Goal: Transaction & Acquisition: Purchase product/service

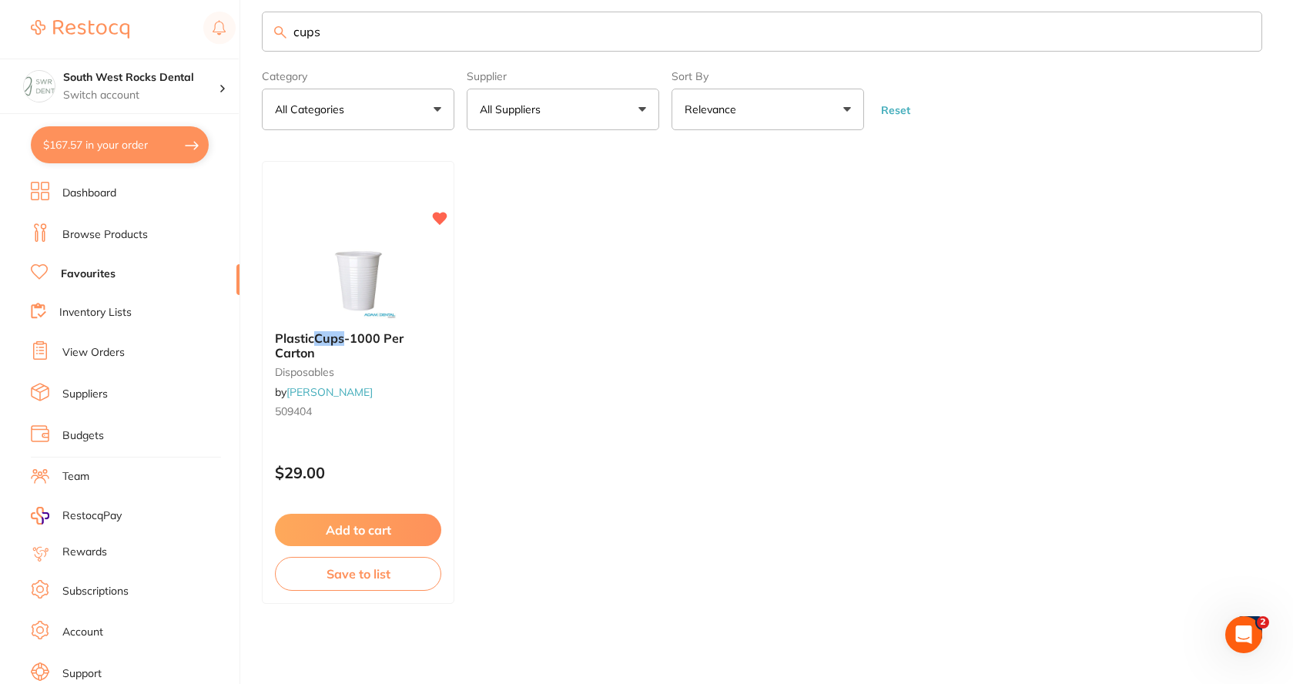
drag, startPoint x: 364, startPoint y: 37, endPoint x: 283, endPoint y: 35, distance: 80.1
click at [283, 35] on div "cups" at bounding box center [762, 32] width 1000 height 40
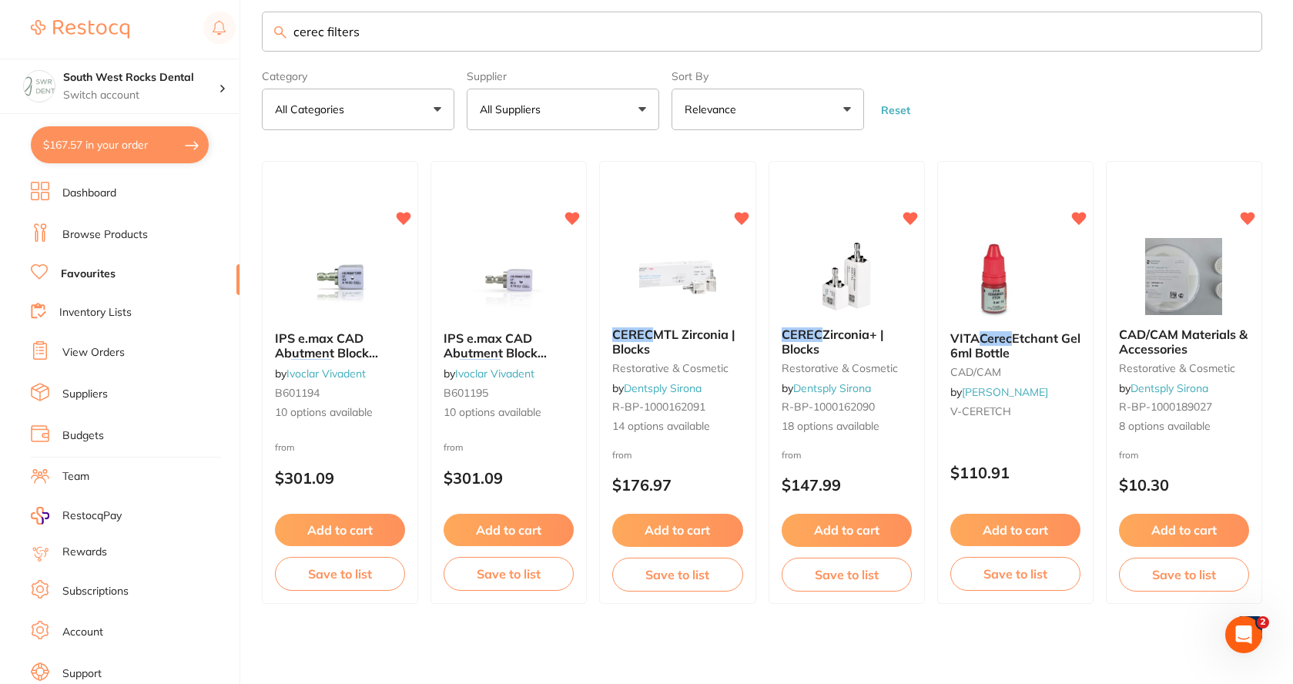
type input "cerec filters"
click at [127, 238] on link "Browse Products" at bounding box center [104, 234] width 85 height 15
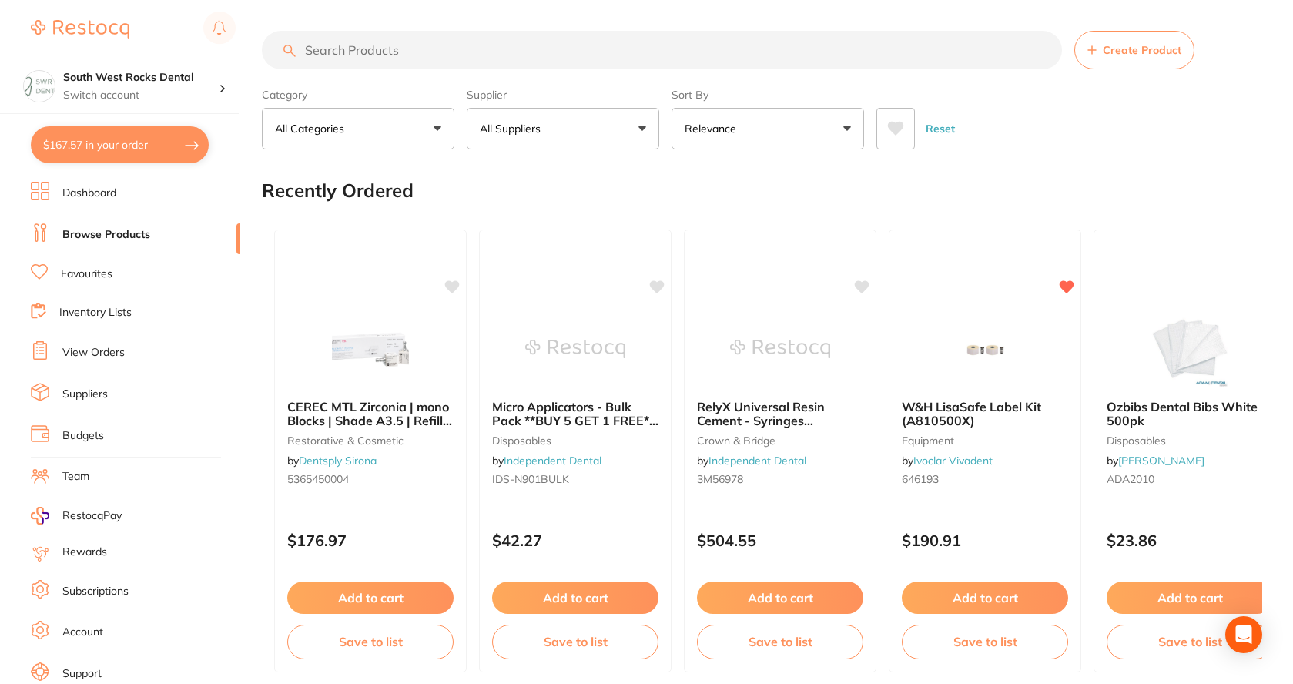
click at [396, 51] on input "search" at bounding box center [662, 50] width 800 height 39
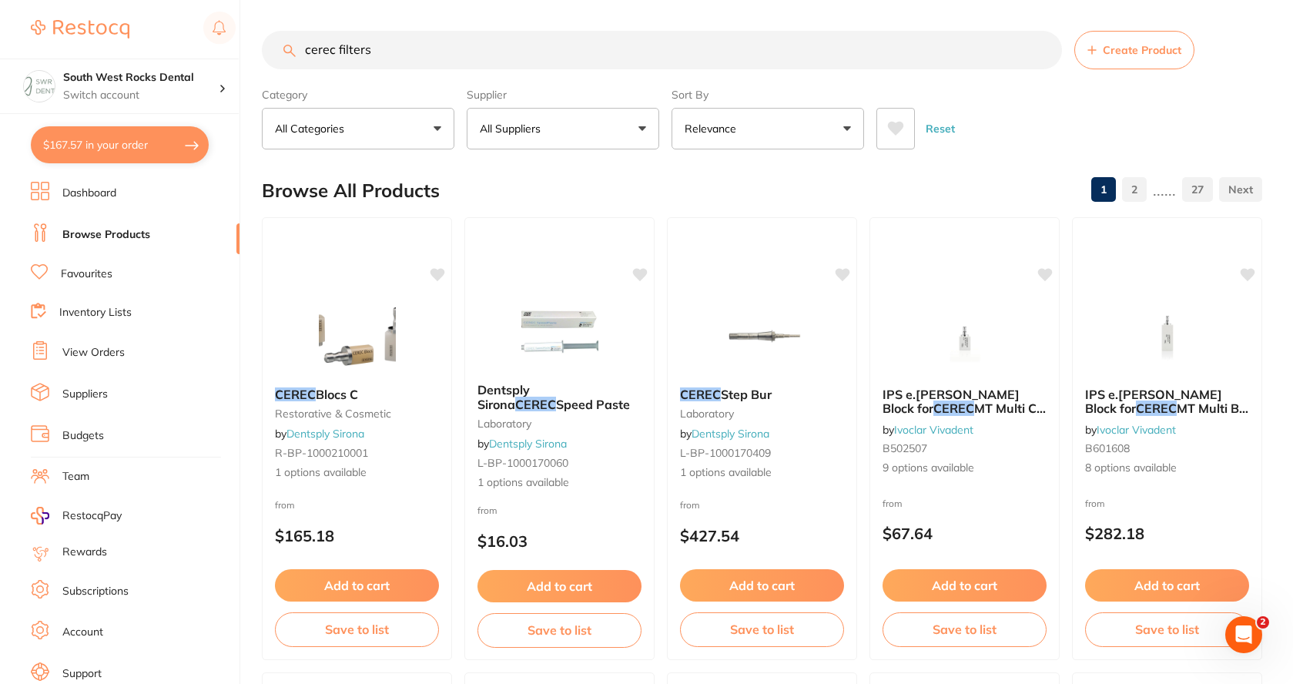
type input "cerec filters"
click at [605, 123] on button "All Suppliers" at bounding box center [563, 129] width 193 height 42
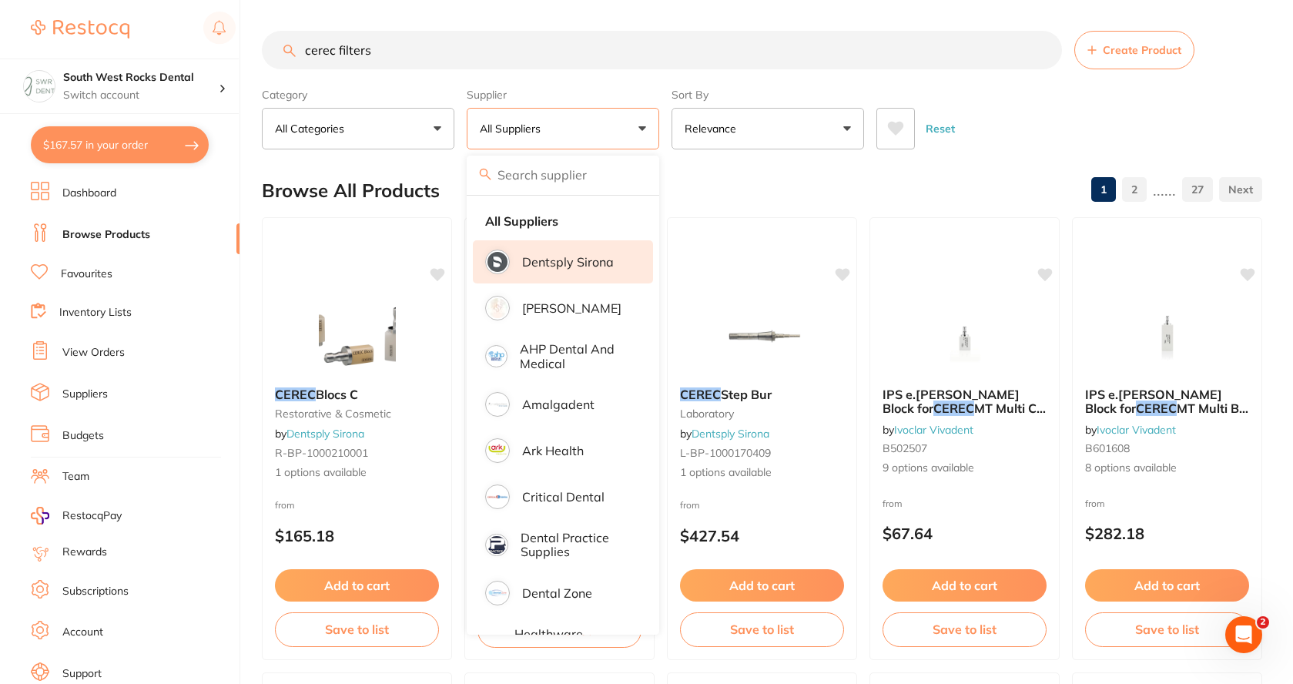
click at [581, 262] on p "Dentsply Sirona" at bounding box center [568, 262] width 92 height 14
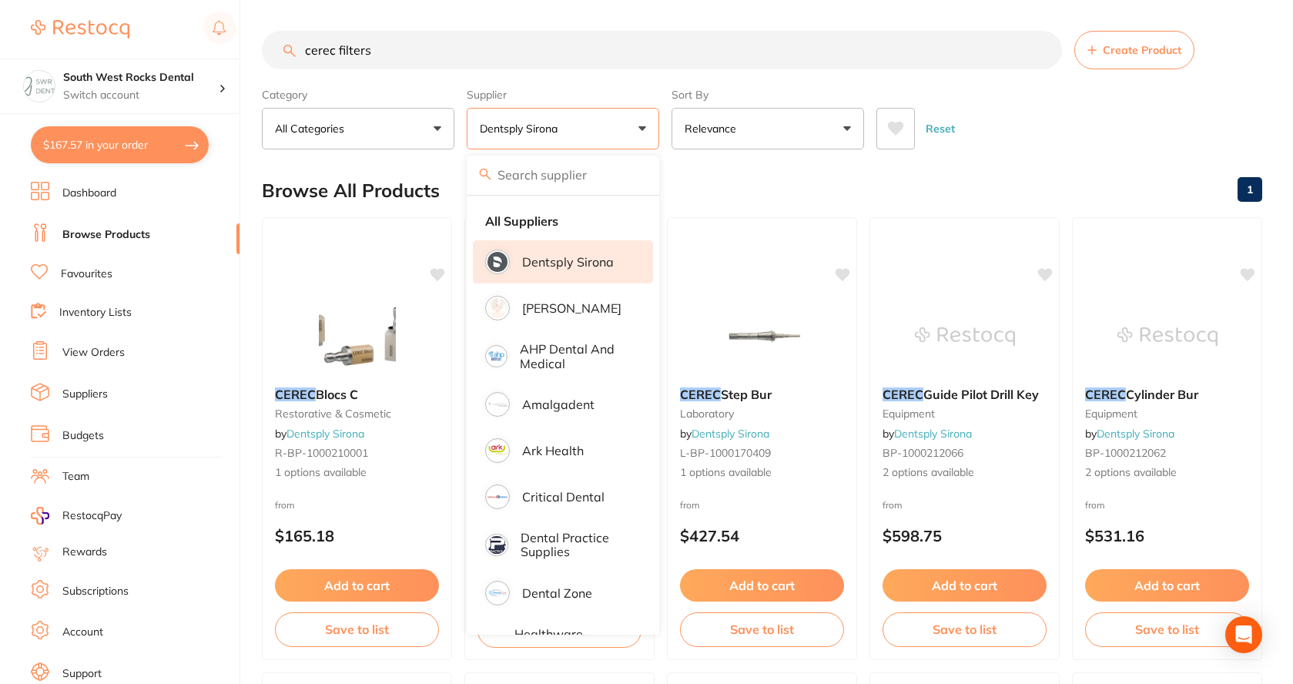
drag, startPoint x: 371, startPoint y: 52, endPoint x: 297, endPoint y: 51, distance: 74.0
click at [297, 51] on input "cerec filters" at bounding box center [662, 50] width 800 height 39
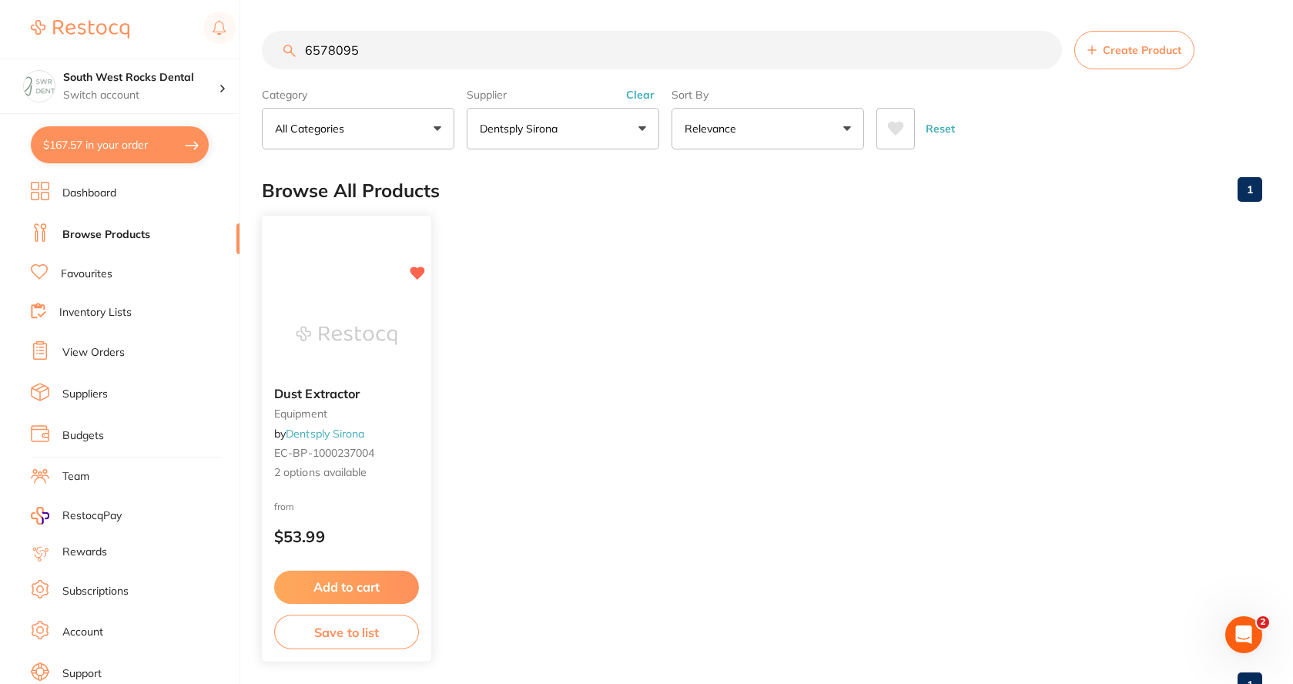
type input "6578095"
click at [302, 417] on small "equipment" at bounding box center [346, 413] width 145 height 12
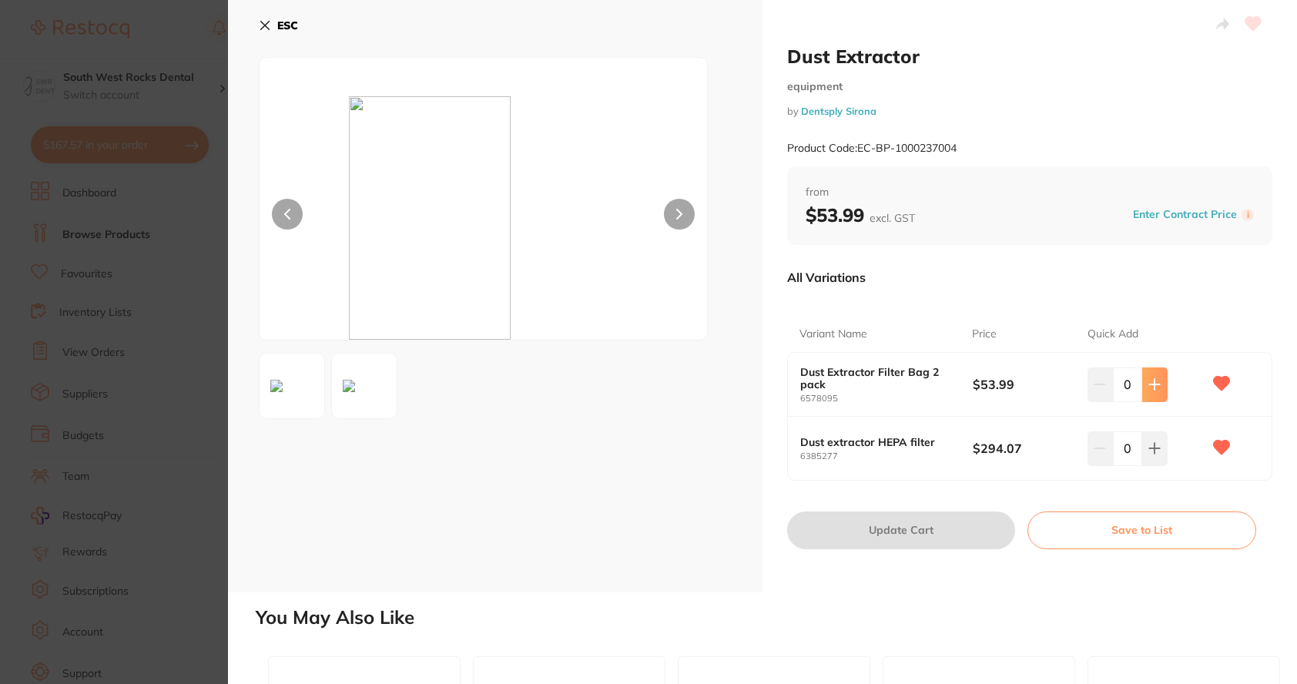
click at [1159, 377] on button at bounding box center [1154, 384] width 25 height 34
type input "1"
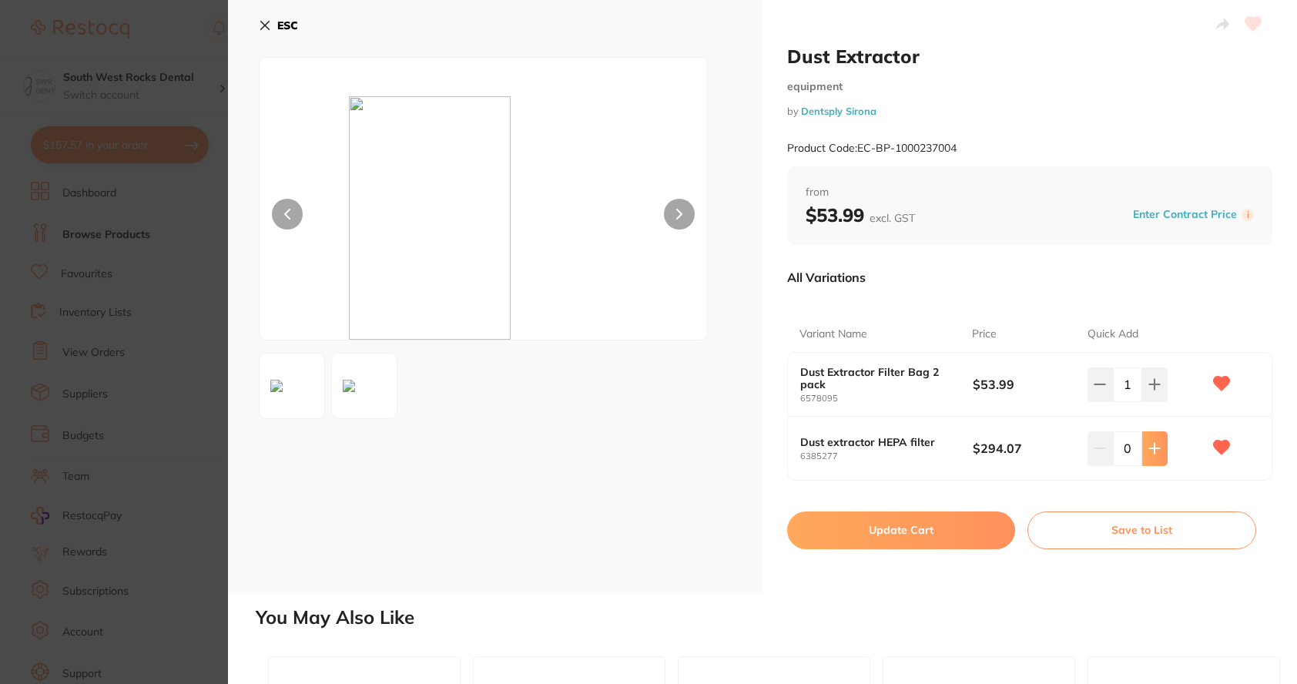
click at [1152, 452] on icon at bounding box center [1154, 448] width 12 height 12
type input "1"
click at [937, 530] on button "Update Cart" at bounding box center [901, 529] width 228 height 37
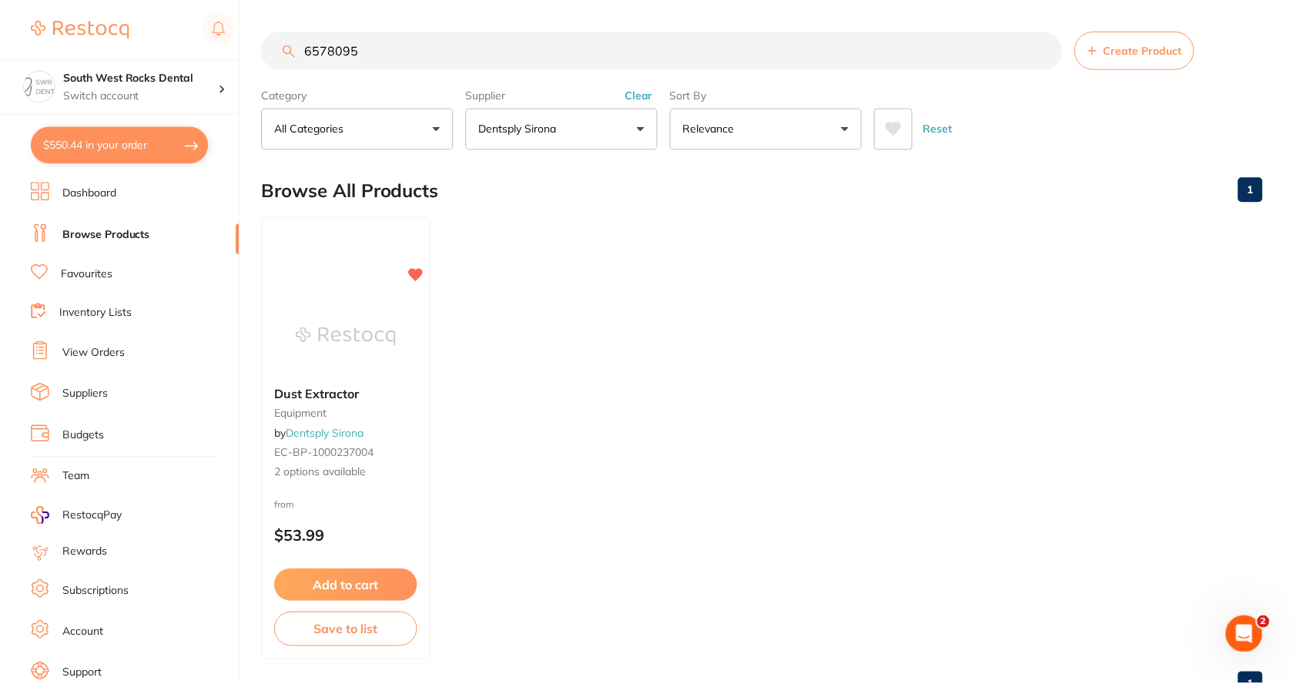
scroll to position [1, 0]
click at [121, 145] on button "$550.44 in your order" at bounding box center [120, 144] width 178 height 37
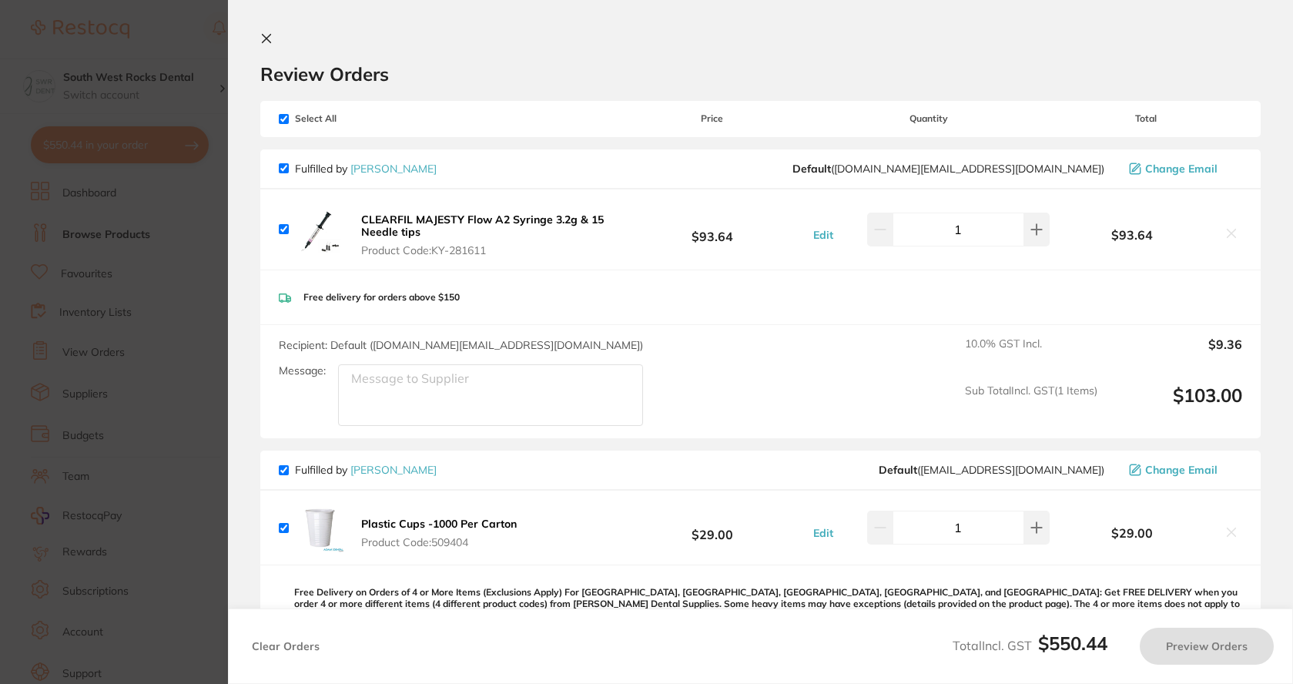
checkbox input "true"
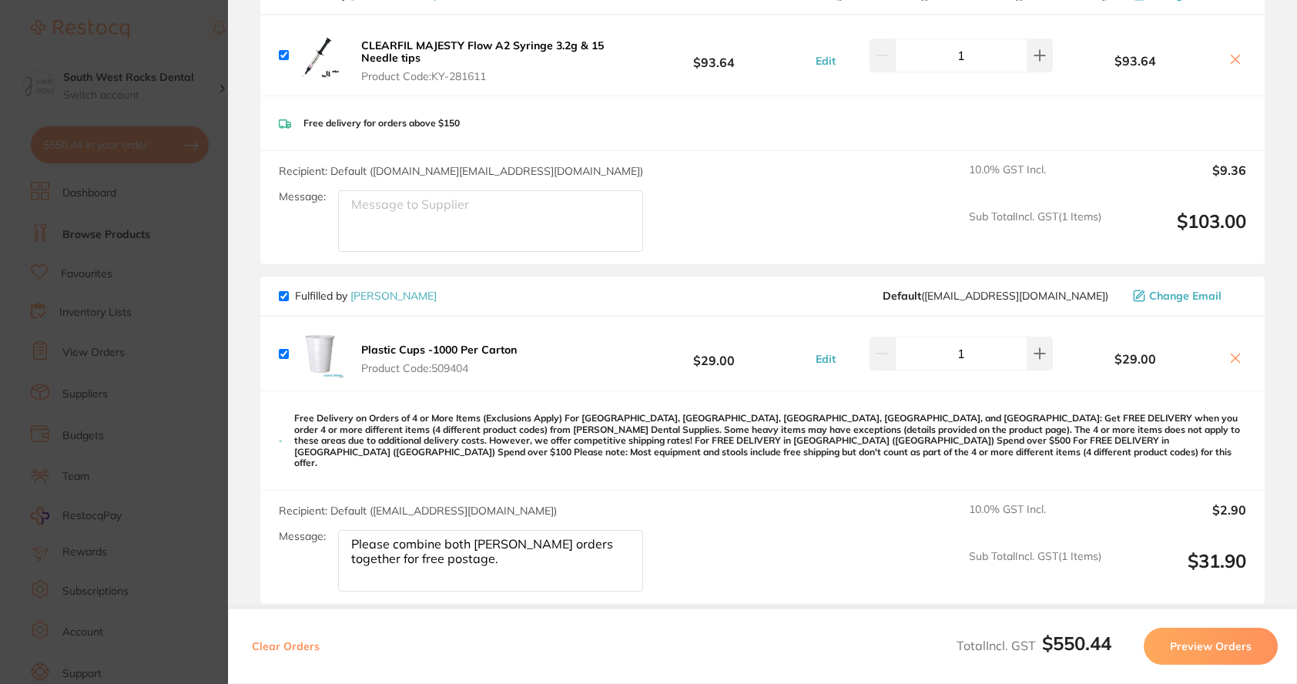
scroll to position [231, 0]
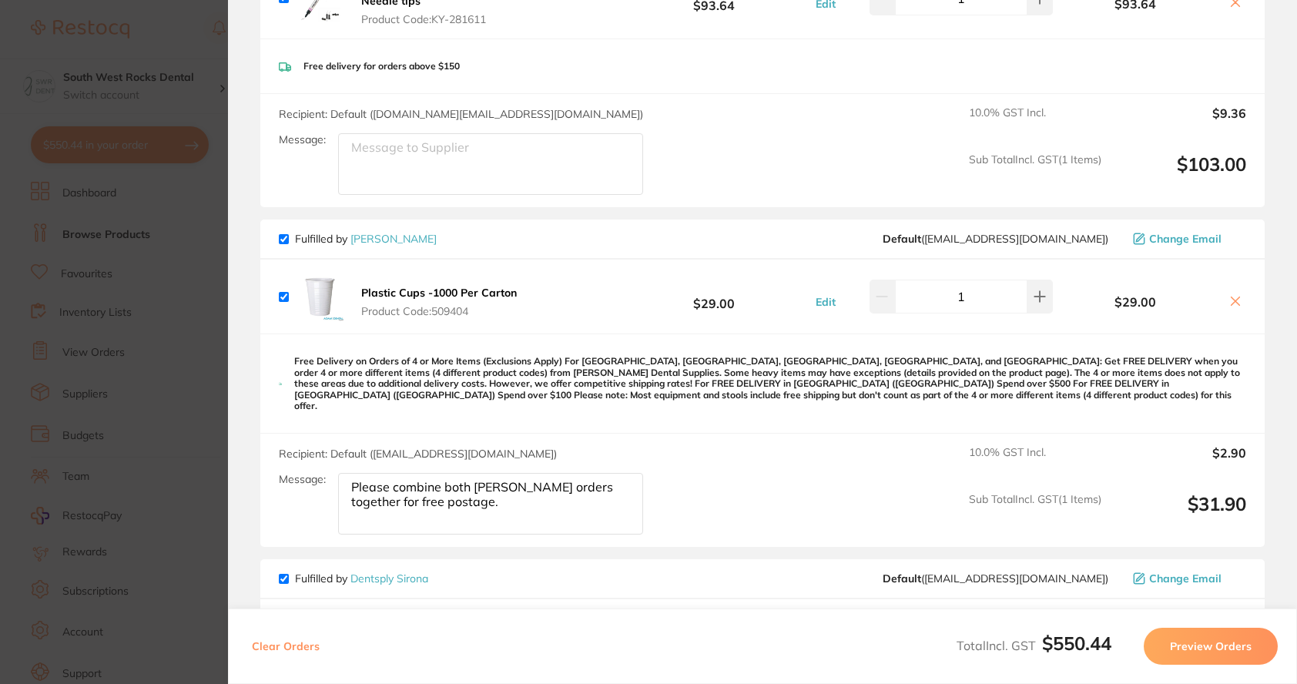
drag, startPoint x: 598, startPoint y: 481, endPoint x: 342, endPoint y: 489, distance: 255.8
click at [342, 489] on textarea "Please combine both [PERSON_NAME] orders together for free postage." at bounding box center [490, 504] width 305 height 62
drag, startPoint x: 337, startPoint y: 467, endPoint x: 427, endPoint y: 480, distance: 90.9
click at [427, 480] on div "Message: Please combine both [PERSON_NAME] orders together for free postage." at bounding box center [467, 504] width 377 height 62
drag, startPoint x: 349, startPoint y: 475, endPoint x: 556, endPoint y: 496, distance: 208.2
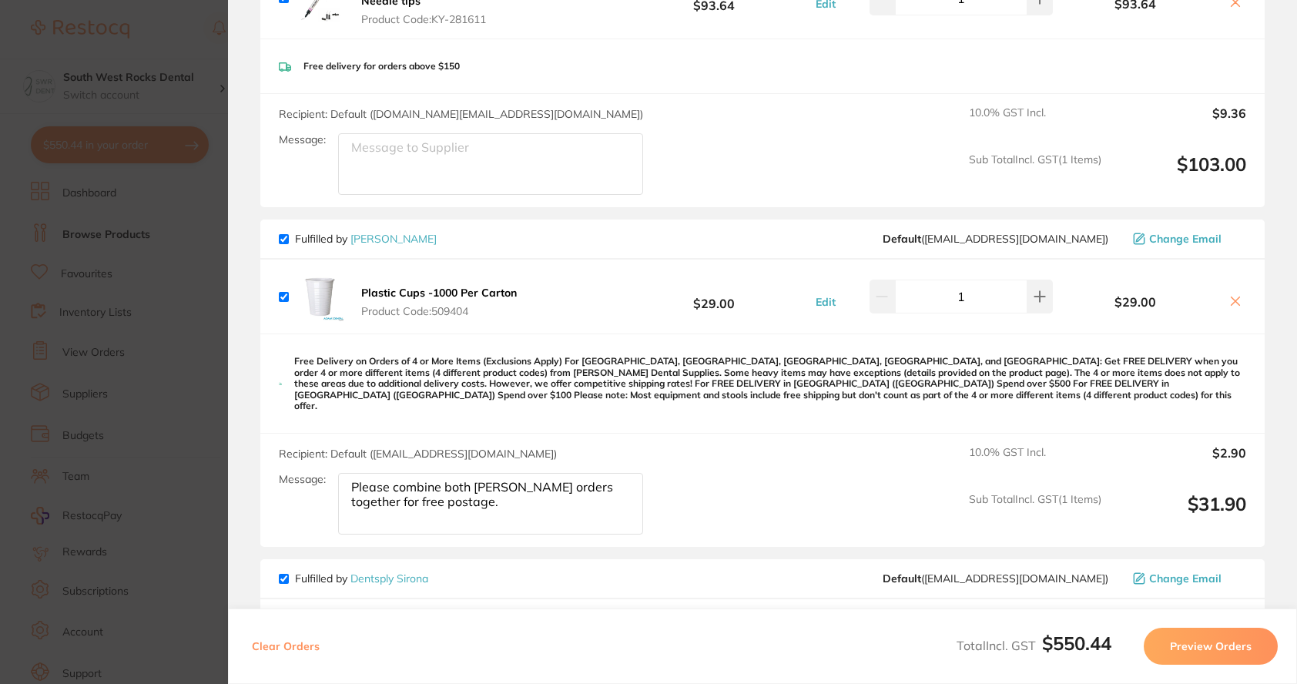
click at [556, 496] on textarea "Please combine both [PERSON_NAME] orders together for free postage." at bounding box center [490, 504] width 305 height 62
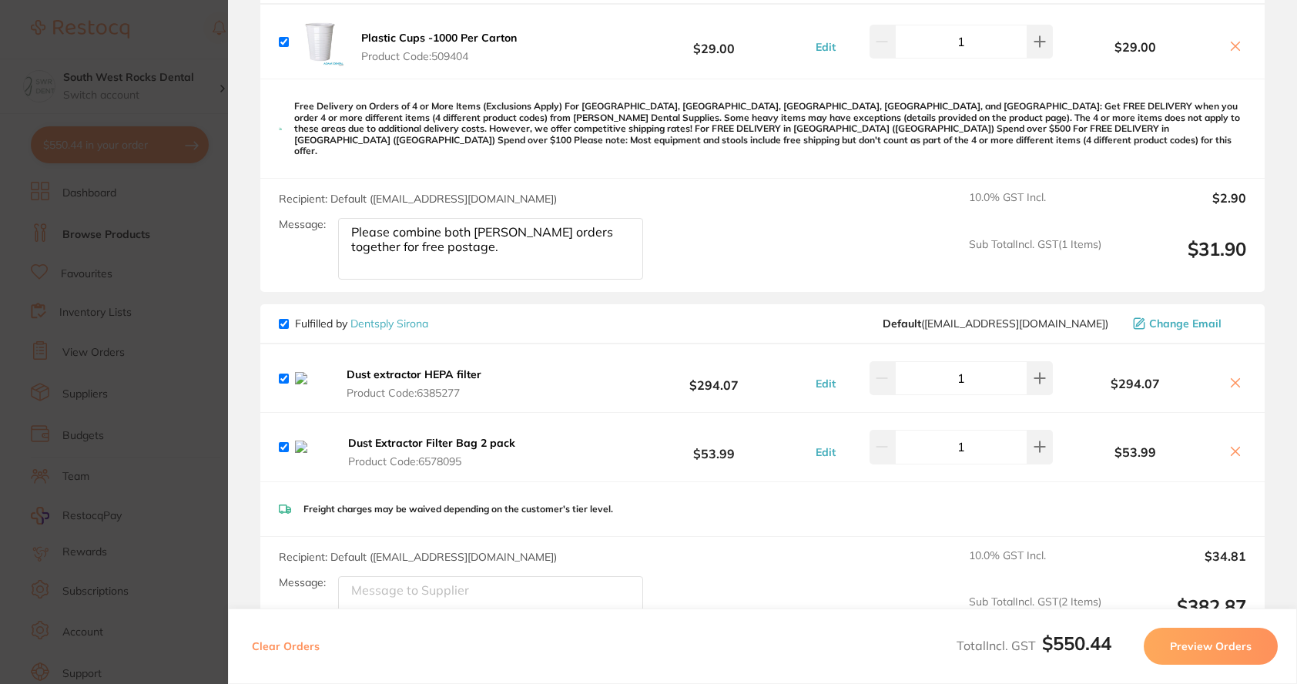
scroll to position [539, 0]
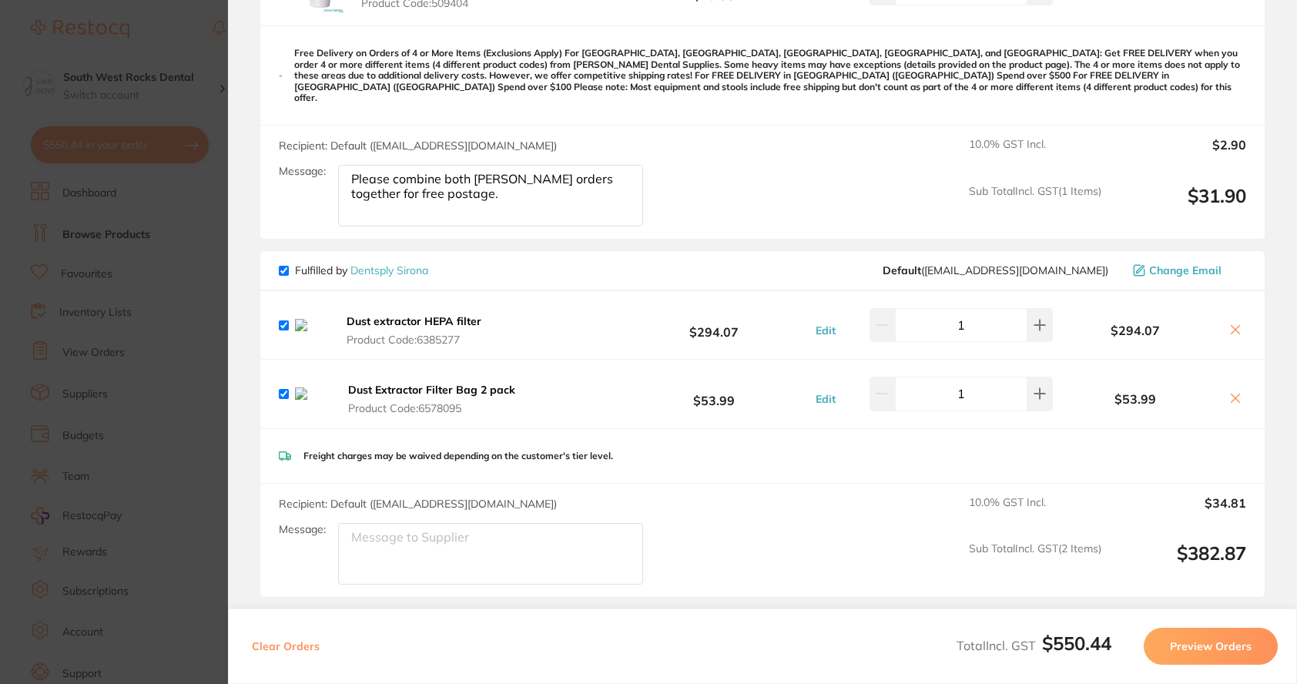
click at [622, 339] on div "Dust extractor HEPA filter Product Code: 6385277 $294.07 Edit 1 $294.07" at bounding box center [762, 325] width 1004 height 68
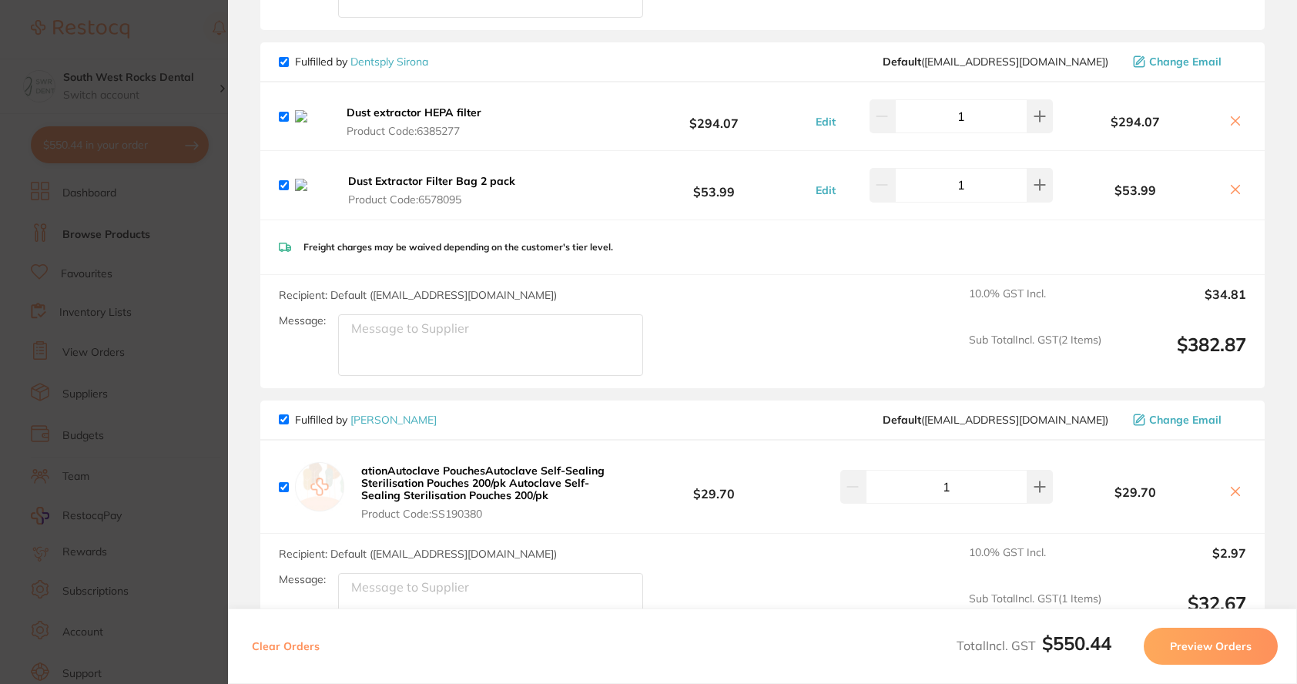
scroll to position [770, 0]
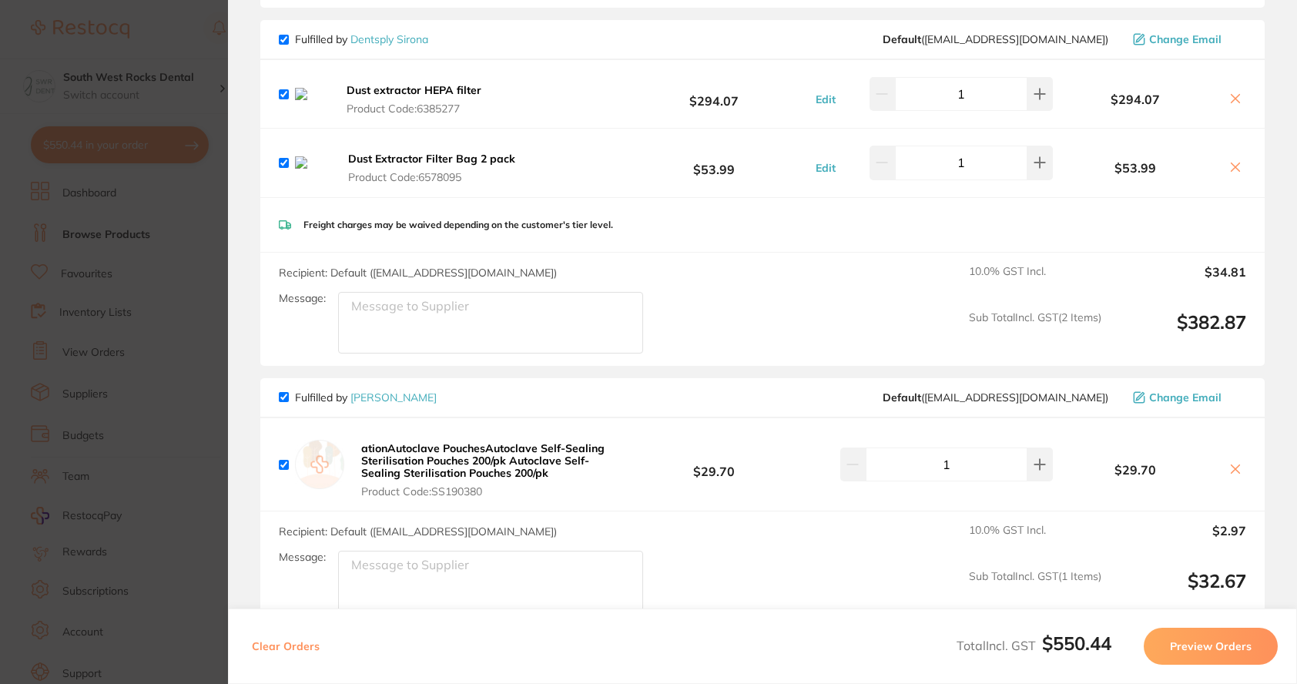
click at [396, 571] on textarea "Message:" at bounding box center [490, 582] width 305 height 62
paste textarea "Please combine both [PERSON_NAME] orders together for free postage."
type textarea "Please combine both [PERSON_NAME] orders together for free postage."
click at [198, 609] on section "Update RRP Set your pre negotiated price for this item. Item Agreed RRP (excl. …" at bounding box center [648, 342] width 1297 height 684
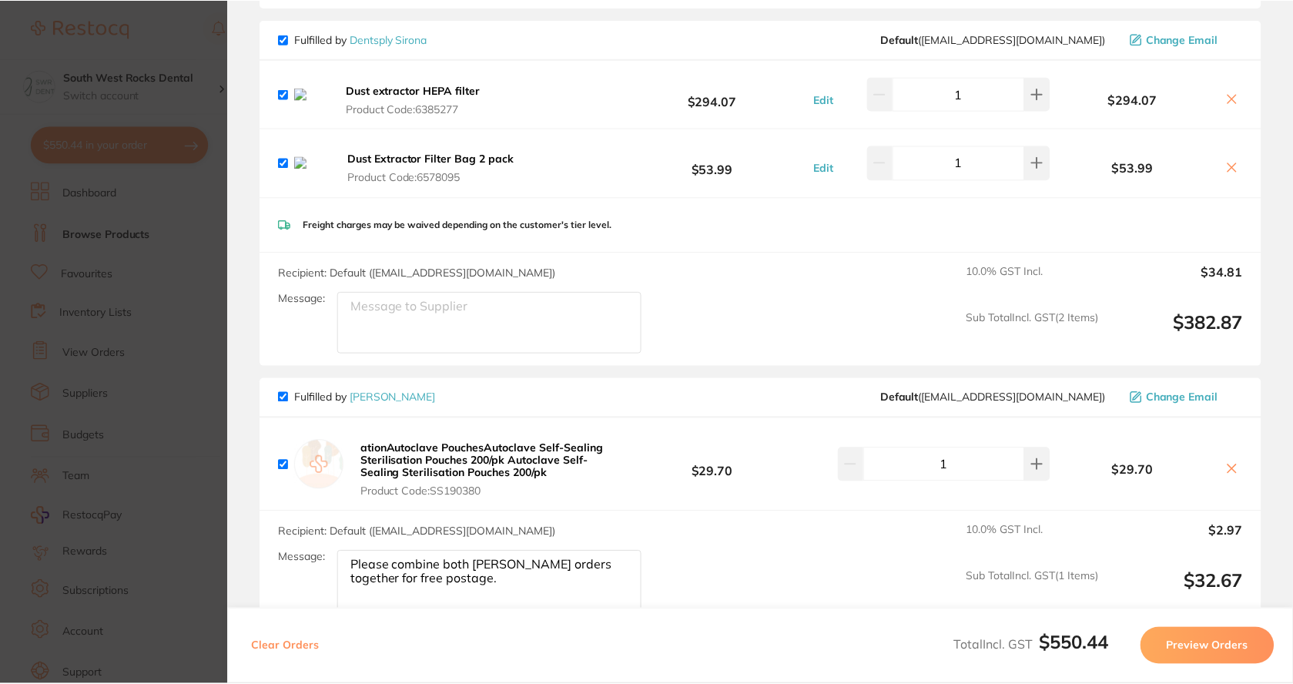
scroll to position [1, 0]
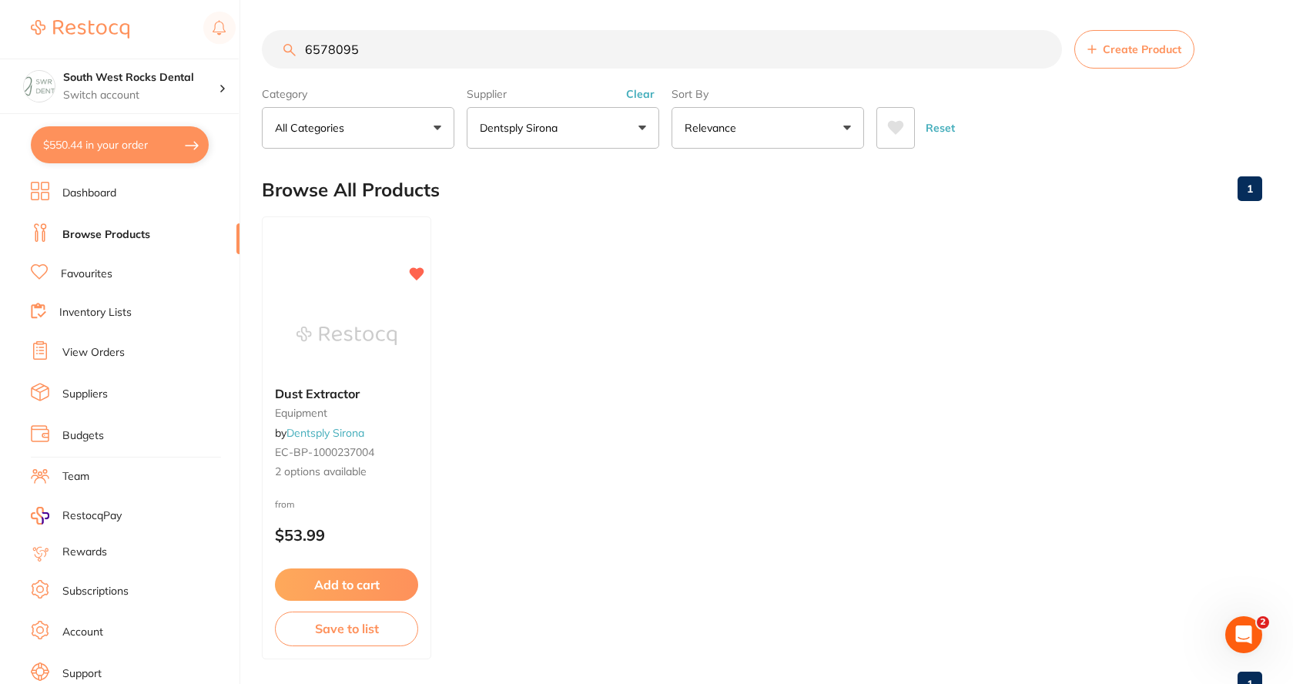
drag, startPoint x: 362, startPoint y: 52, endPoint x: 302, endPoint y: 52, distance: 60.1
click at [302, 52] on input "6578095" at bounding box center [662, 49] width 800 height 39
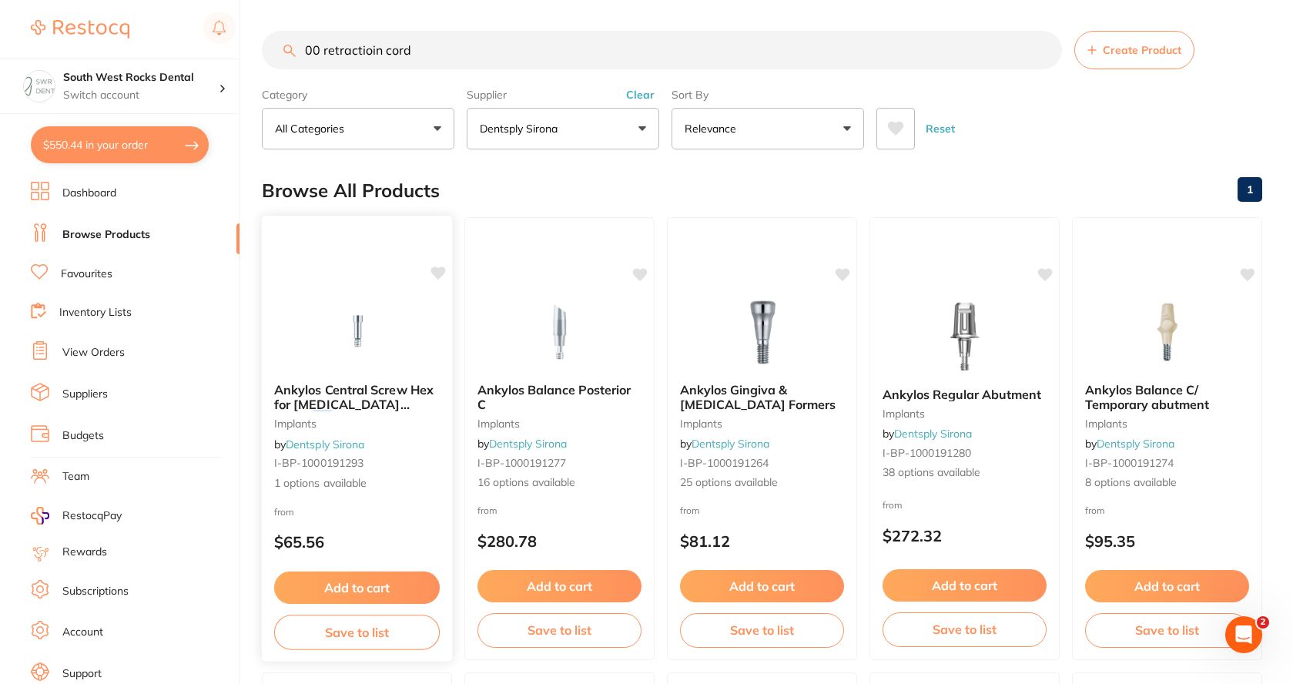
scroll to position [0, 0]
click at [374, 49] on input "00 retractioin cord" at bounding box center [662, 50] width 800 height 39
type input "00 retraction cord"
click at [561, 133] on p "Dentsply Sirona" at bounding box center [522, 128] width 84 height 15
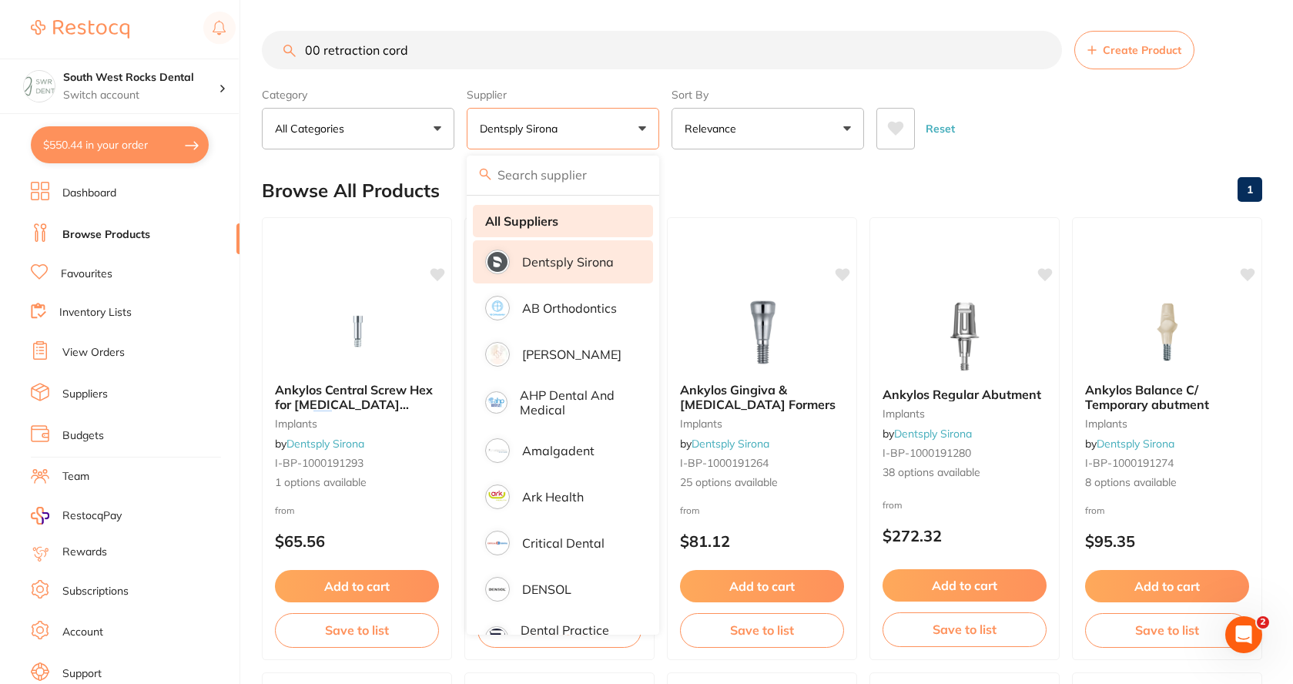
click at [561, 220] on li "All Suppliers" at bounding box center [563, 221] width 180 height 32
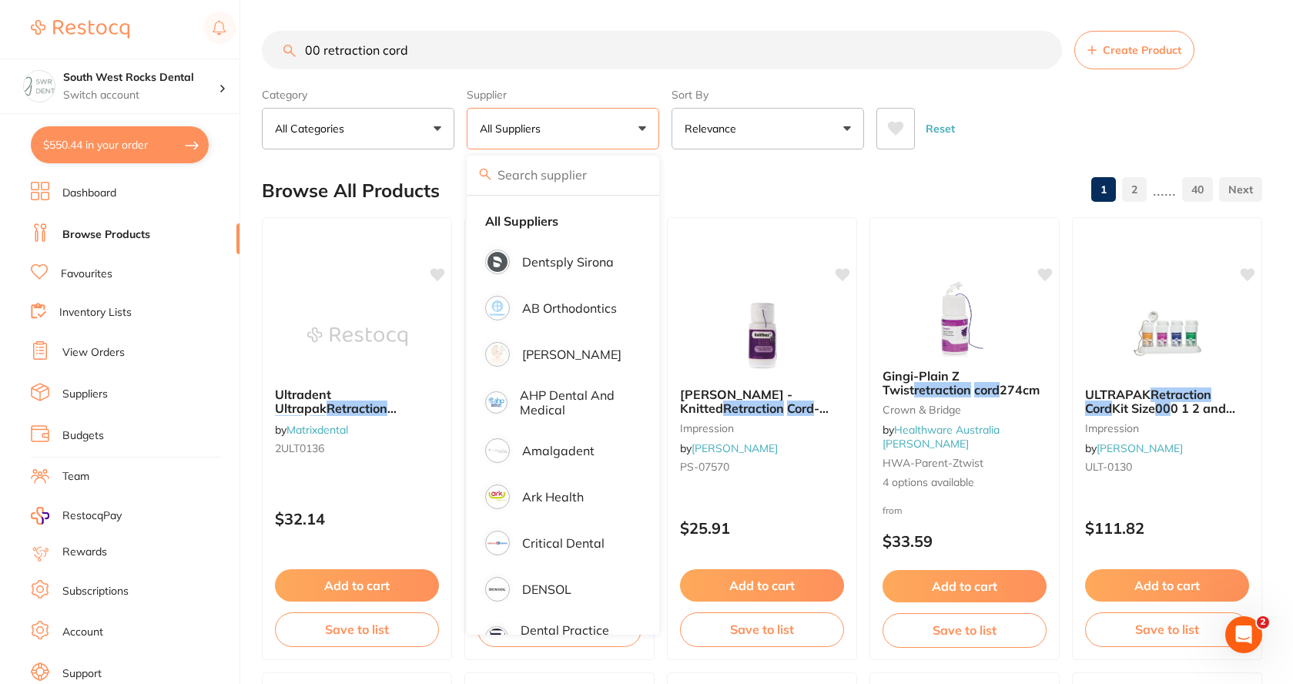
click at [765, 186] on div "Browse All Products 1 2 ...... 40" at bounding box center [762, 191] width 1000 height 52
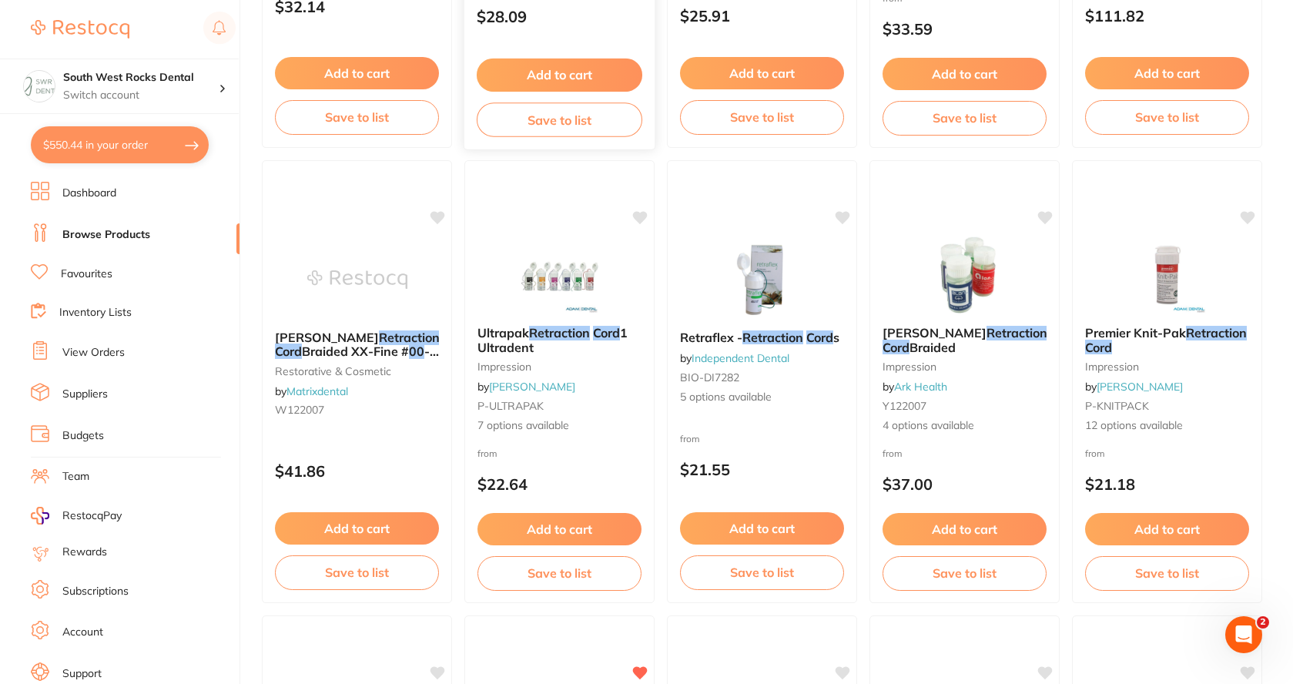
scroll to position [539, 0]
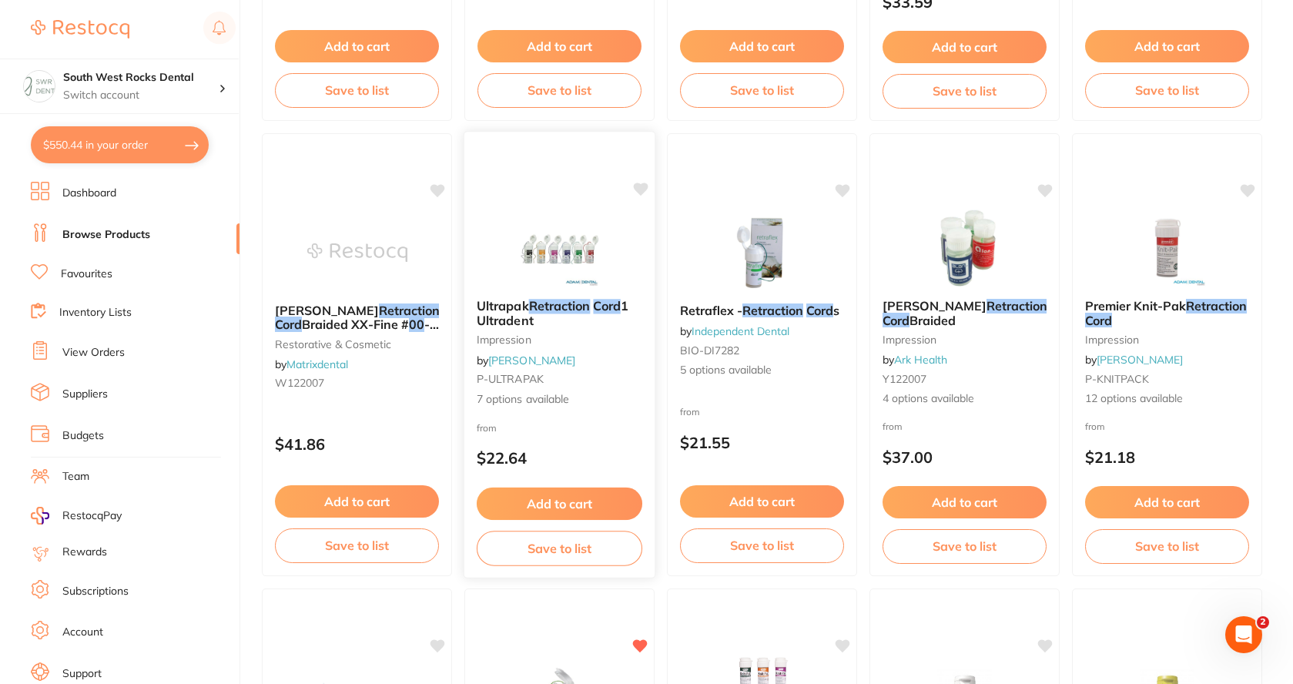
click at [520, 310] on span "Ultrapak" at bounding box center [503, 305] width 52 height 15
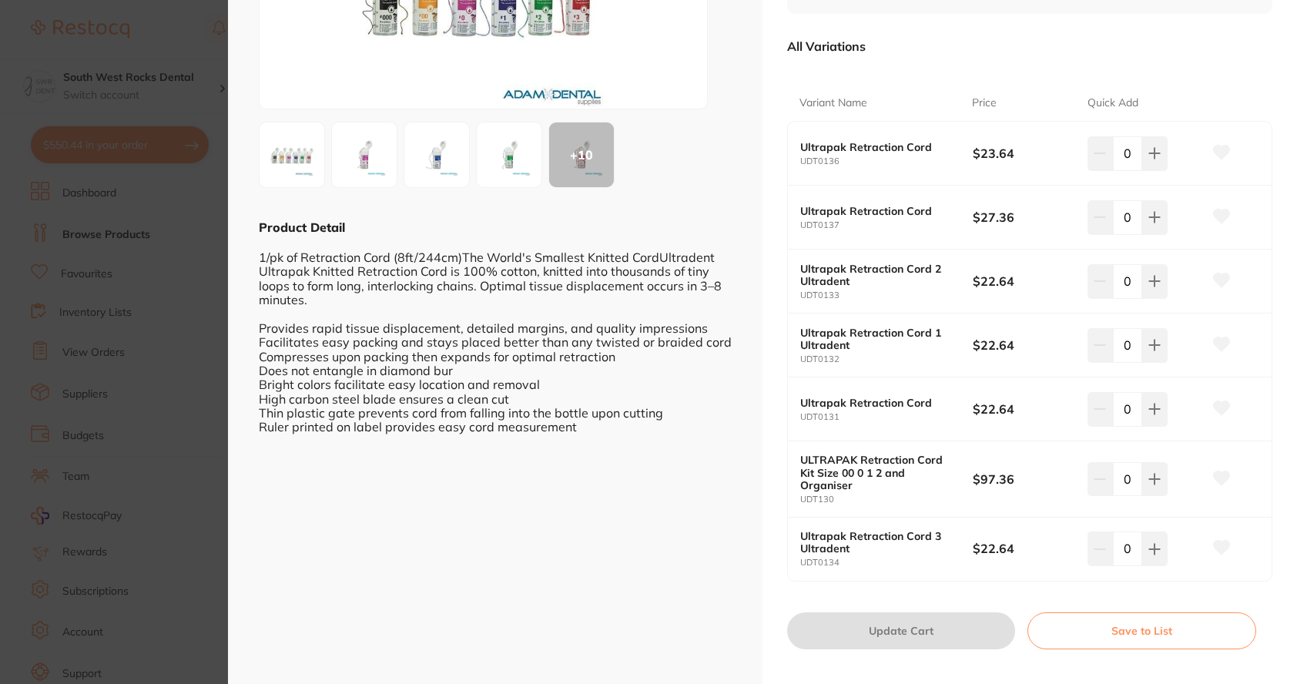
scroll to position [154, 0]
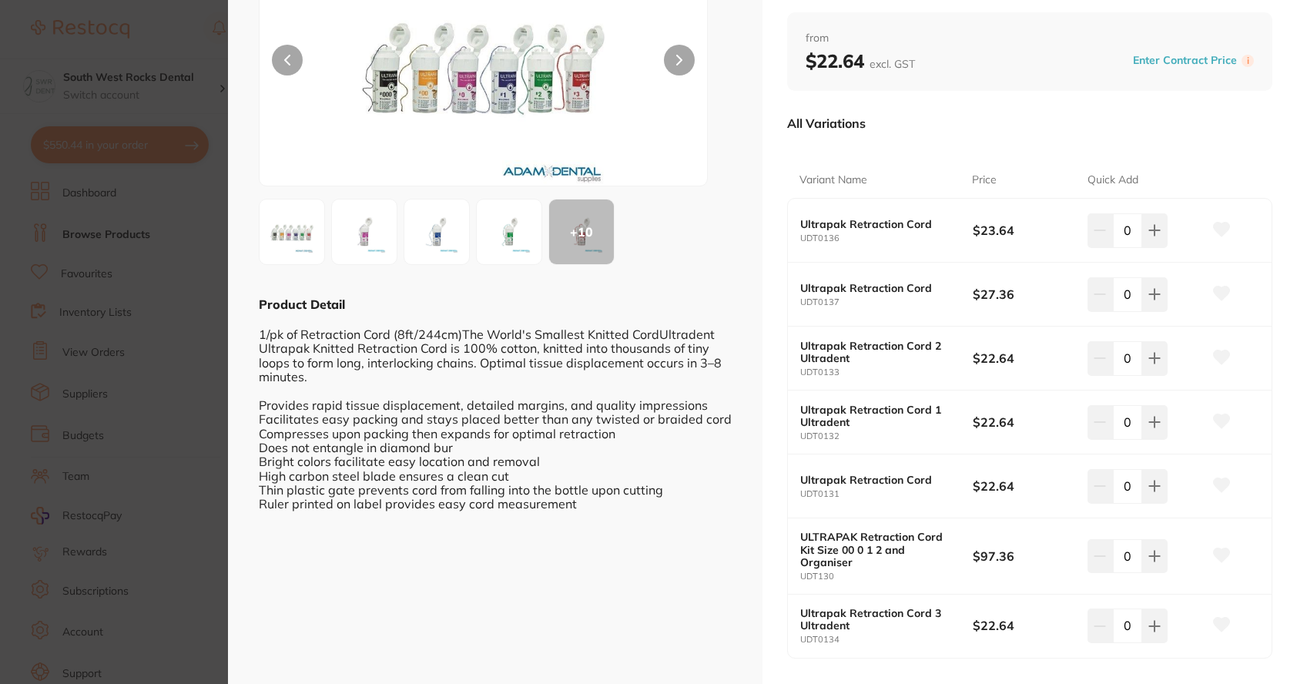
click at [420, 84] on img at bounding box center [483, 63] width 269 height 243
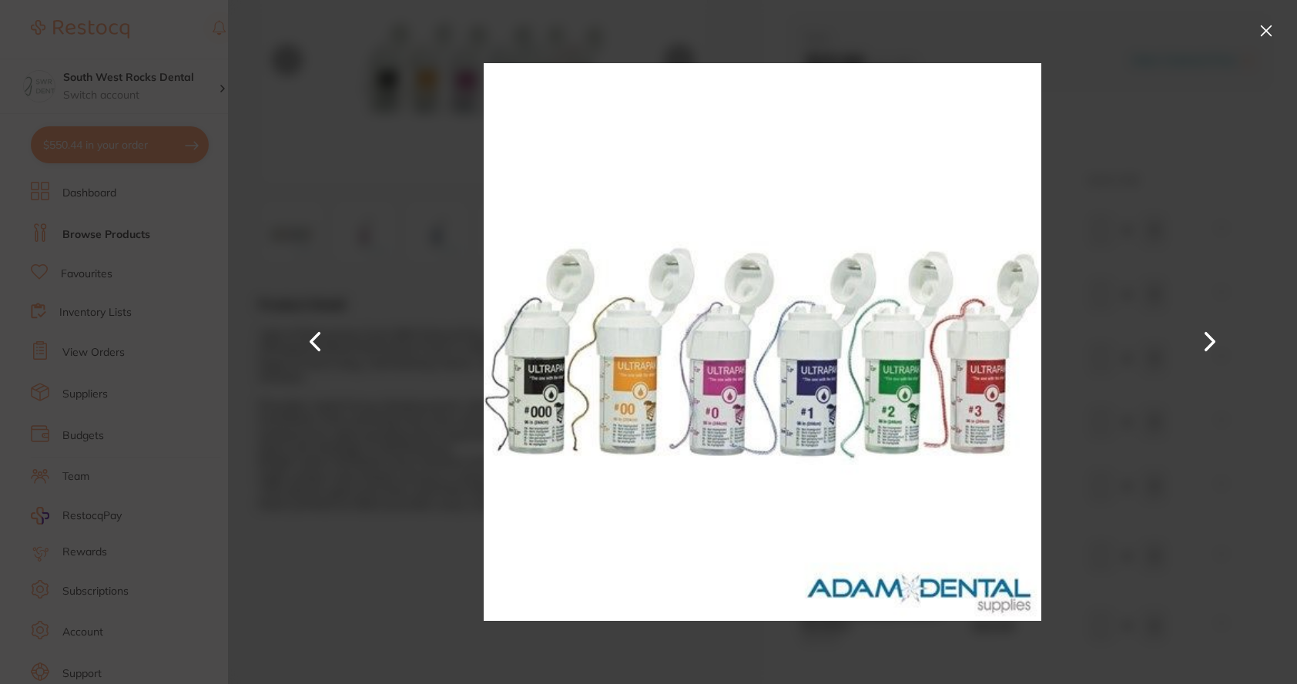
click at [1270, 29] on button at bounding box center [1266, 30] width 25 height 25
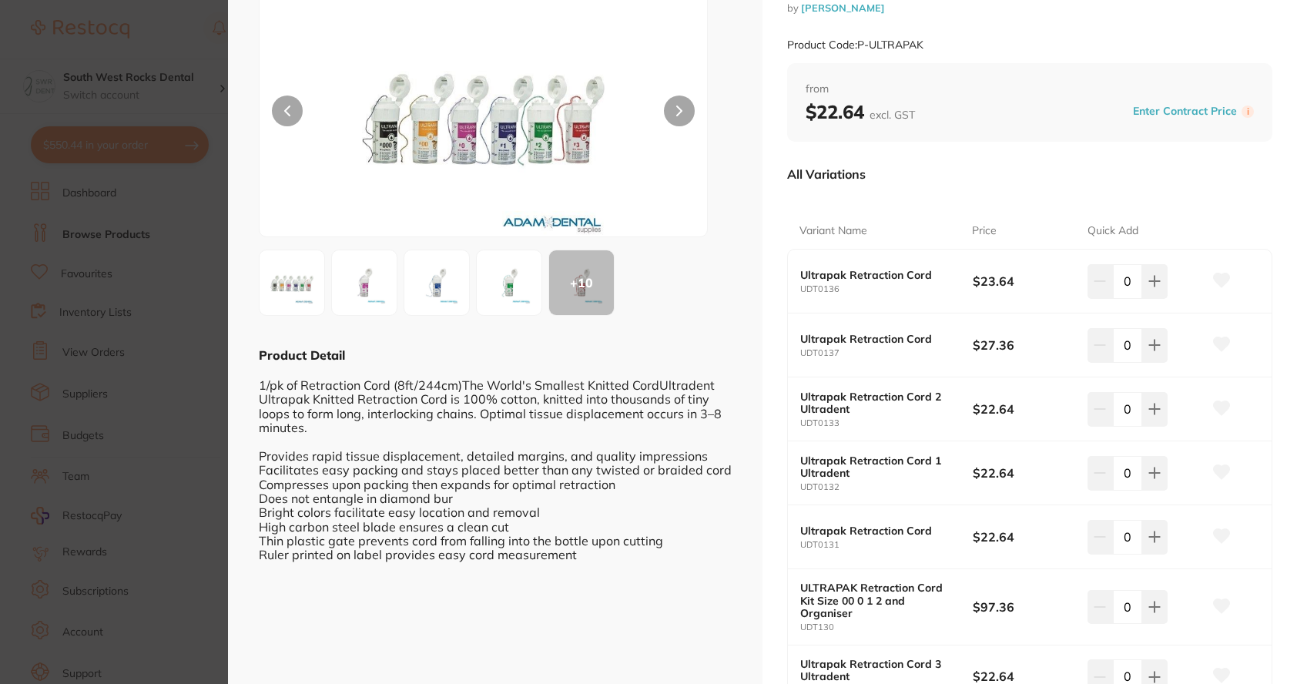
scroll to position [0, 0]
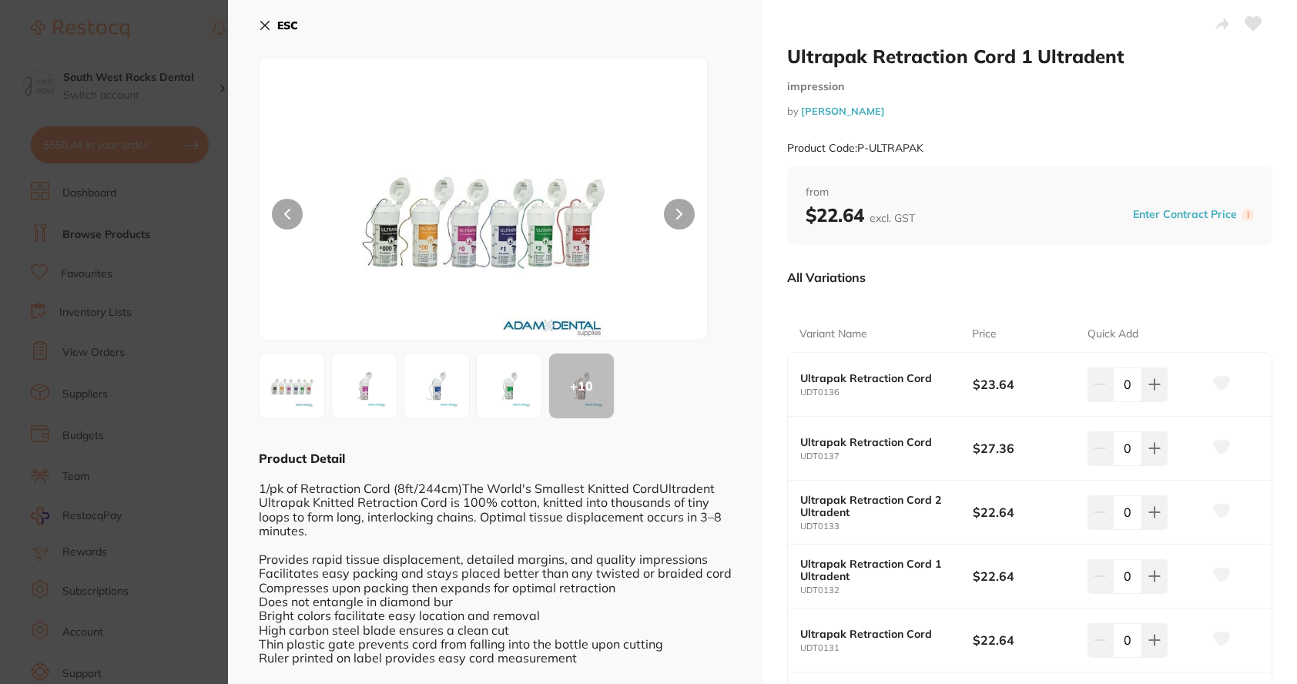
click at [273, 22] on button "ESC" at bounding box center [278, 25] width 39 height 26
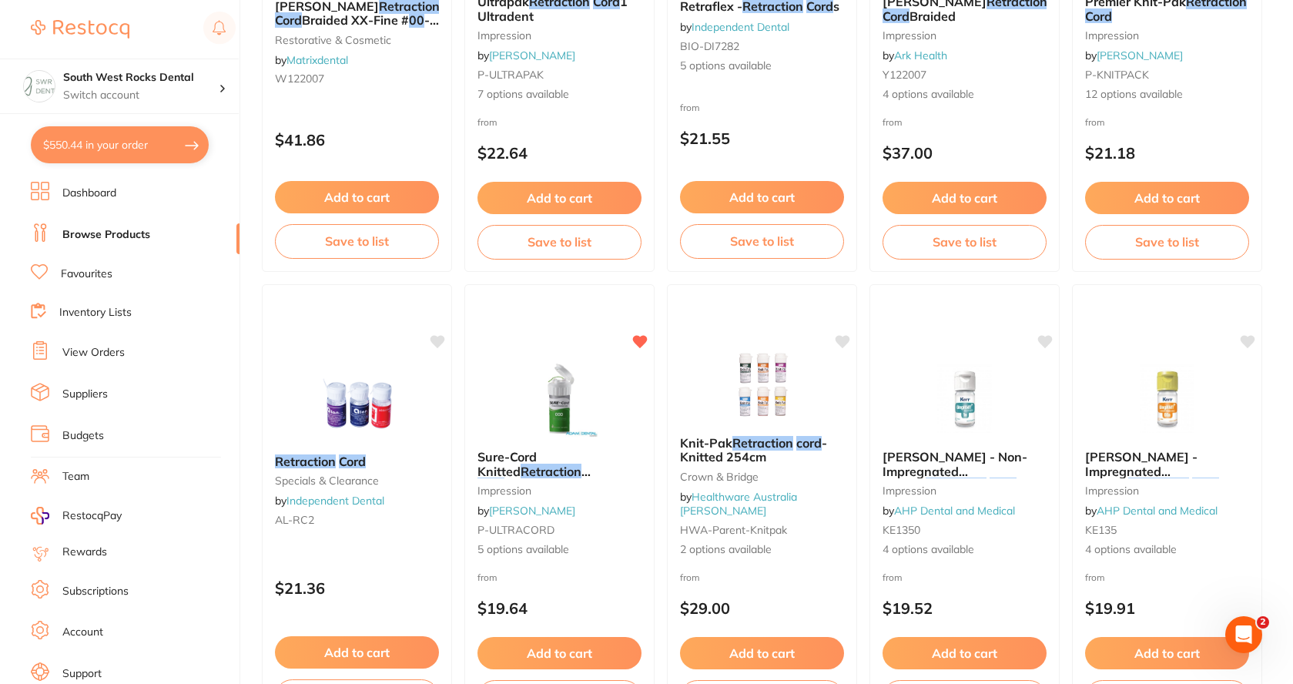
scroll to position [847, 0]
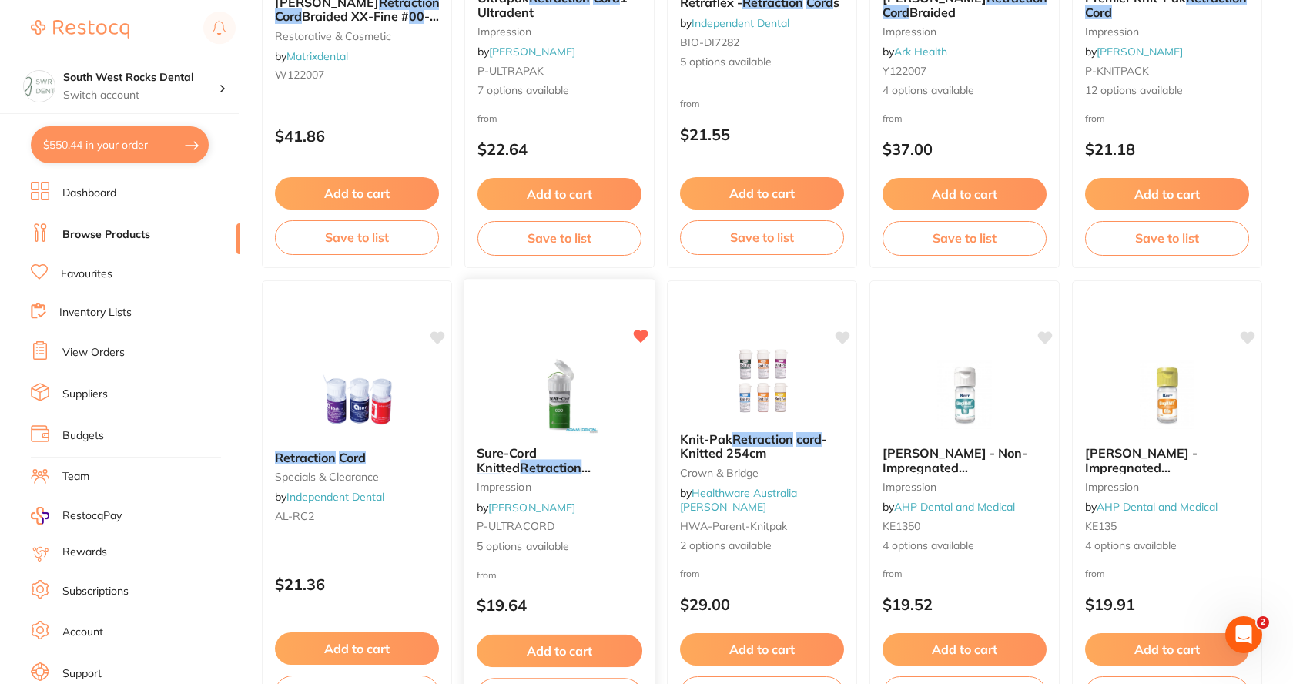
click at [572, 474] on span "245cm 1/pk" at bounding box center [538, 481] width 69 height 15
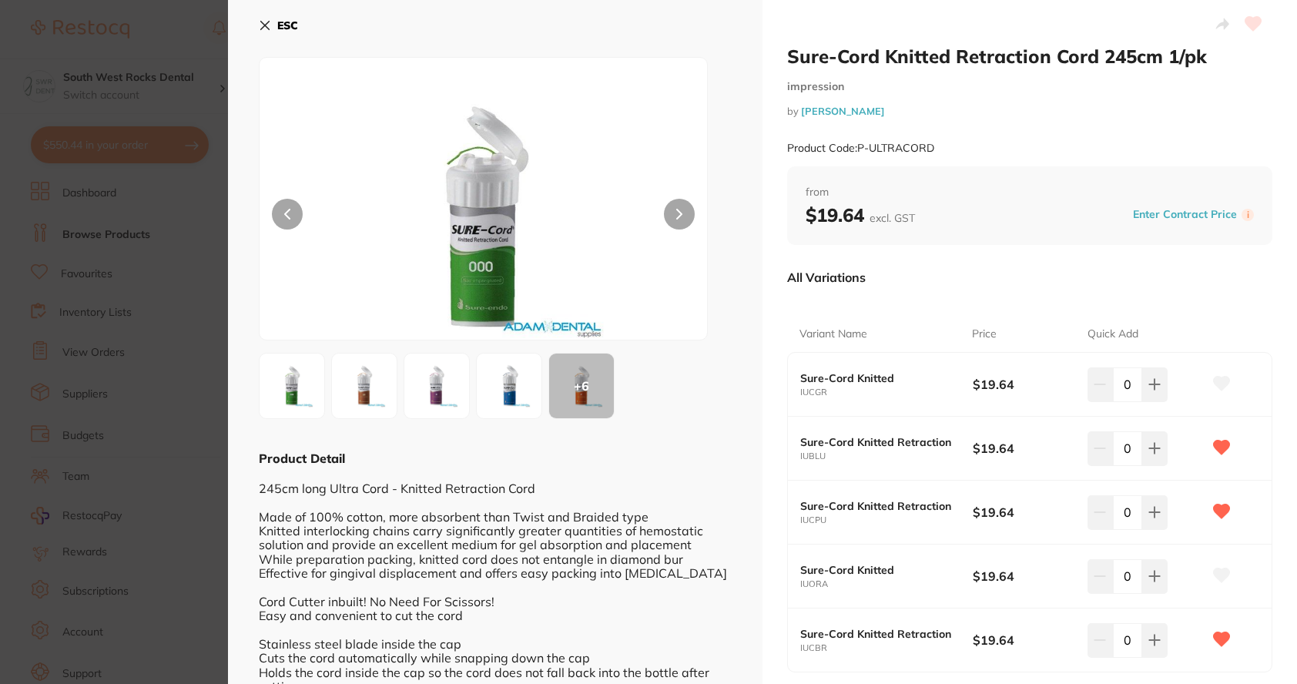
click at [370, 385] on img at bounding box center [364, 385] width 55 height 55
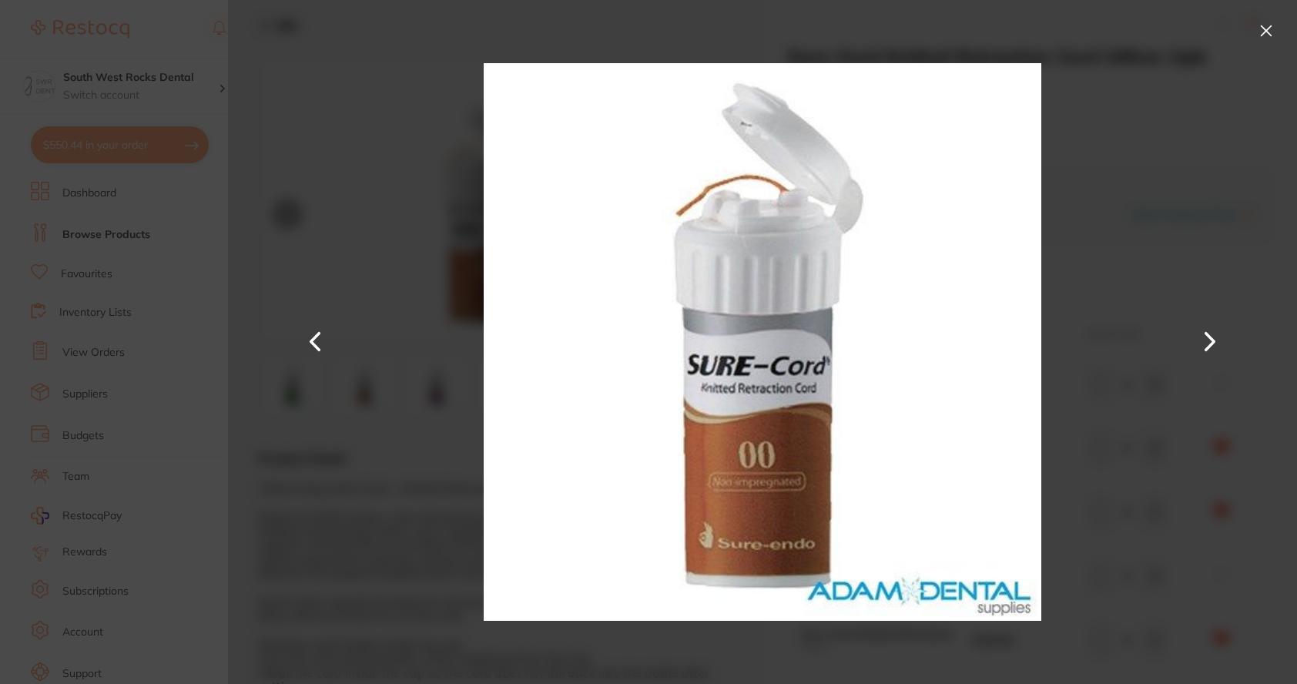
click at [1262, 20] on button at bounding box center [1266, 30] width 25 height 25
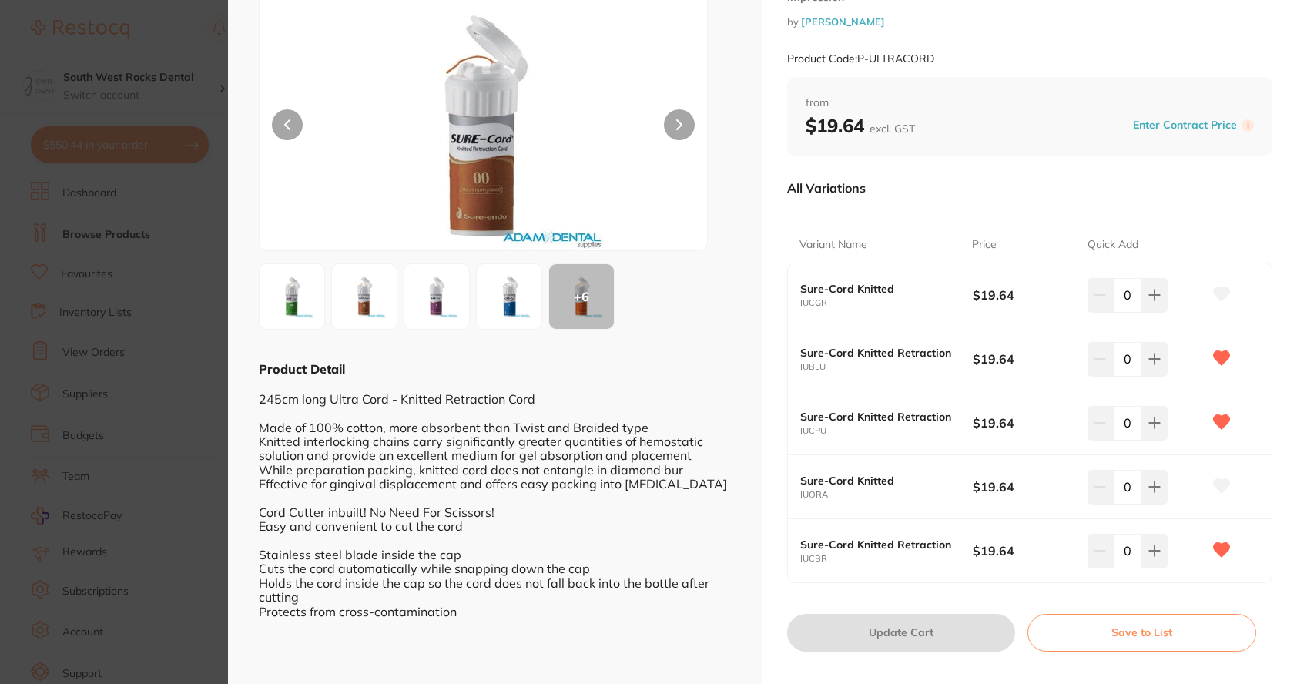
scroll to position [112, 0]
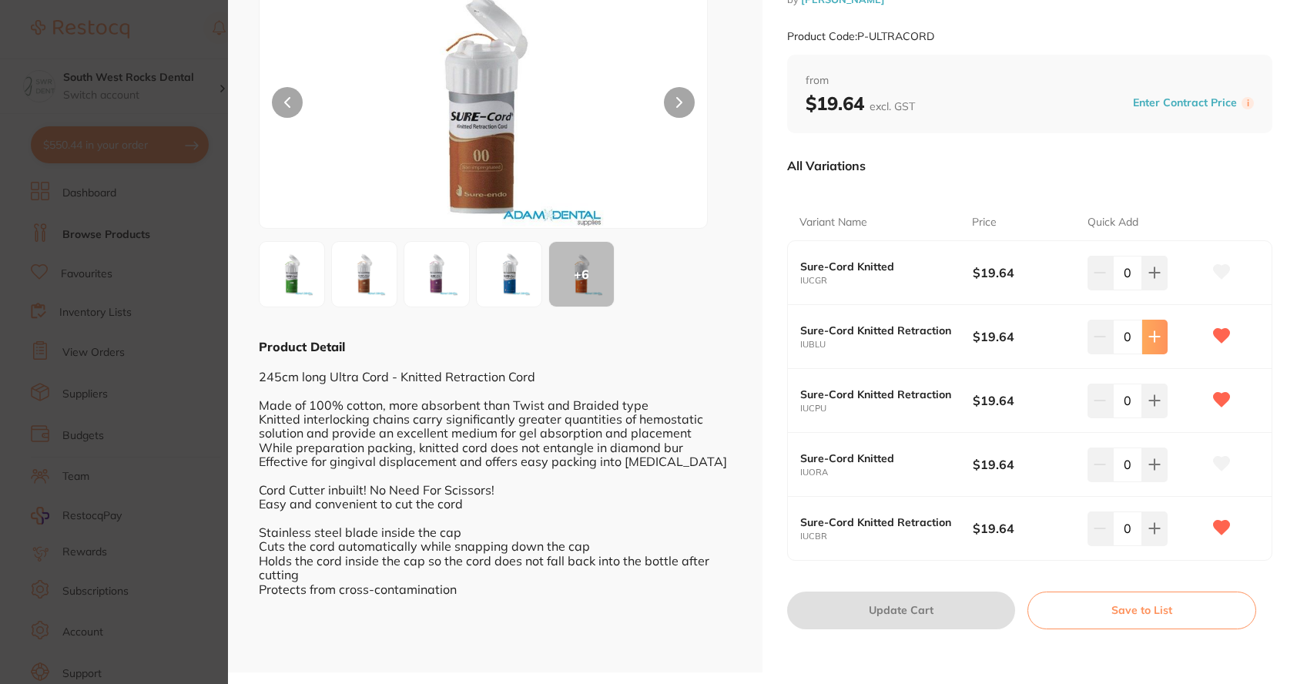
click at [1150, 341] on icon at bounding box center [1154, 336] width 12 height 12
type input "1"
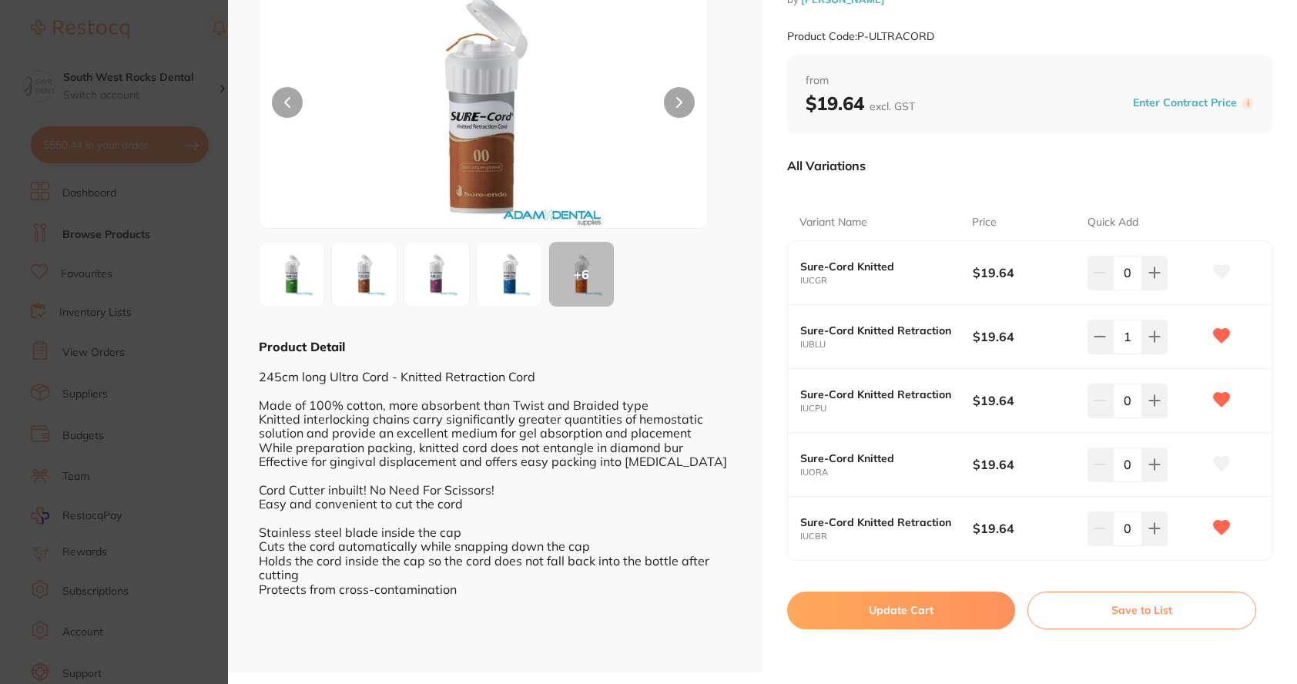
click at [952, 615] on button "Update Cart" at bounding box center [901, 609] width 228 height 37
checkbox input "false"
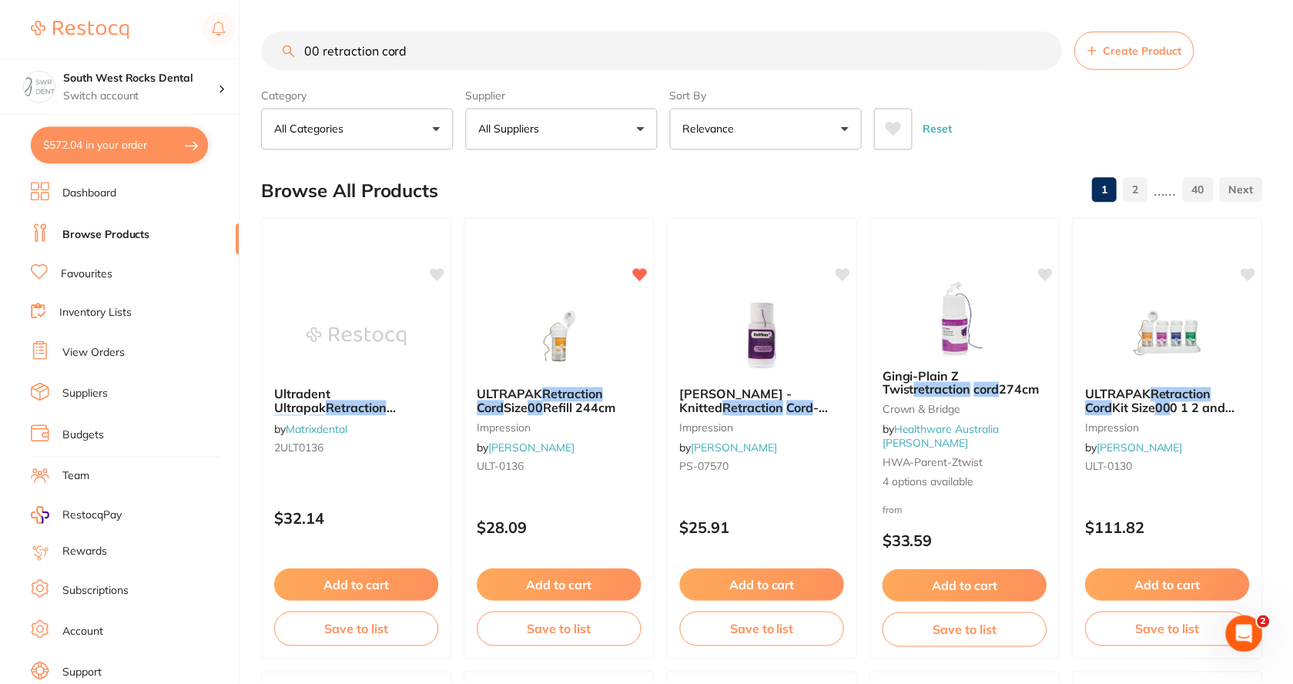
scroll to position [845, 0]
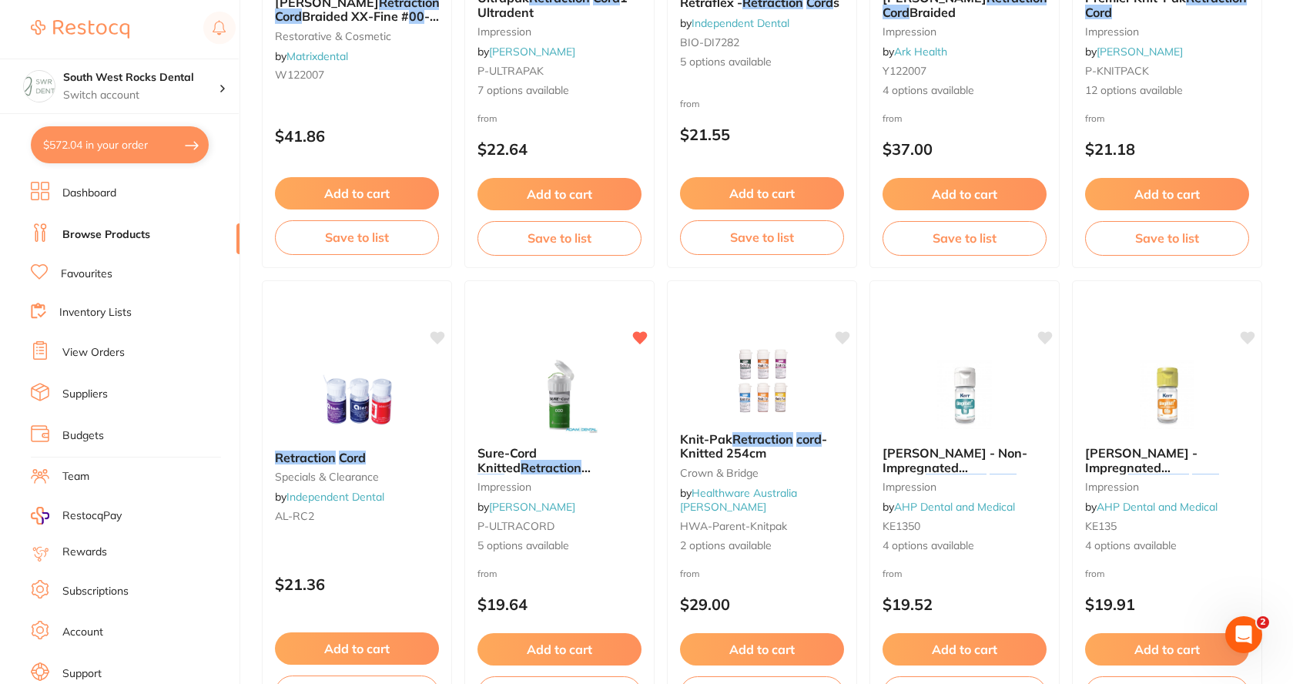
click at [96, 145] on button "$572.04 in your order" at bounding box center [120, 144] width 178 height 37
checkbox input "true"
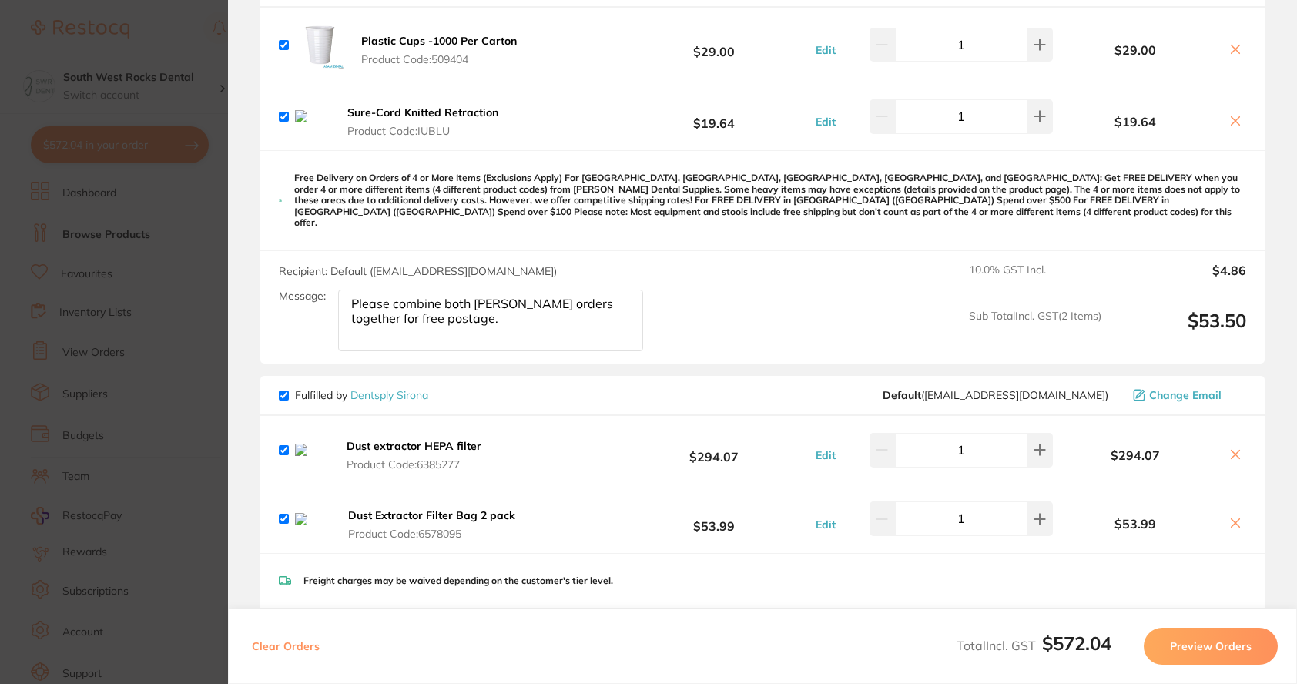
scroll to position [460, 0]
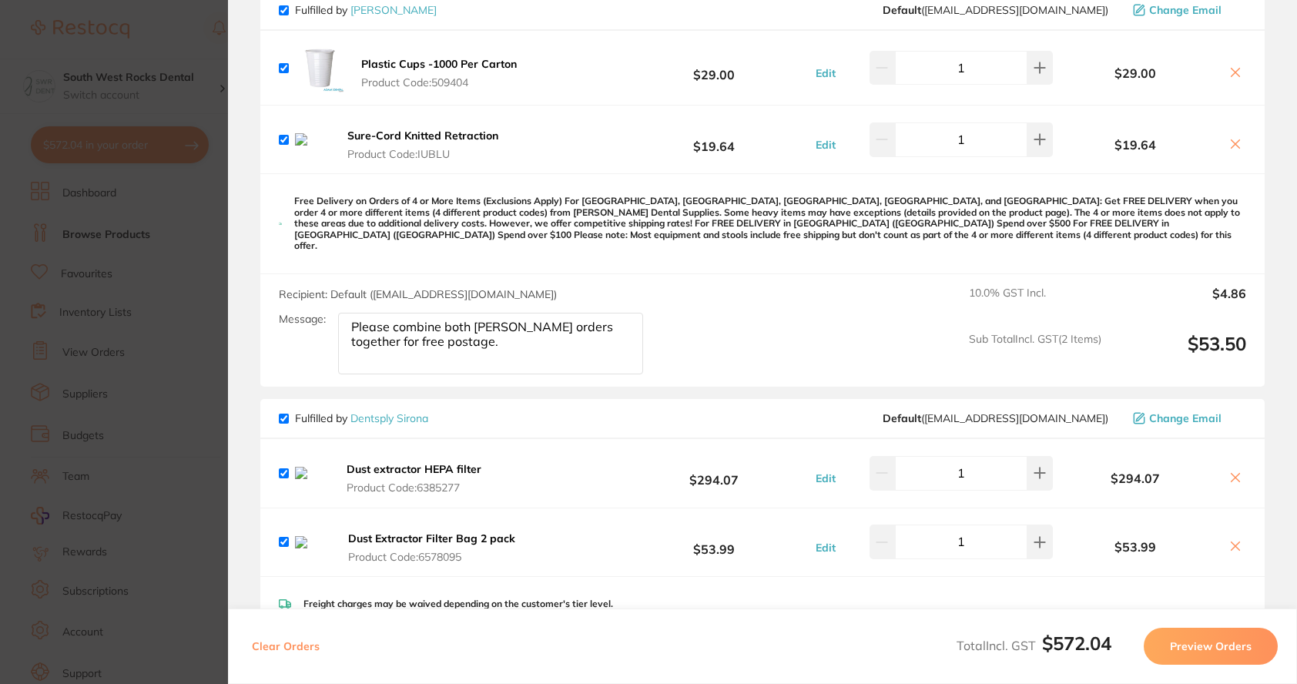
click at [1232, 148] on icon at bounding box center [1236, 143] width 8 height 8
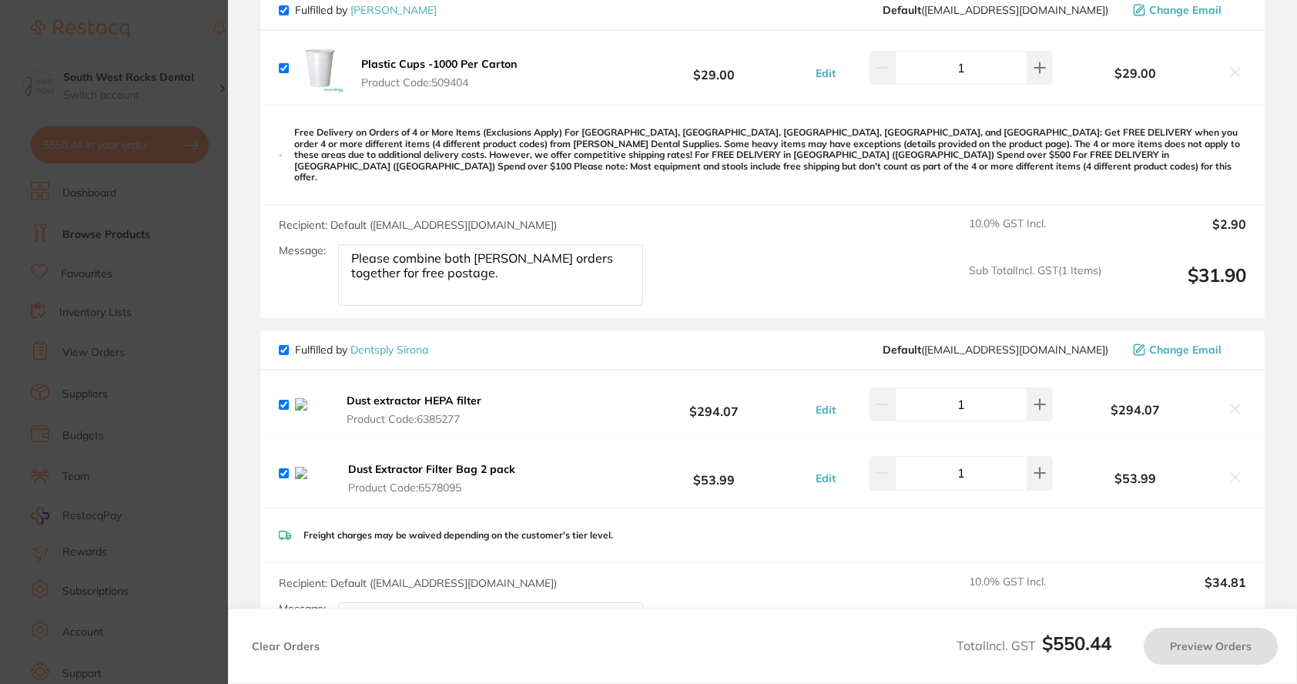
checkbox input "true"
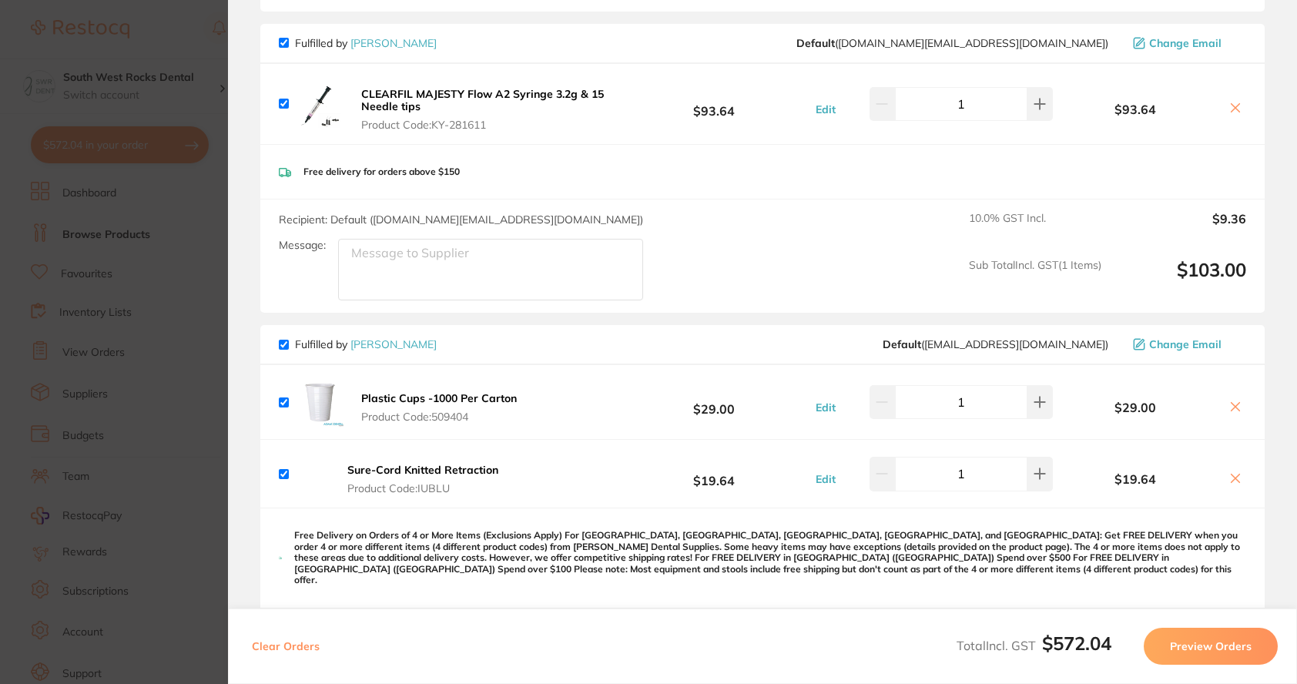
scroll to position [0, 0]
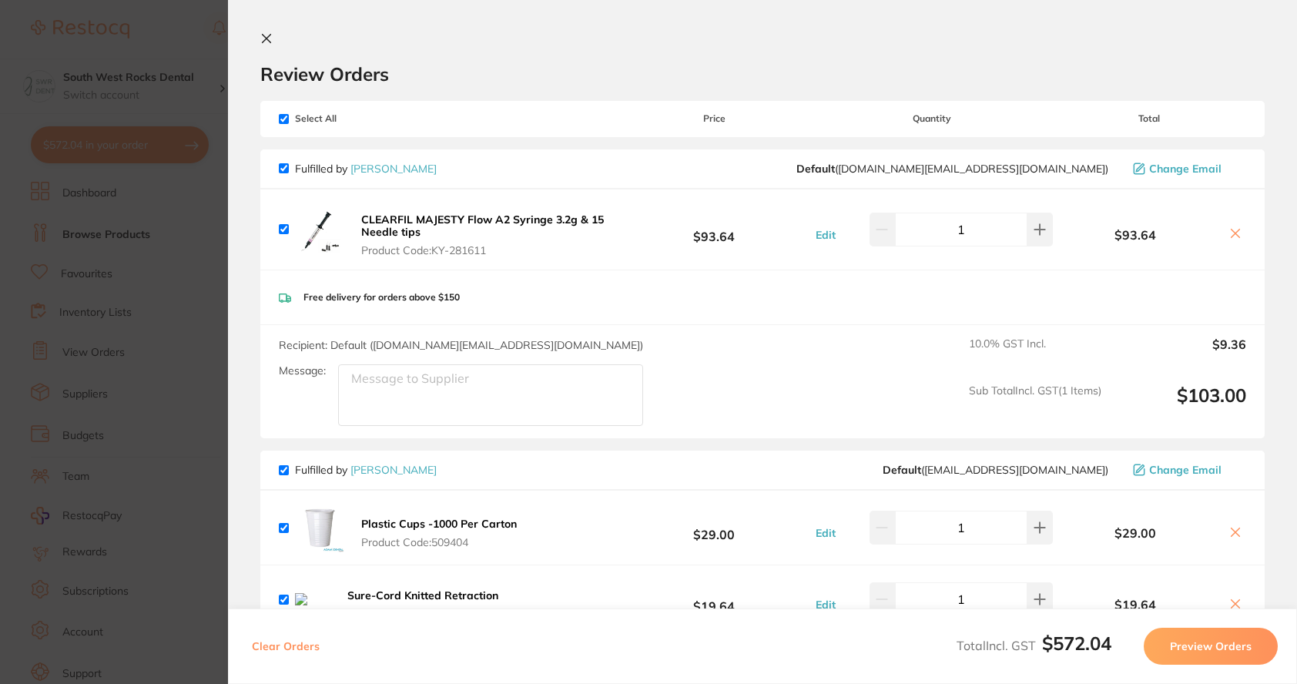
click at [261, 40] on icon at bounding box center [266, 38] width 12 height 12
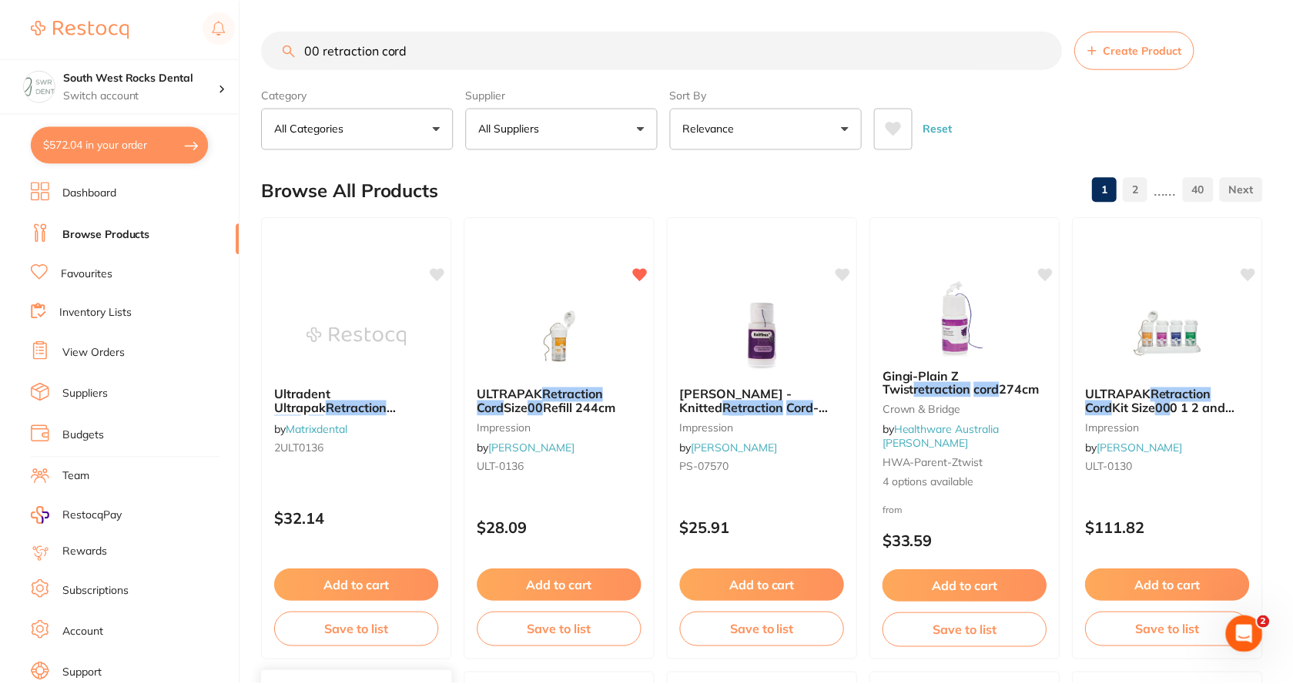
scroll to position [847, 0]
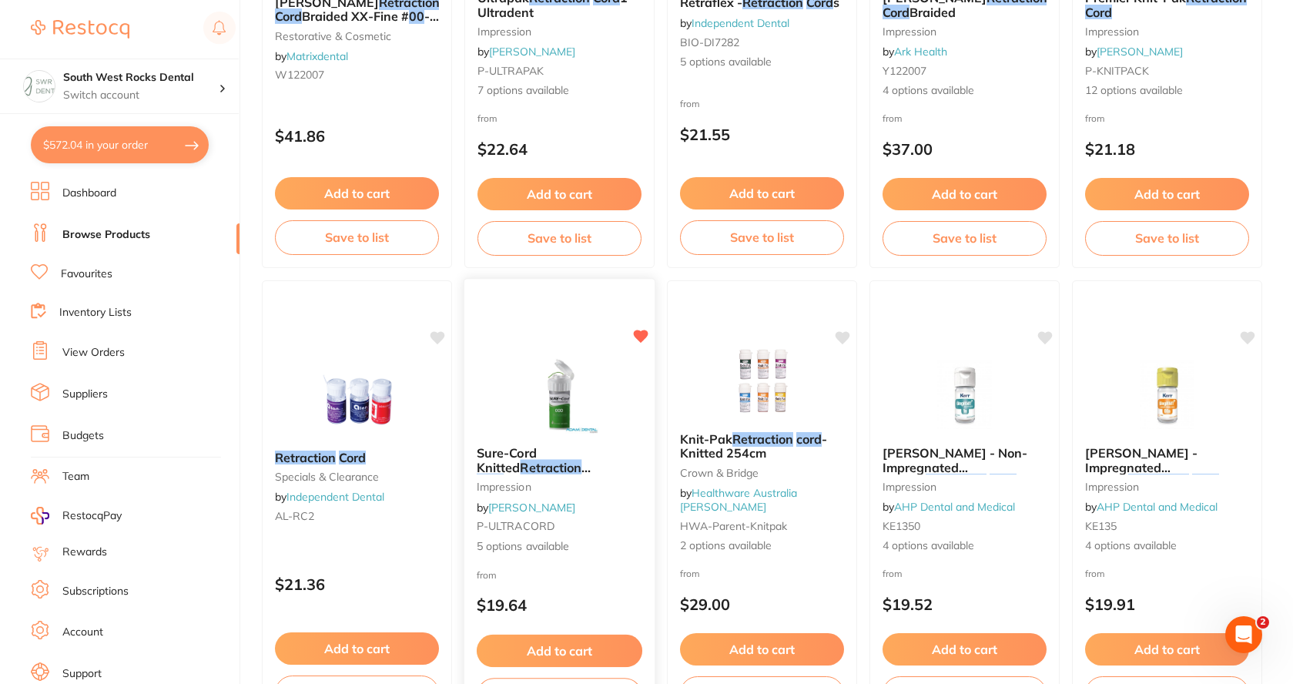
click at [537, 454] on span "Sure-Cord Knitted" at bounding box center [507, 460] width 60 height 30
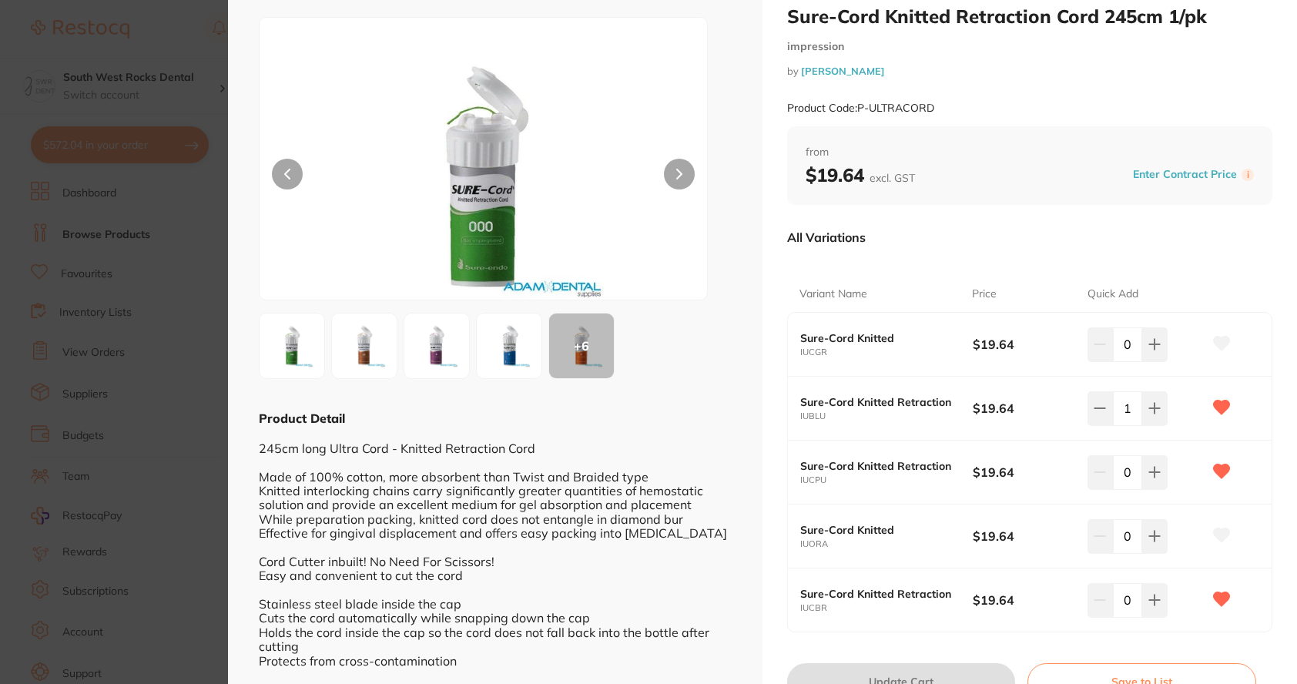
scroll to position [77, 0]
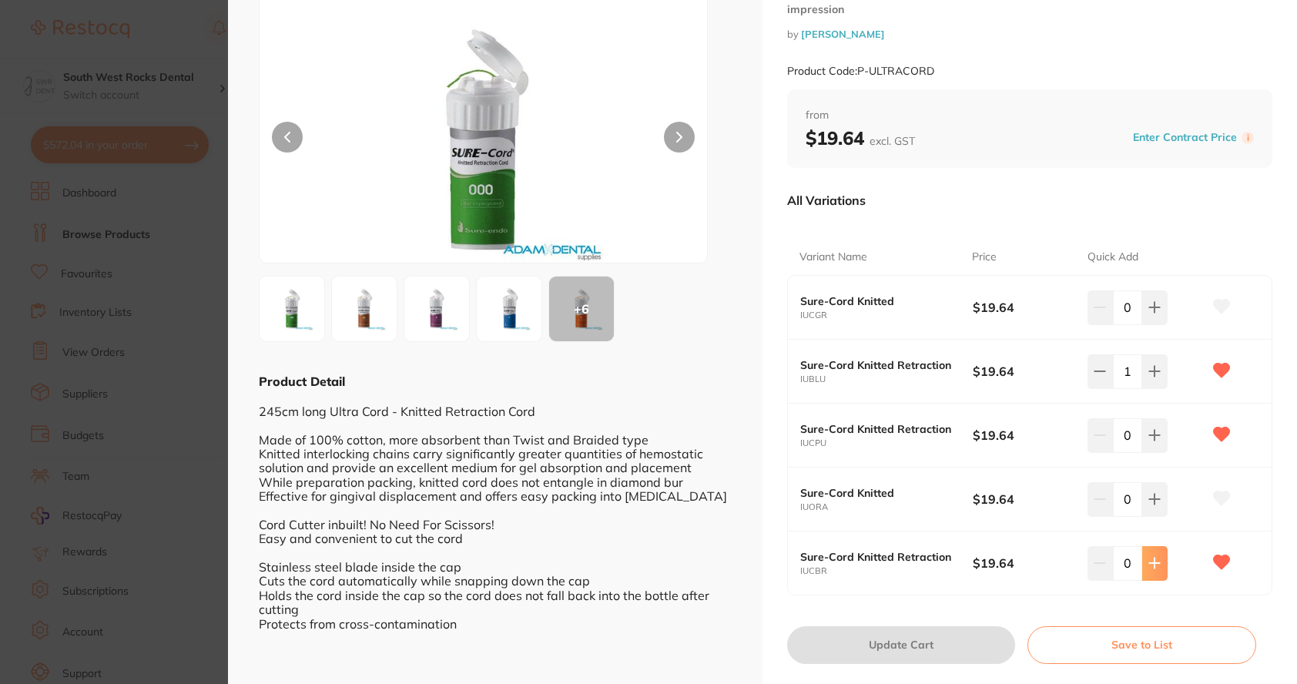
click at [1153, 570] on button at bounding box center [1154, 563] width 25 height 34
type input "1"
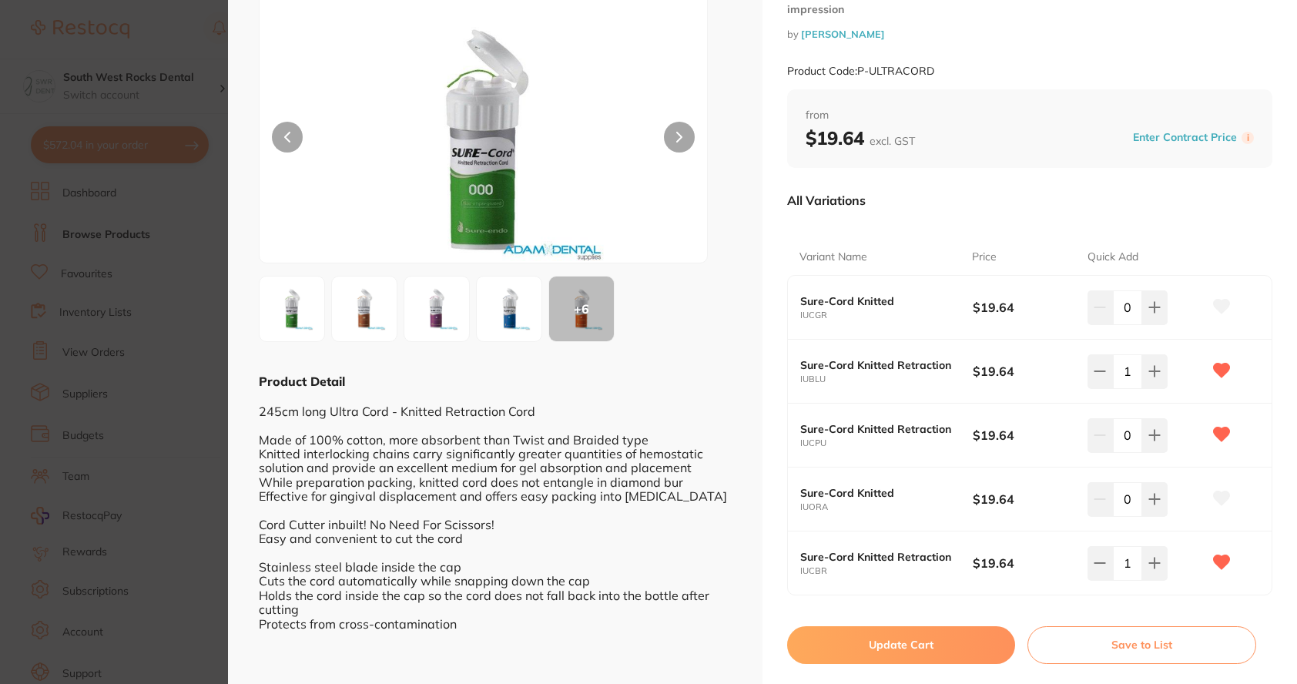
click at [956, 646] on button "Update Cart" at bounding box center [901, 644] width 228 height 37
checkbox input "false"
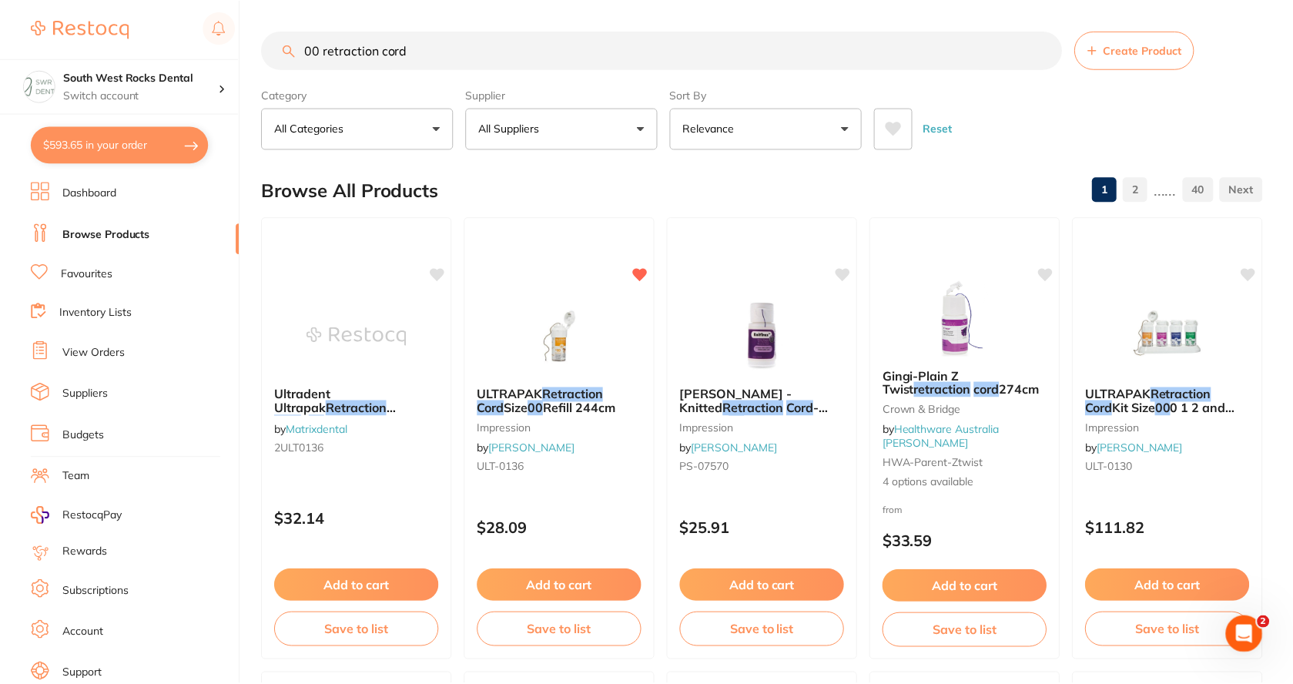
scroll to position [847, 0]
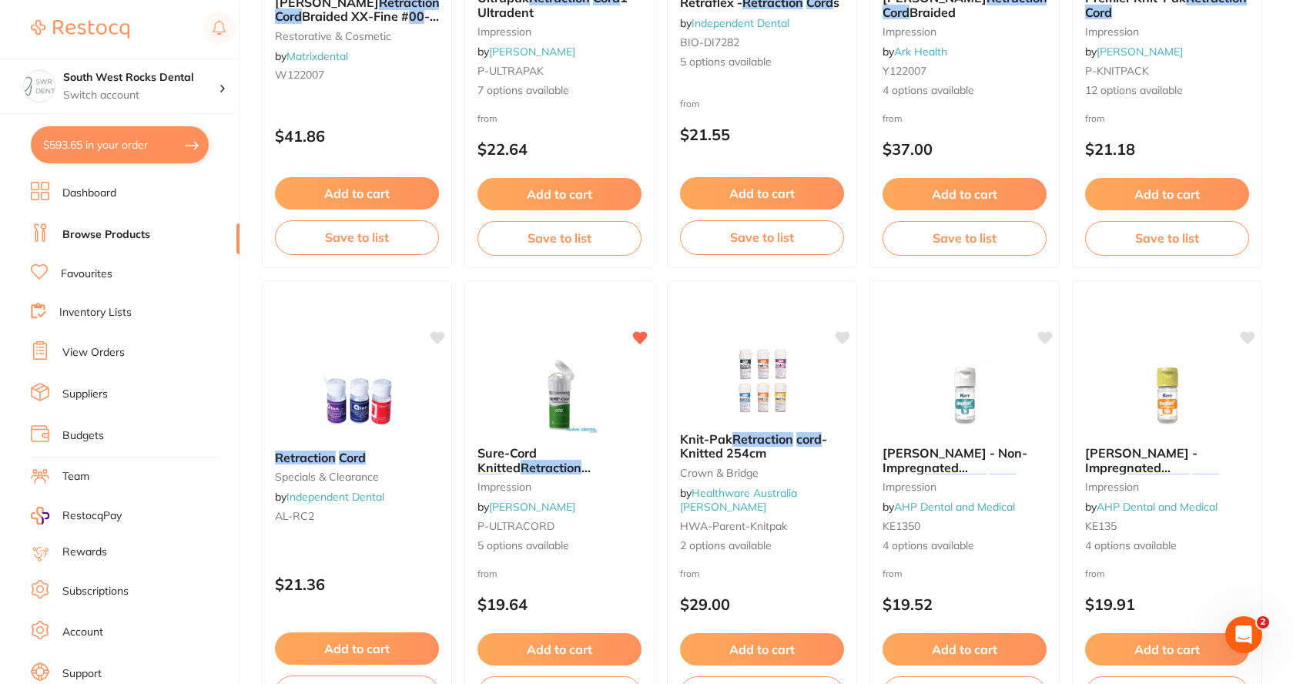
click at [117, 139] on button "$593.65 in your order" at bounding box center [120, 144] width 178 height 37
checkbox input "true"
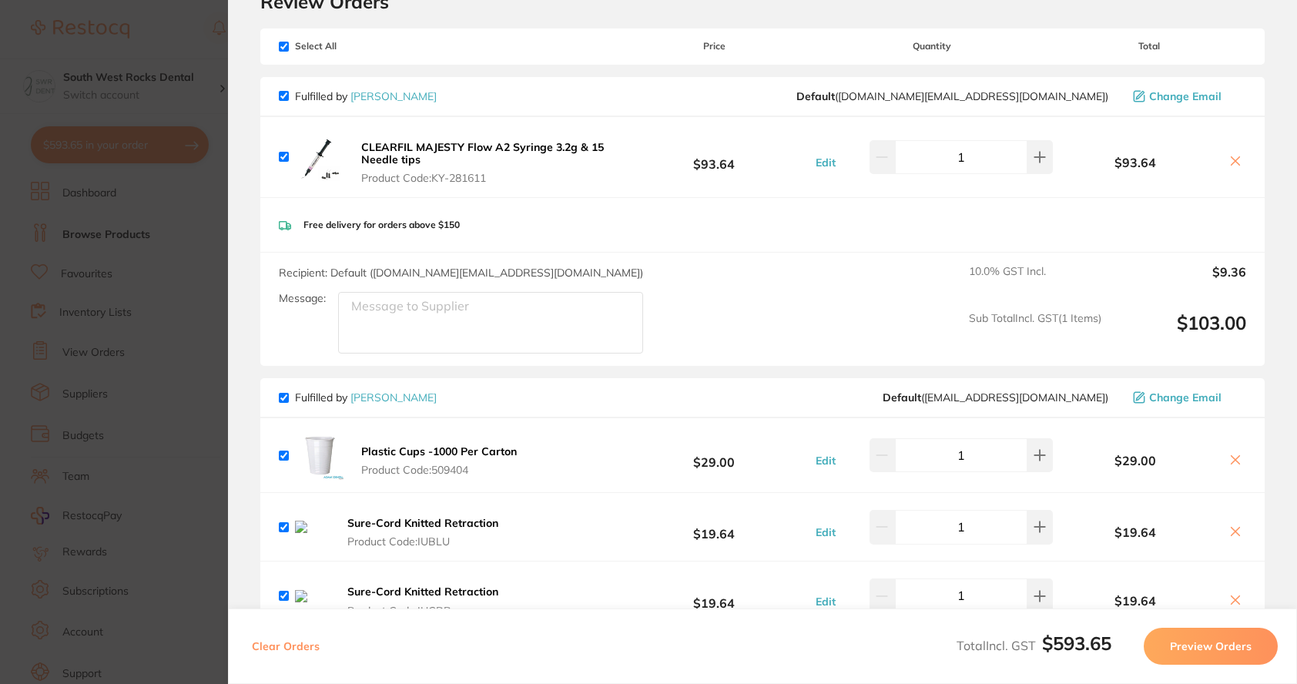
scroll to position [308, 0]
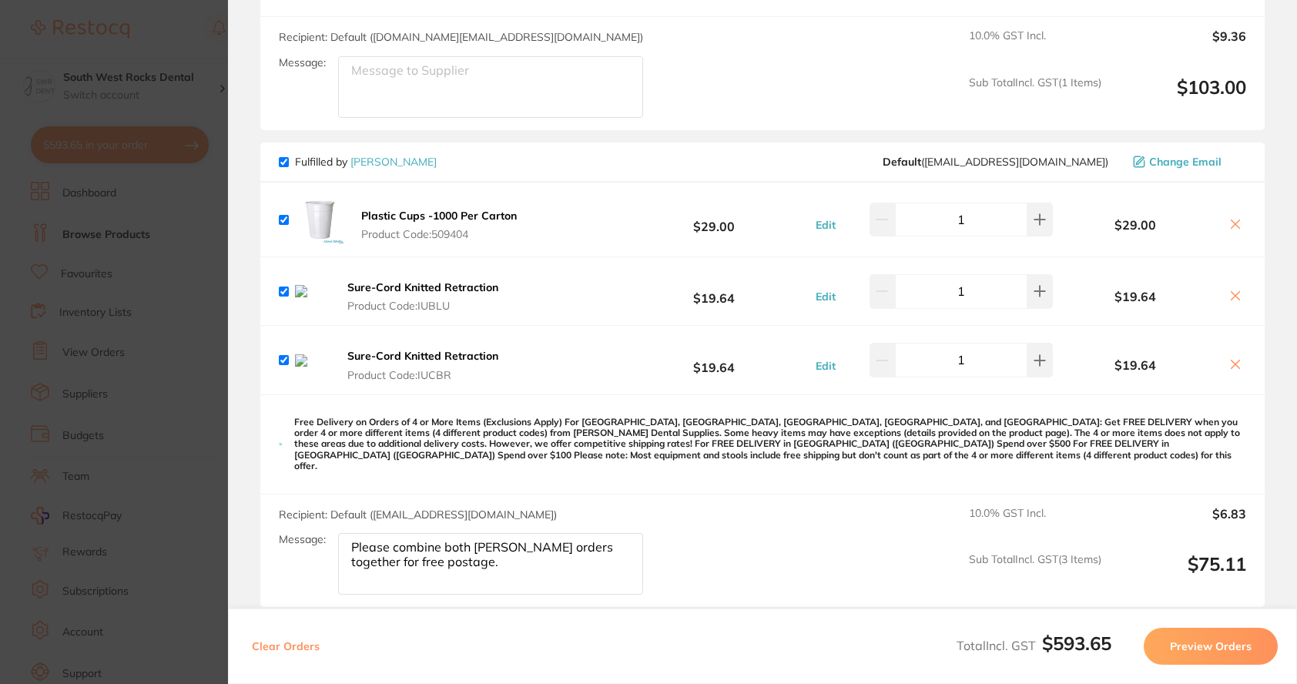
click at [323, 367] on img at bounding box center [312, 360] width 35 height 12
click at [1229, 370] on icon at bounding box center [1235, 364] width 12 height 12
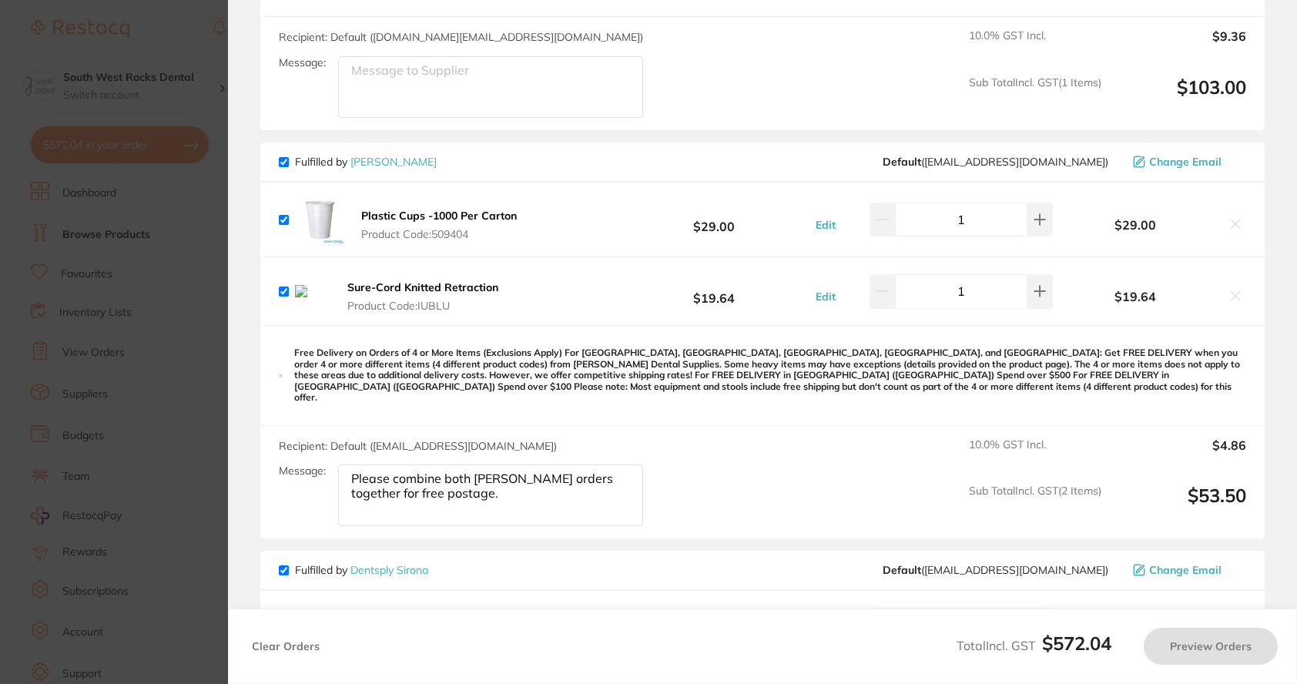
checkbox input "true"
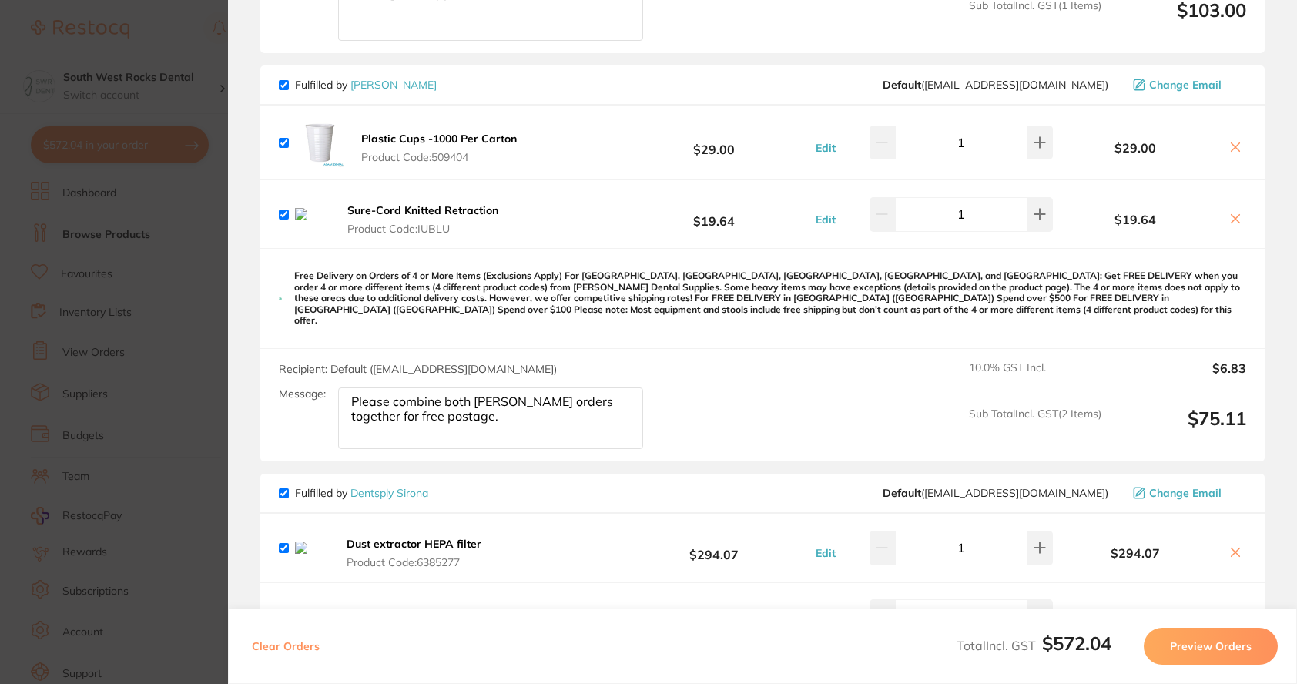
scroll to position [0, 0]
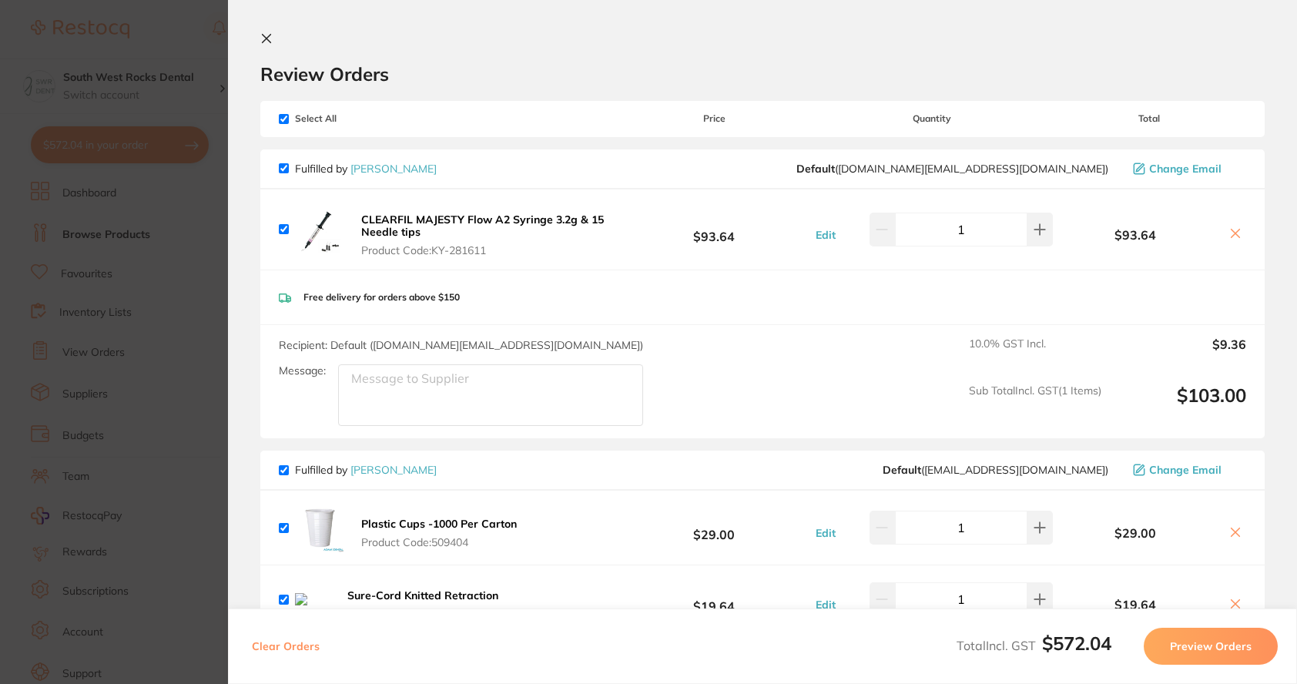
click at [267, 39] on icon at bounding box center [267, 39] width 8 height 8
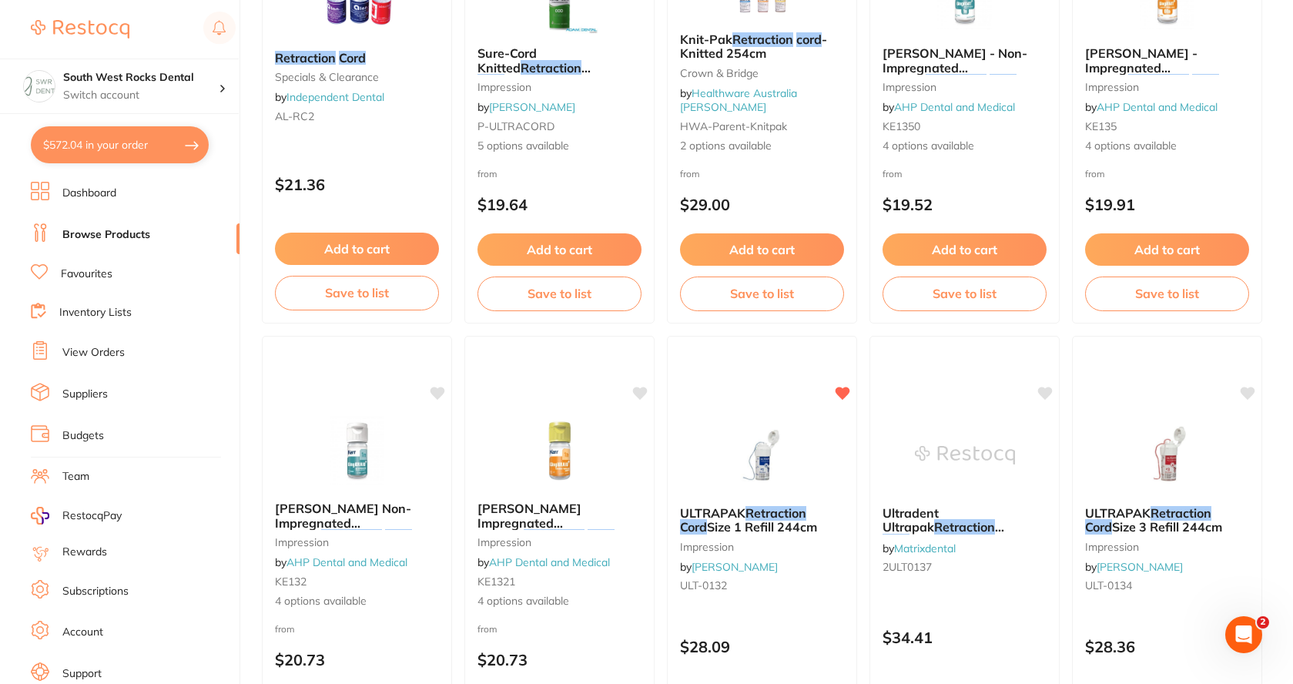
scroll to position [1219, 0]
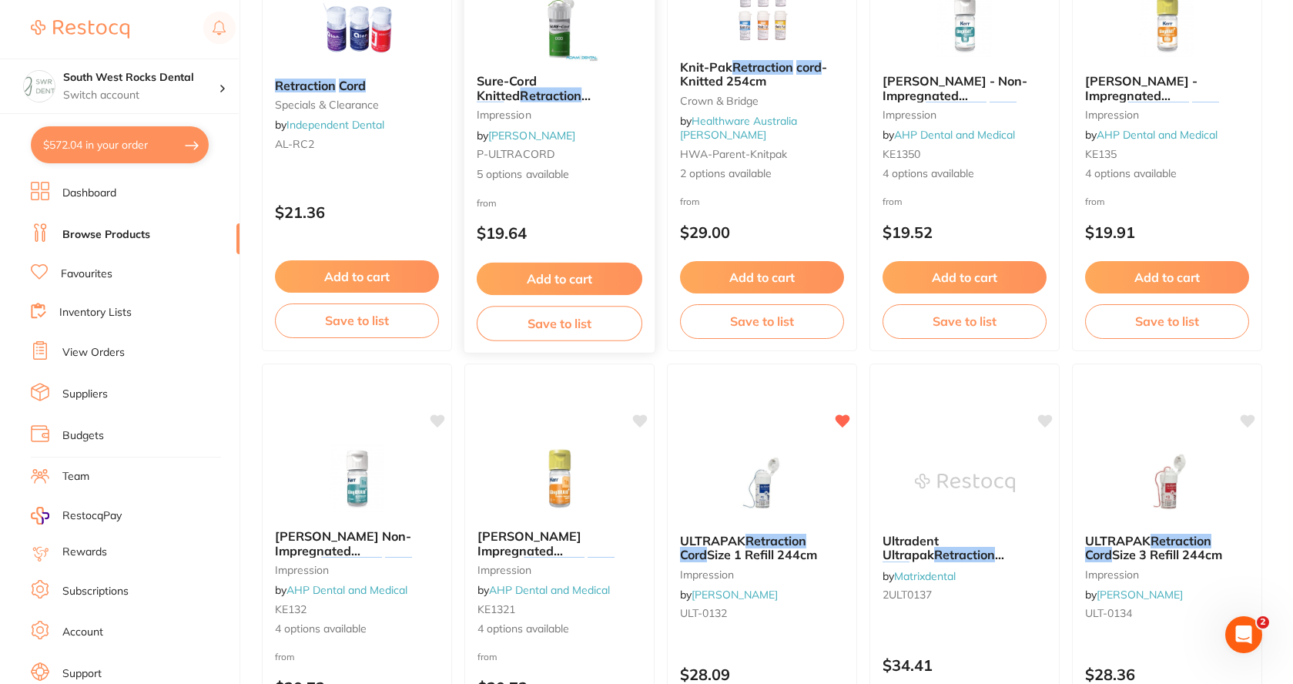
click at [522, 93] on em "Retraction" at bounding box center [551, 94] width 62 height 15
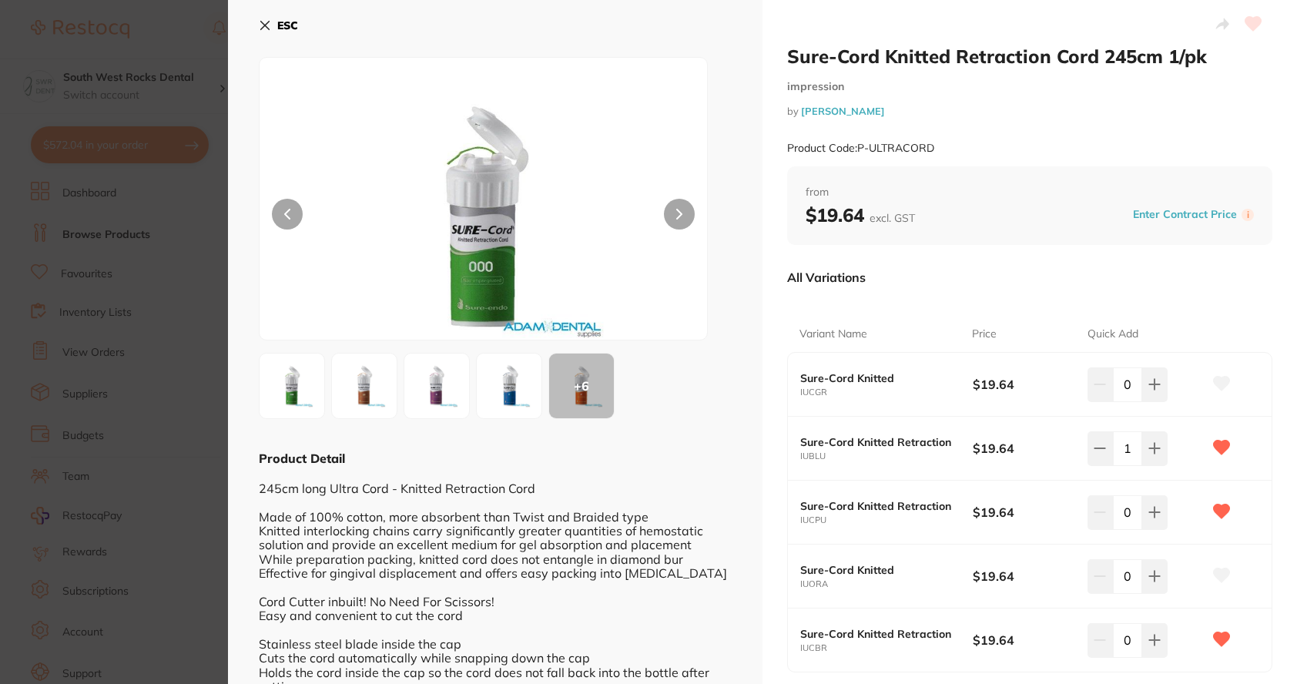
click at [575, 385] on div "+ 6" at bounding box center [581, 386] width 65 height 65
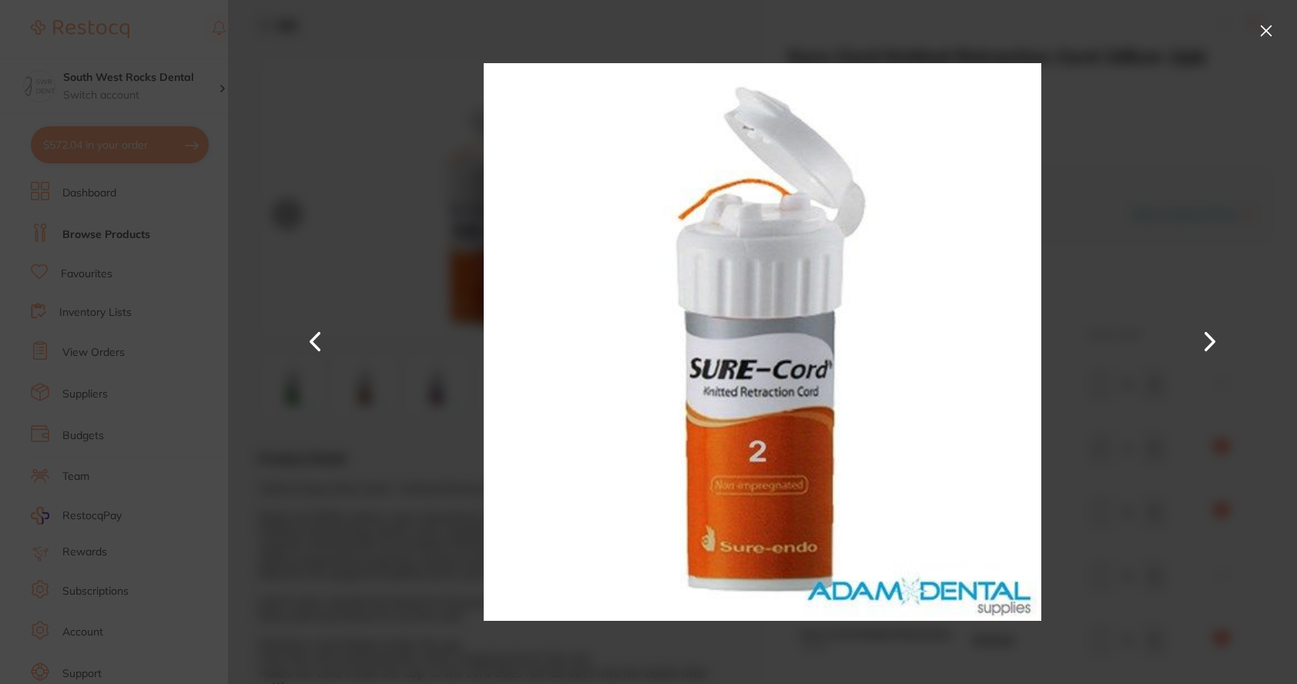
click at [1214, 346] on button at bounding box center [1209, 342] width 37 height 342
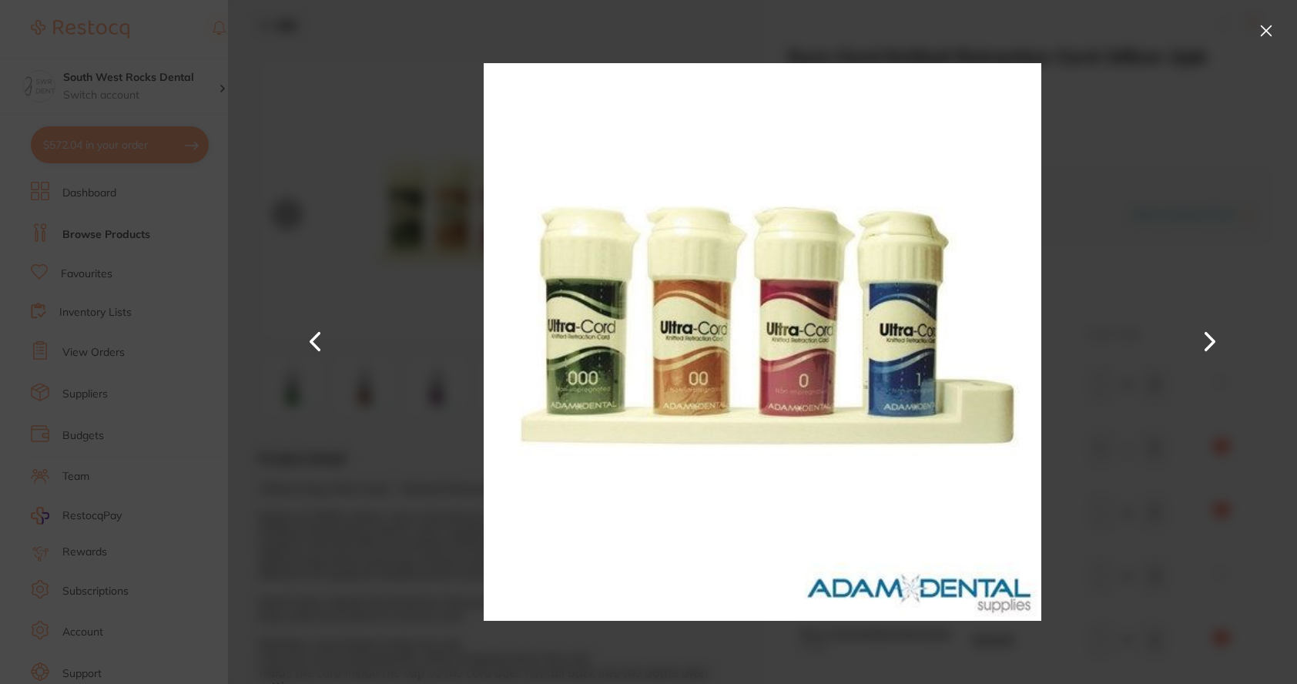
click at [1214, 346] on button at bounding box center [1209, 342] width 37 height 342
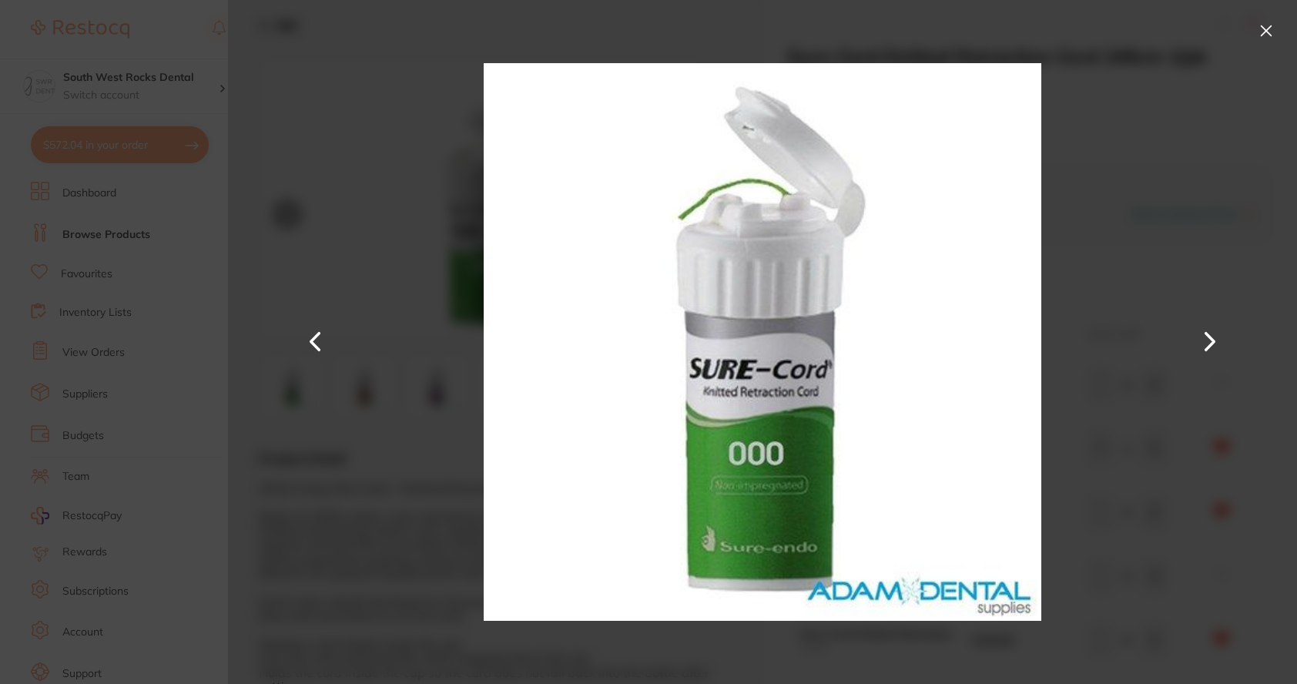
click at [1214, 346] on button at bounding box center [1209, 342] width 37 height 342
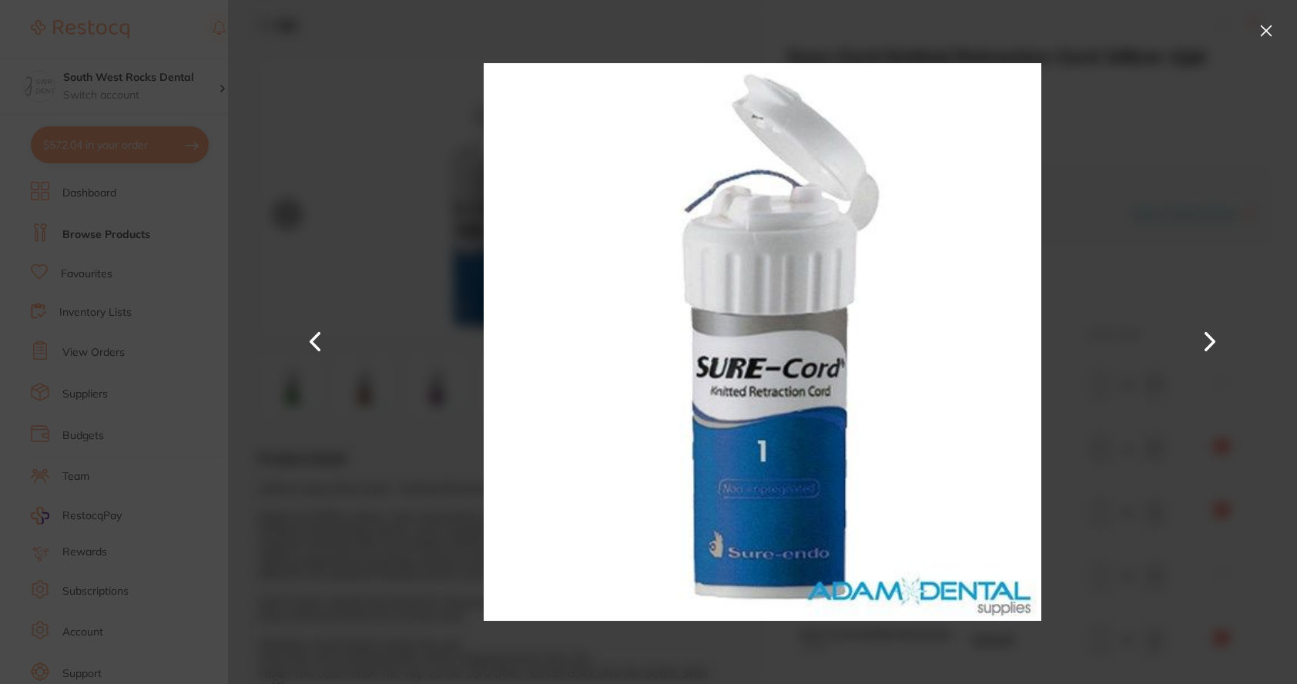
click at [1214, 346] on button at bounding box center [1209, 342] width 37 height 342
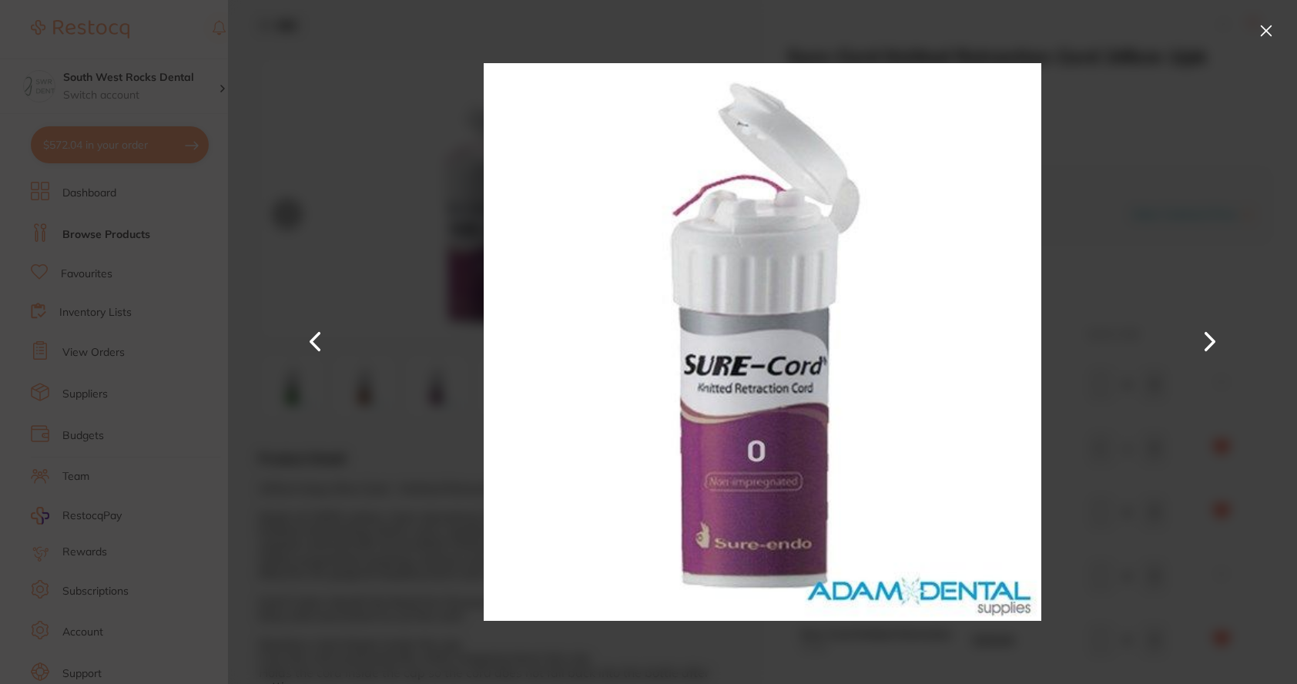
click at [1214, 346] on button at bounding box center [1209, 342] width 37 height 342
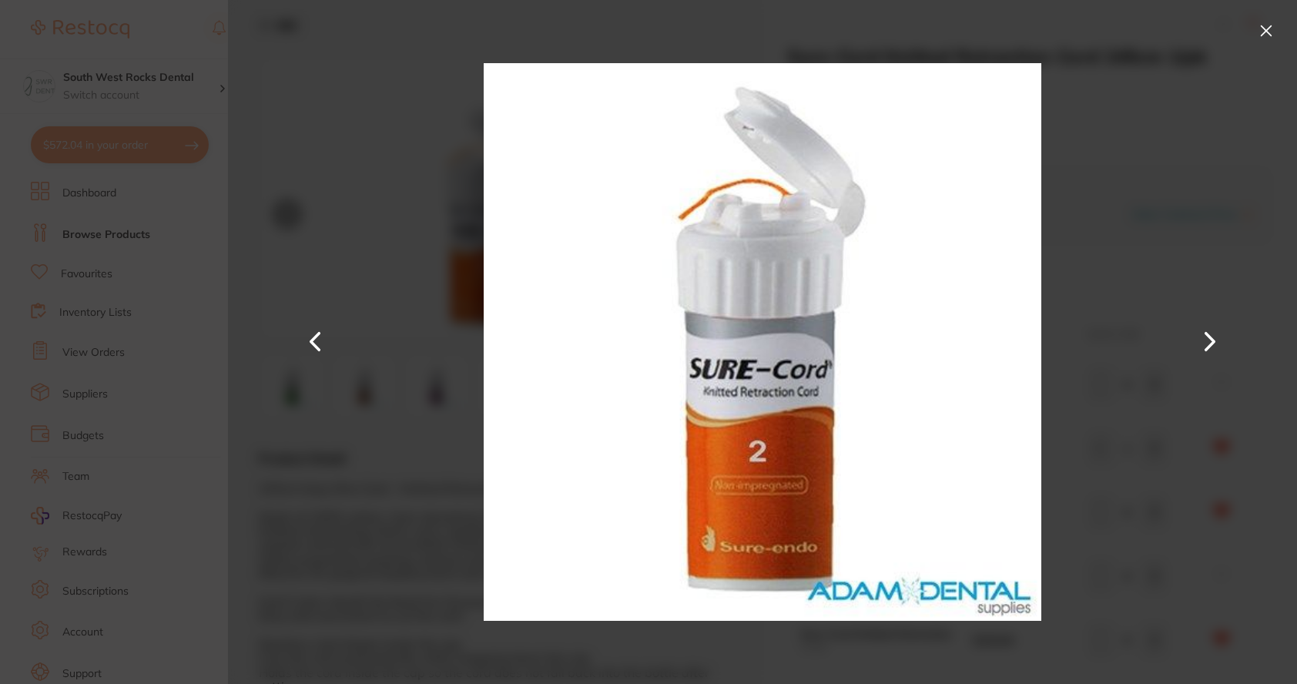
click at [1214, 346] on button at bounding box center [1209, 342] width 37 height 342
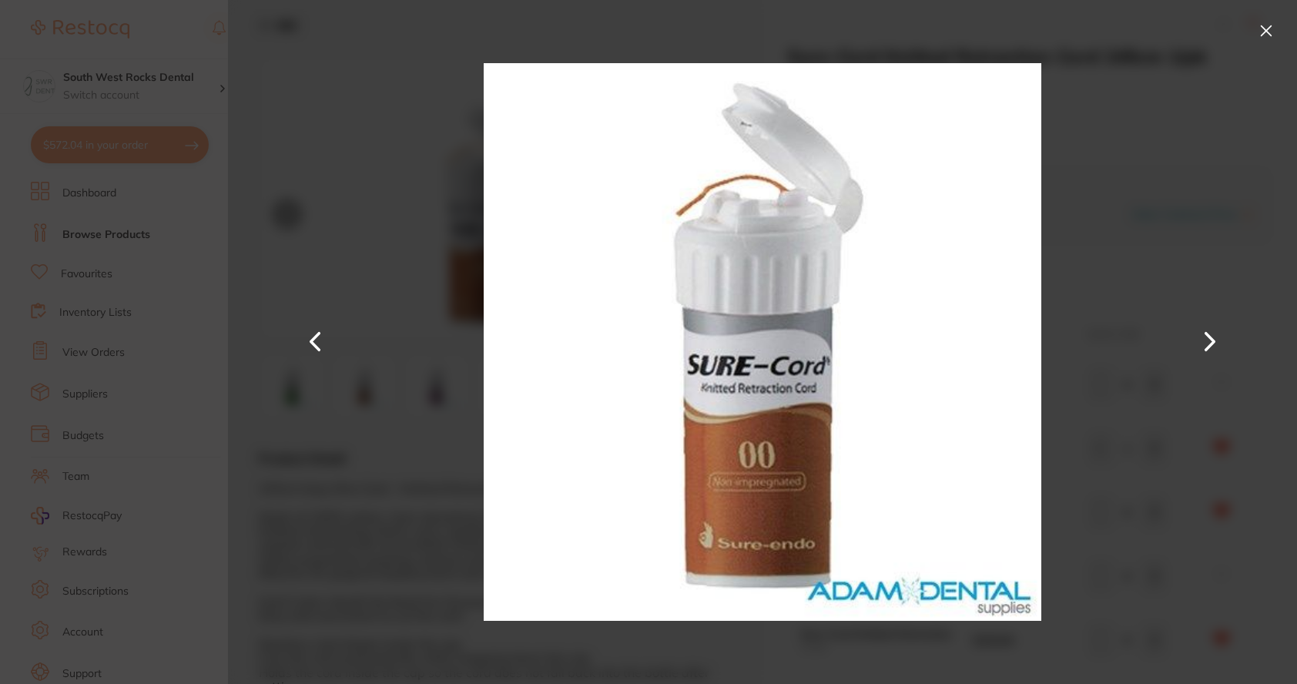
click at [312, 340] on button at bounding box center [315, 342] width 37 height 342
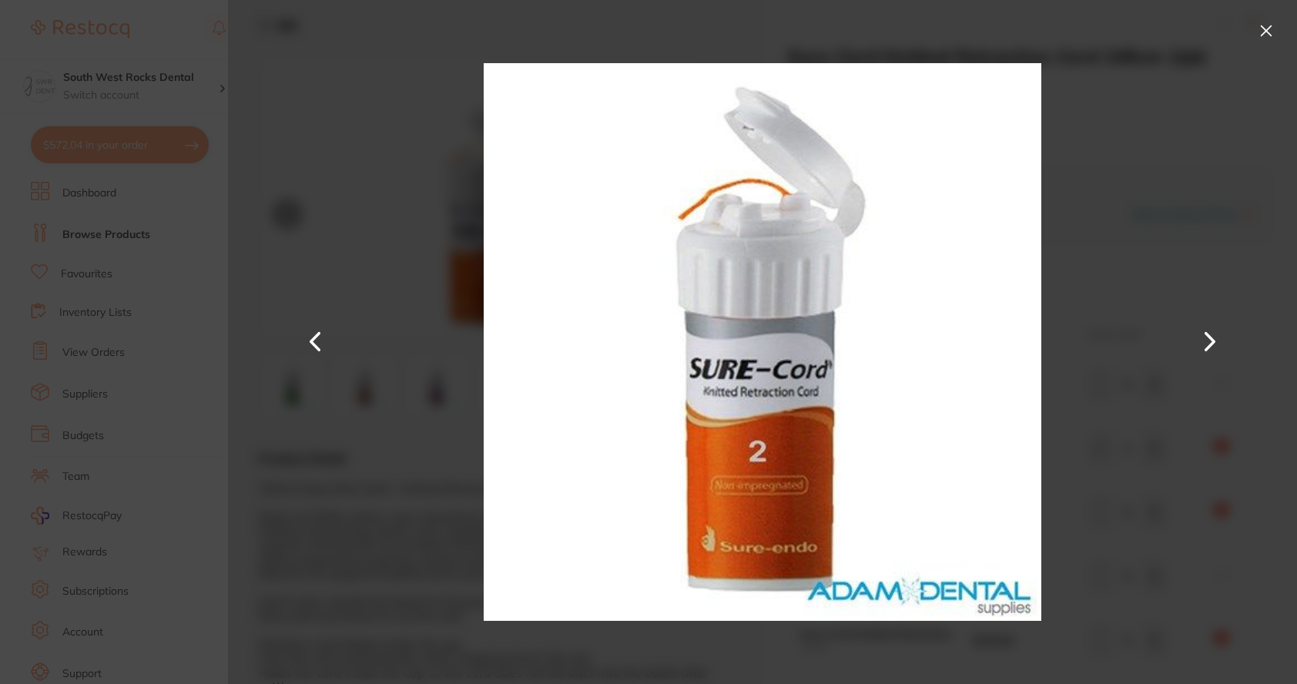
click at [1216, 342] on button at bounding box center [1209, 342] width 37 height 342
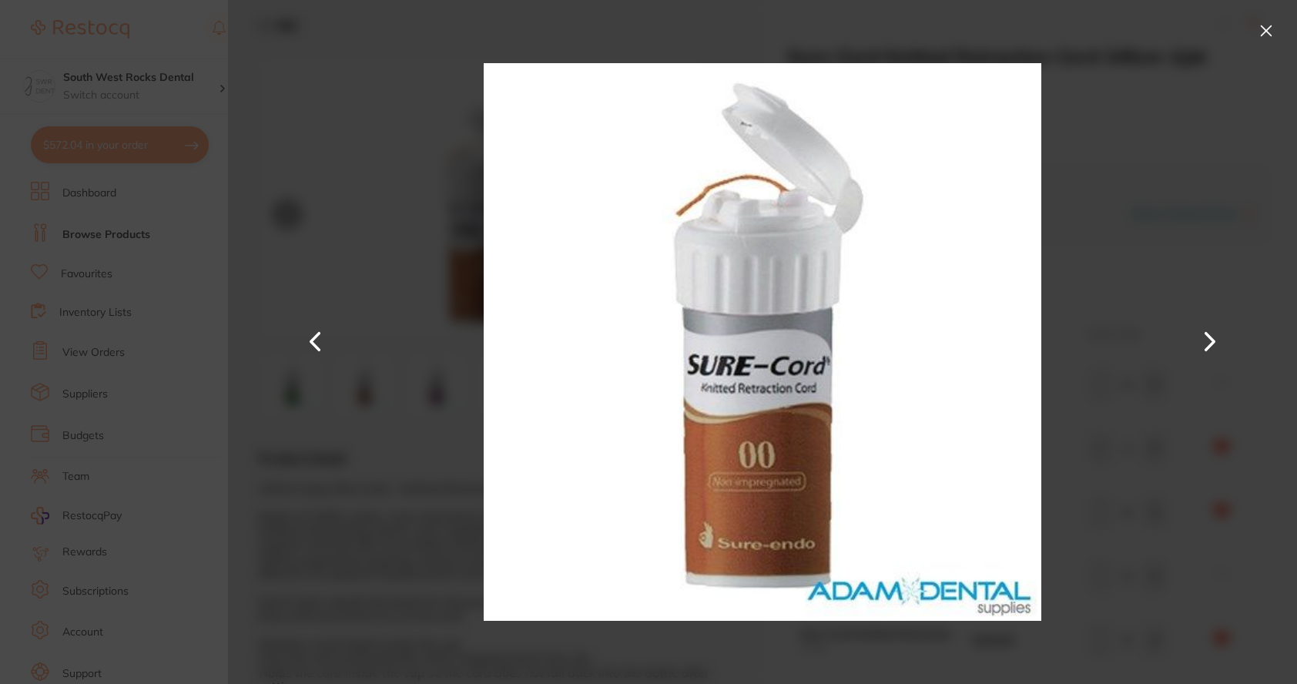
click at [1268, 32] on button at bounding box center [1266, 30] width 25 height 25
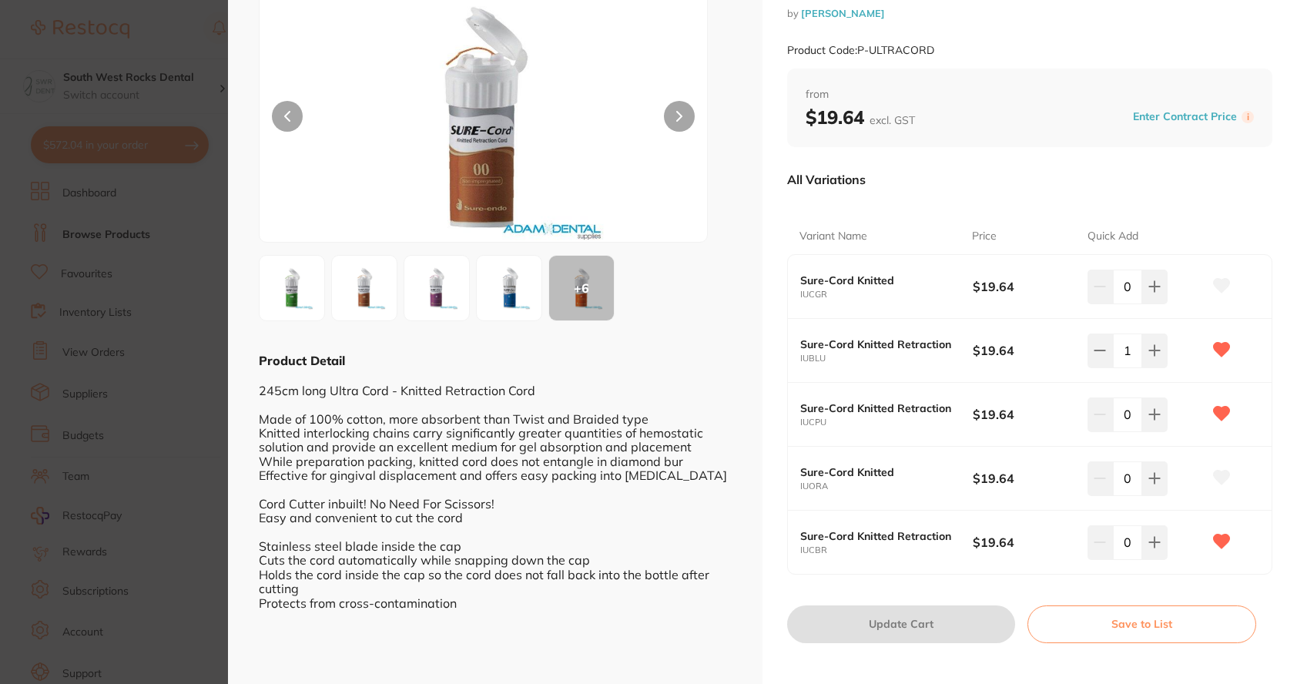
scroll to position [112, 0]
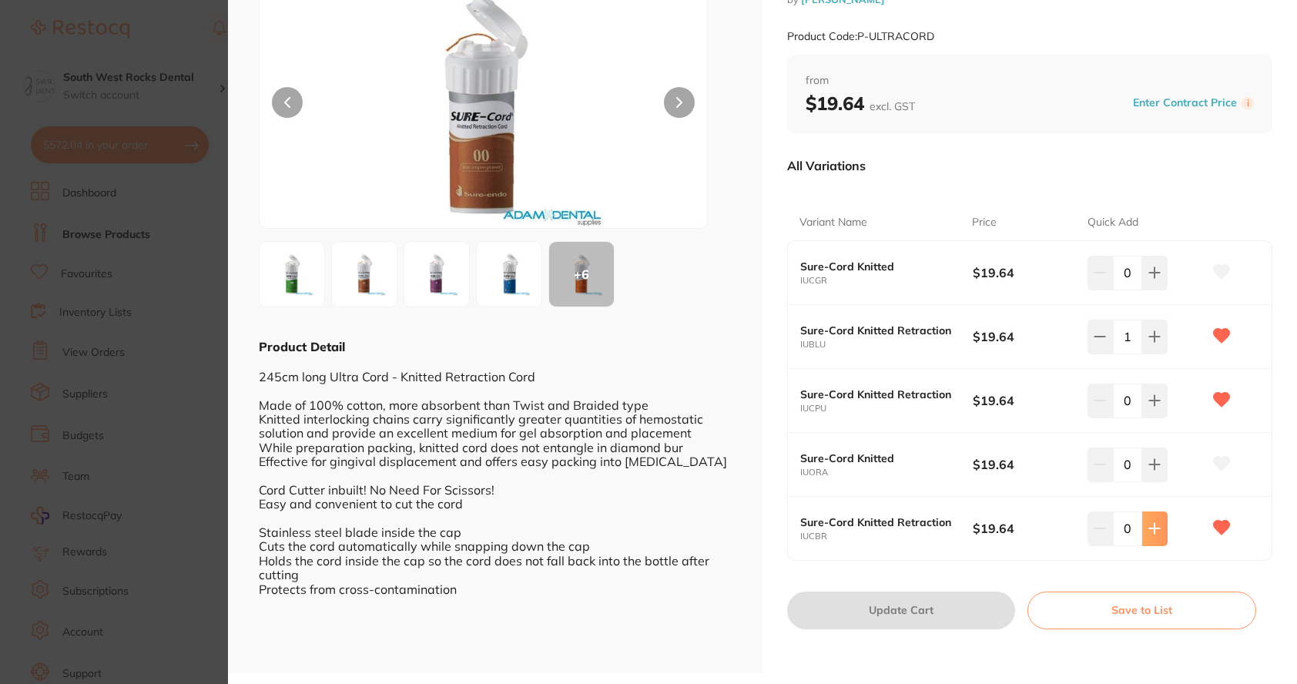
click at [1157, 532] on icon at bounding box center [1154, 528] width 12 height 12
type input "1"
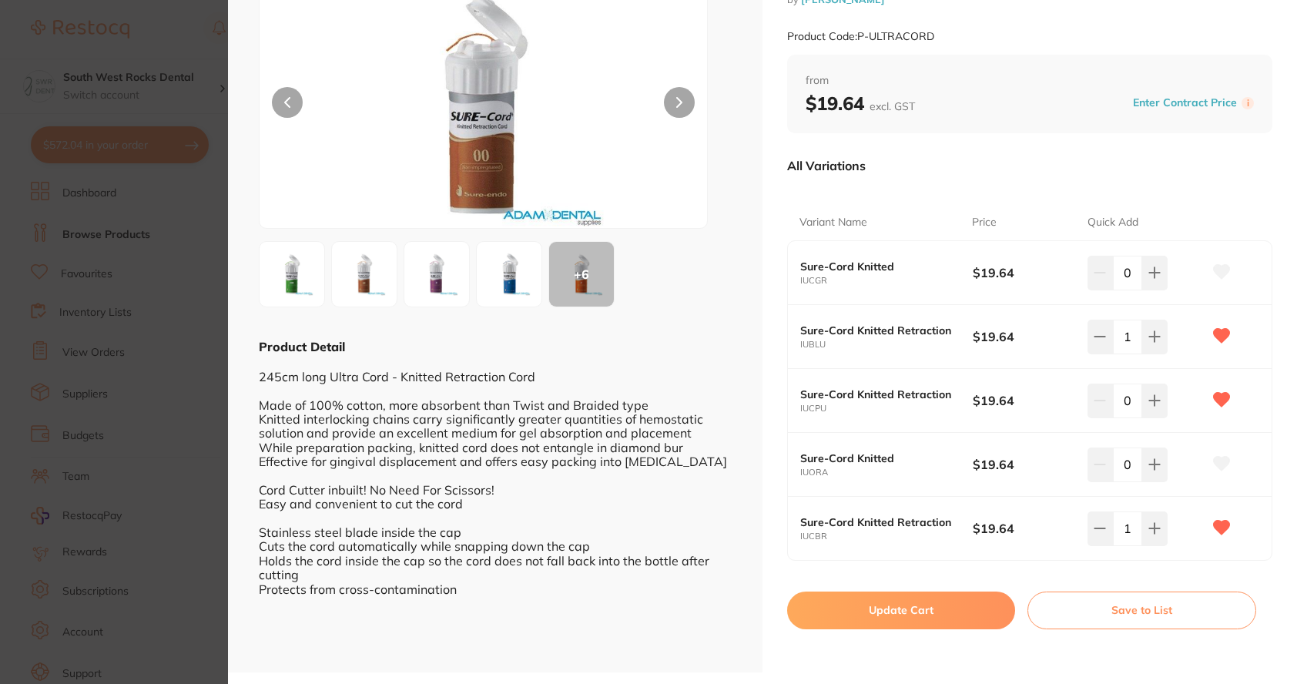
click at [913, 615] on button "Update Cart" at bounding box center [901, 609] width 228 height 37
checkbox input "false"
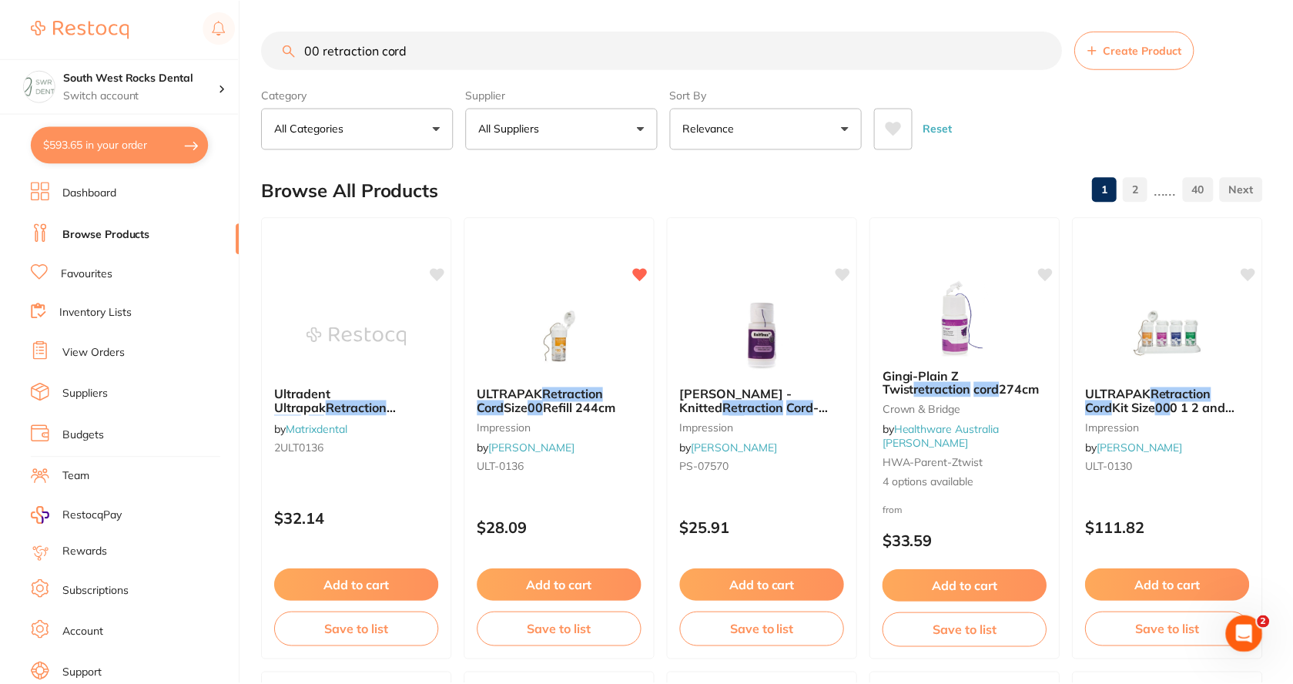
scroll to position [1219, 0]
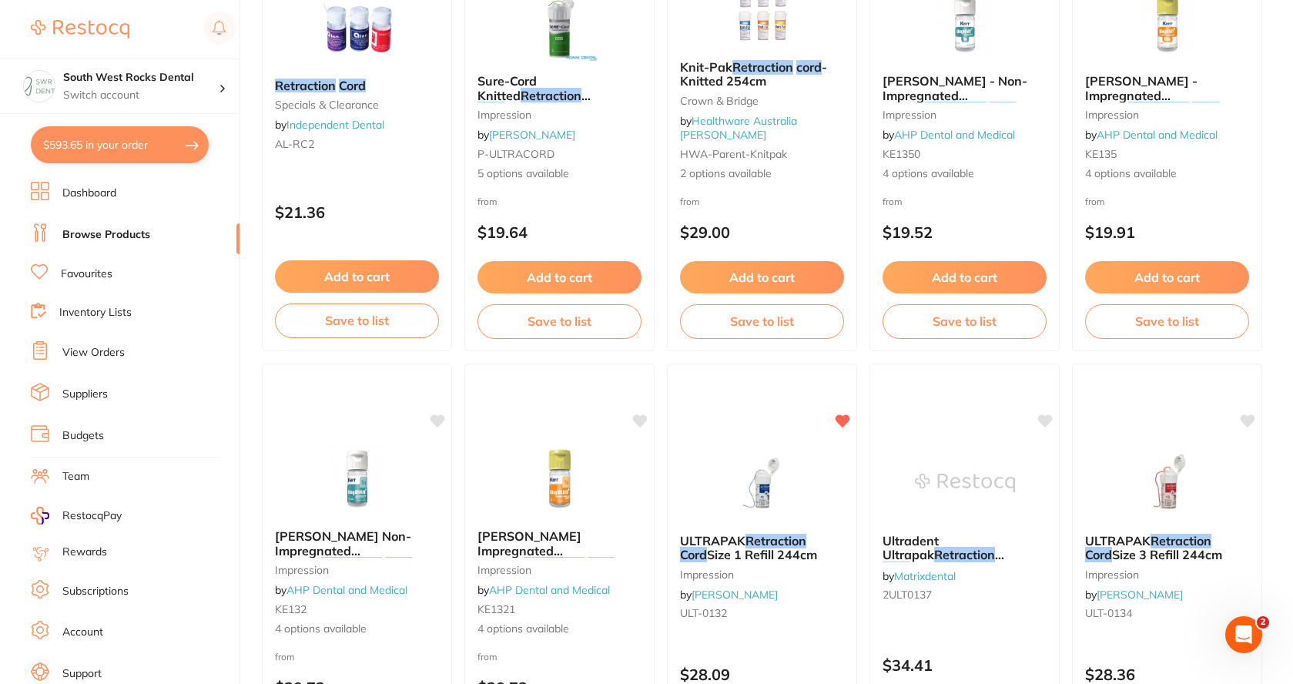
click at [115, 227] on link "Browse Products" at bounding box center [106, 234] width 88 height 15
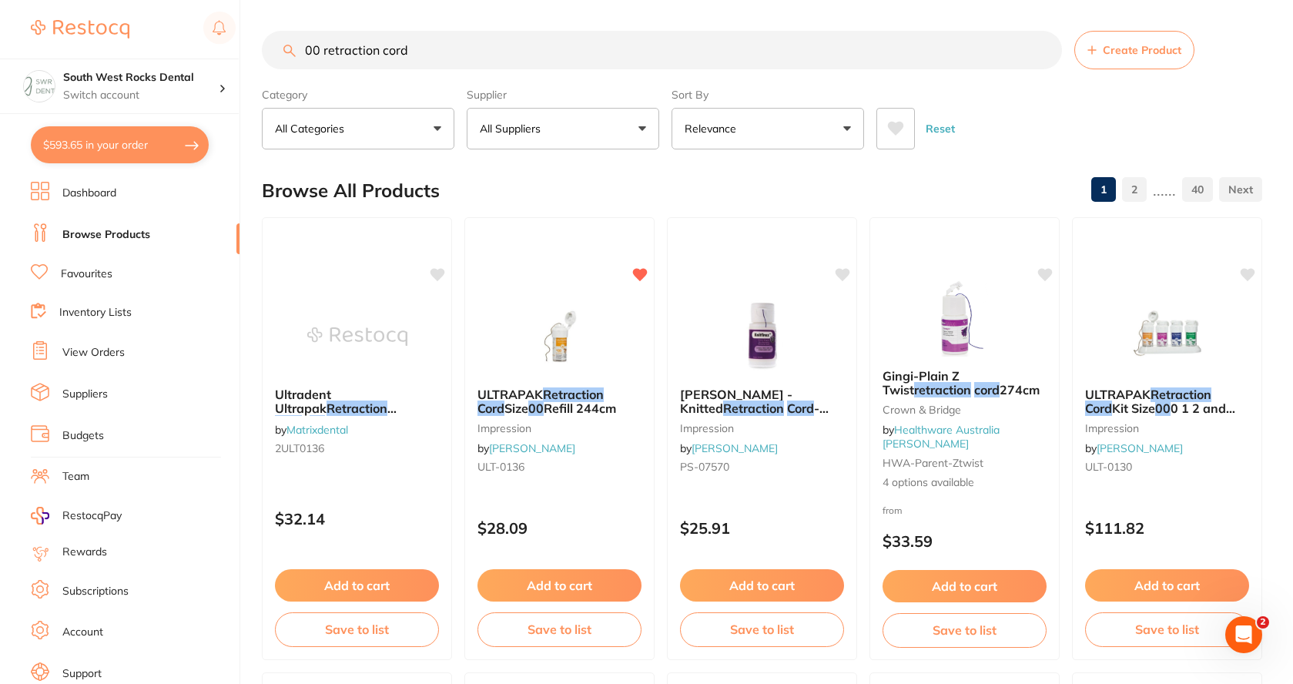
drag, startPoint x: 418, startPoint y: 51, endPoint x: 303, endPoint y: 45, distance: 114.9
click at [303, 45] on input "00 retraction cord" at bounding box center [662, 50] width 800 height 39
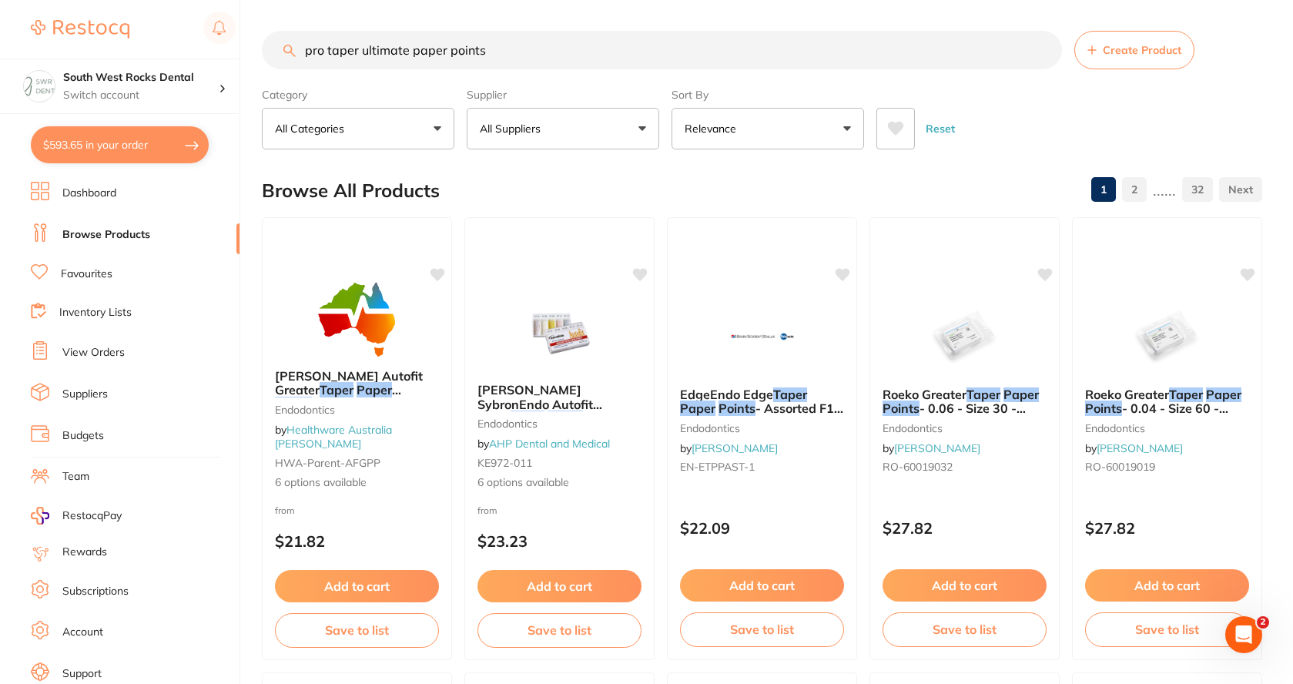
type input "pro taper ultimate paper points"
click at [601, 126] on button "All Suppliers" at bounding box center [563, 129] width 193 height 42
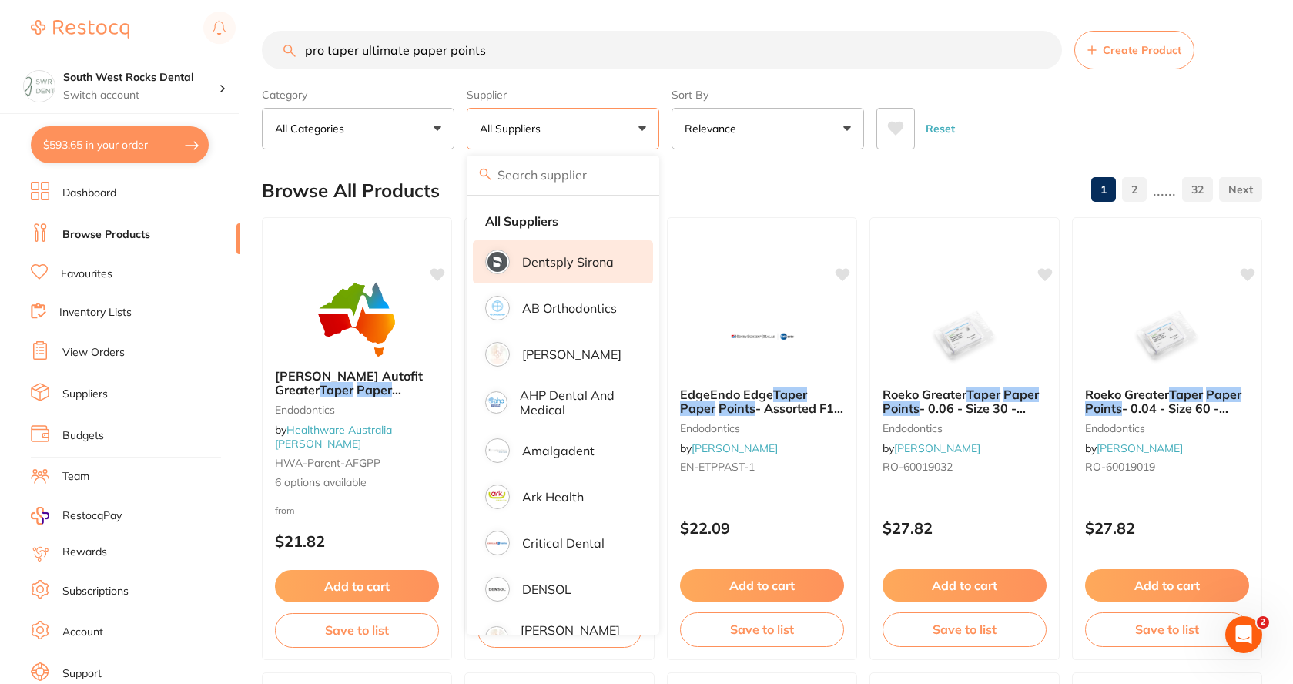
click at [576, 258] on p "Dentsply Sirona" at bounding box center [568, 262] width 92 height 14
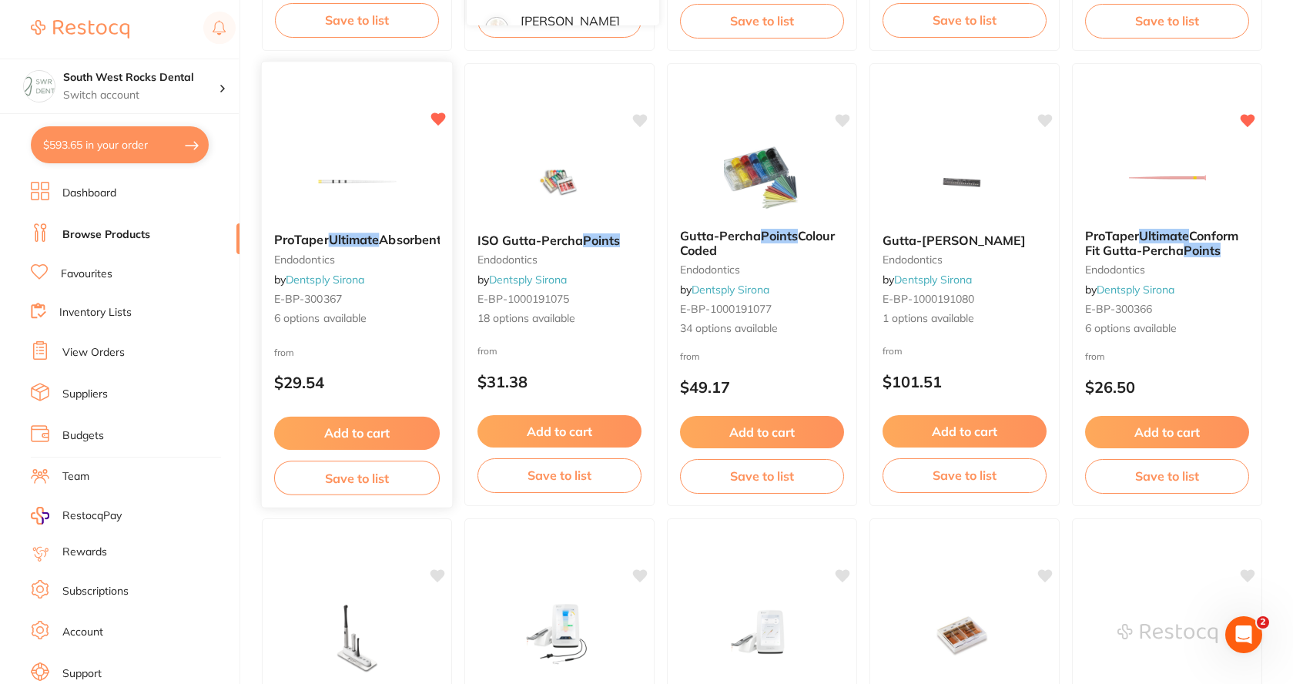
scroll to position [616, 0]
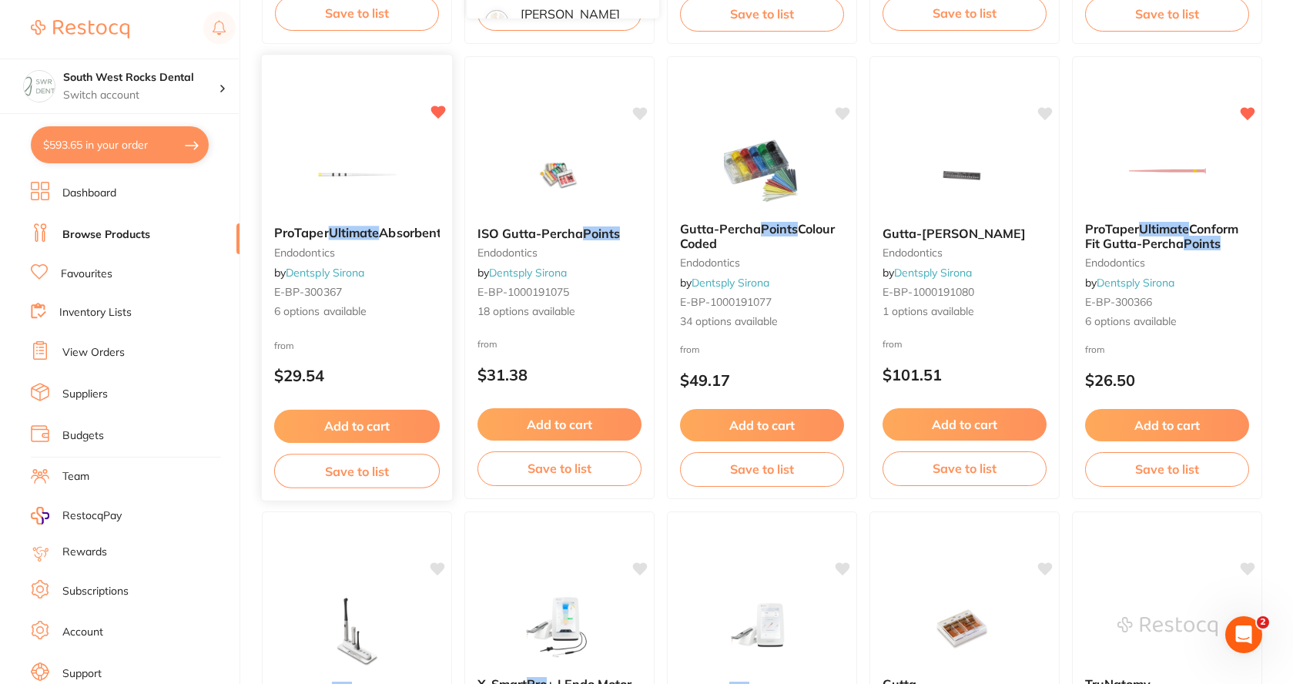
click at [379, 240] on span "Absorbent" at bounding box center [410, 232] width 62 height 15
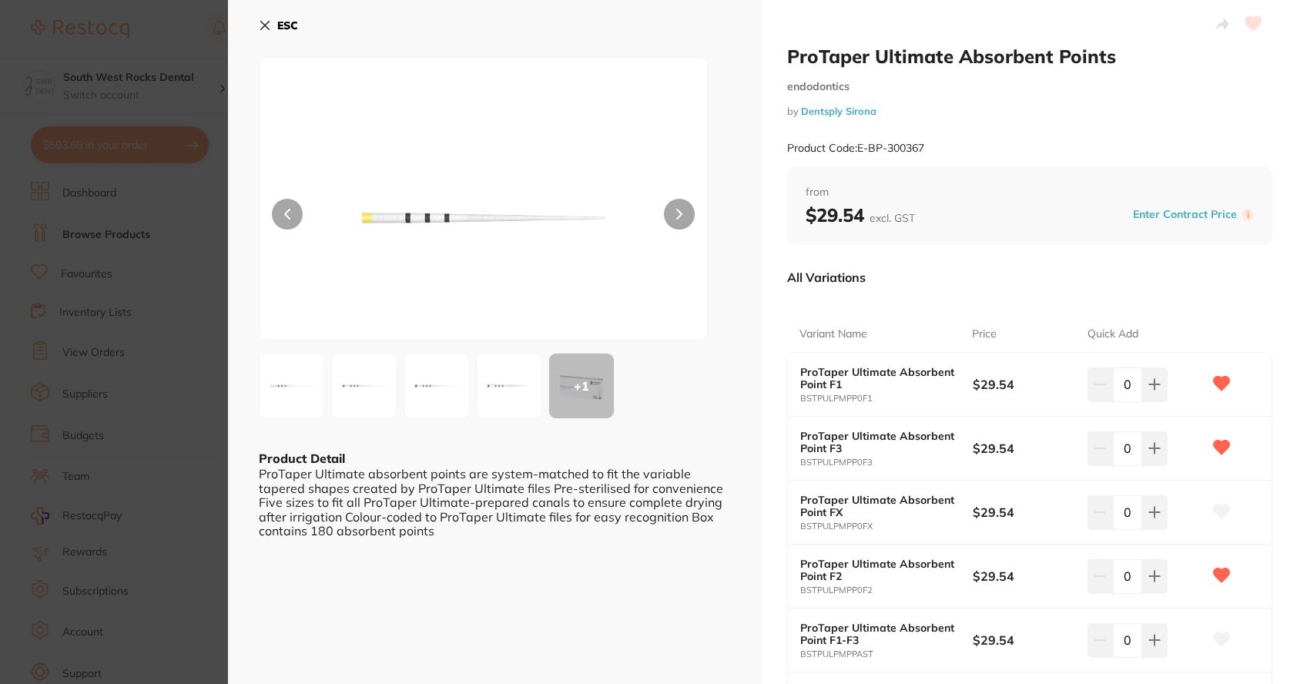
click at [371, 384] on img at bounding box center [364, 385] width 55 height 55
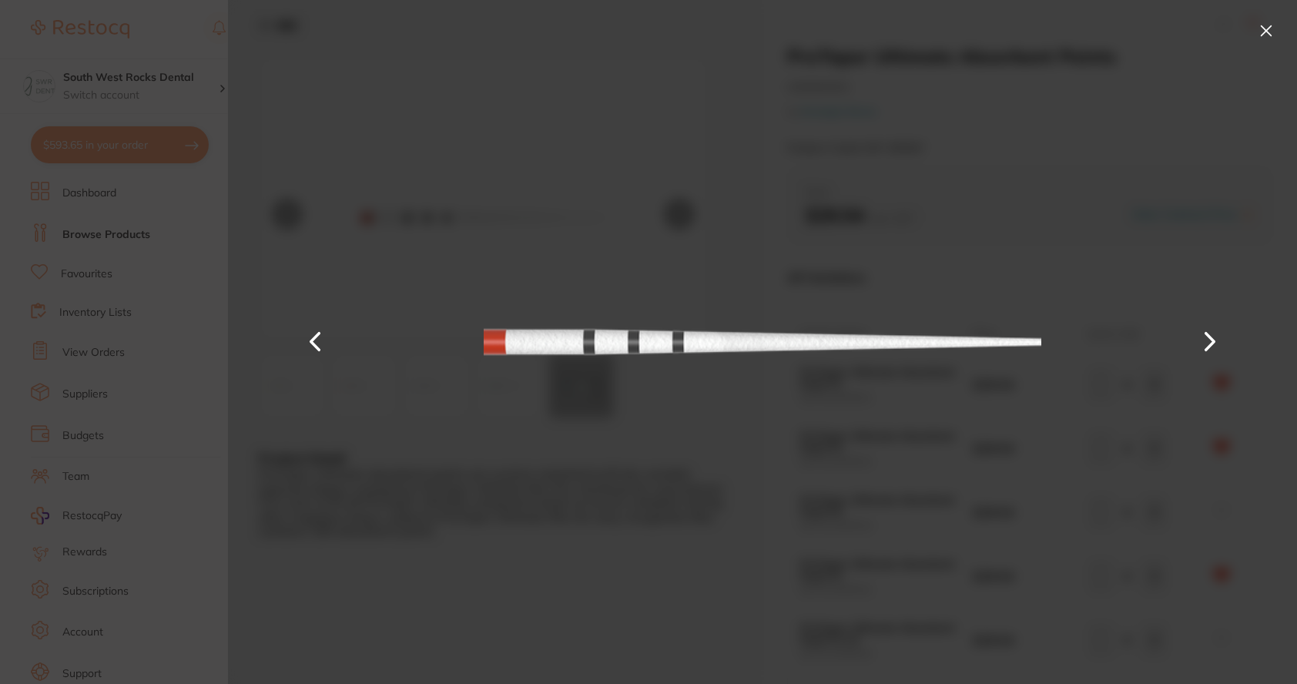
click at [1266, 31] on button at bounding box center [1266, 30] width 25 height 25
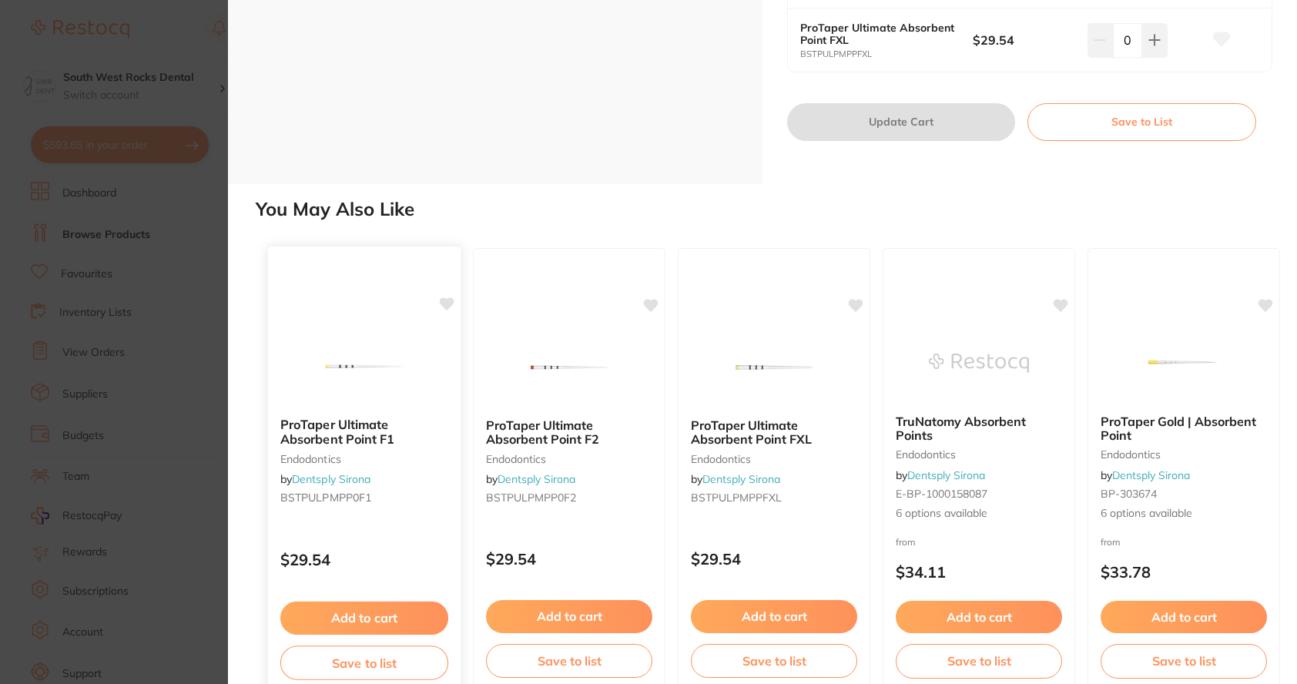
scroll to position [689, 0]
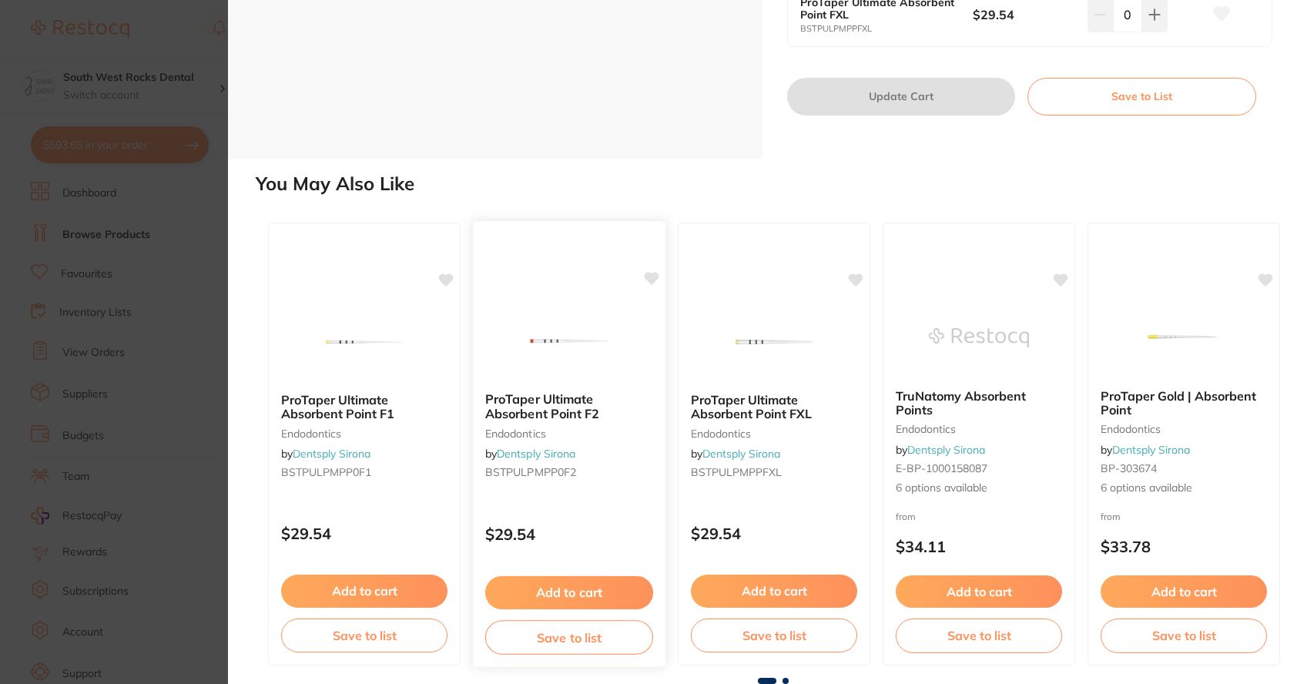
click at [572, 590] on button "Add to cart" at bounding box center [569, 592] width 168 height 33
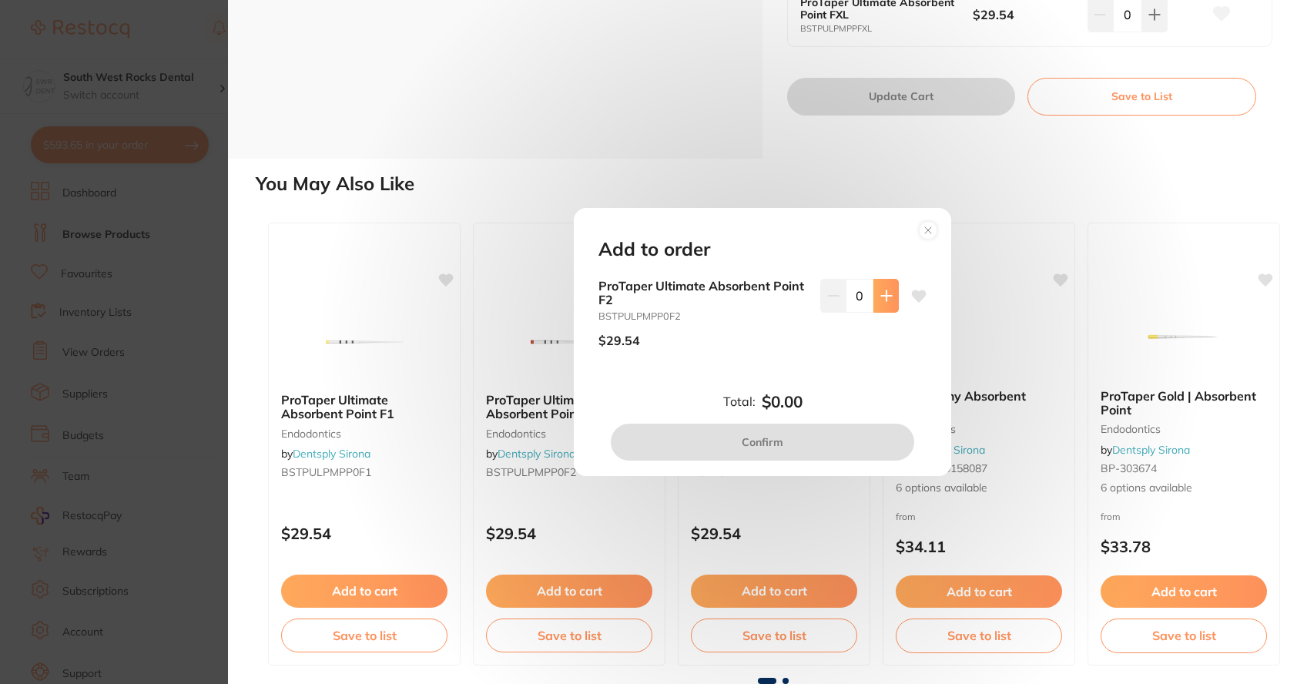
scroll to position [0, 0]
click at [884, 297] on icon at bounding box center [886, 296] width 12 height 12
type input "1"
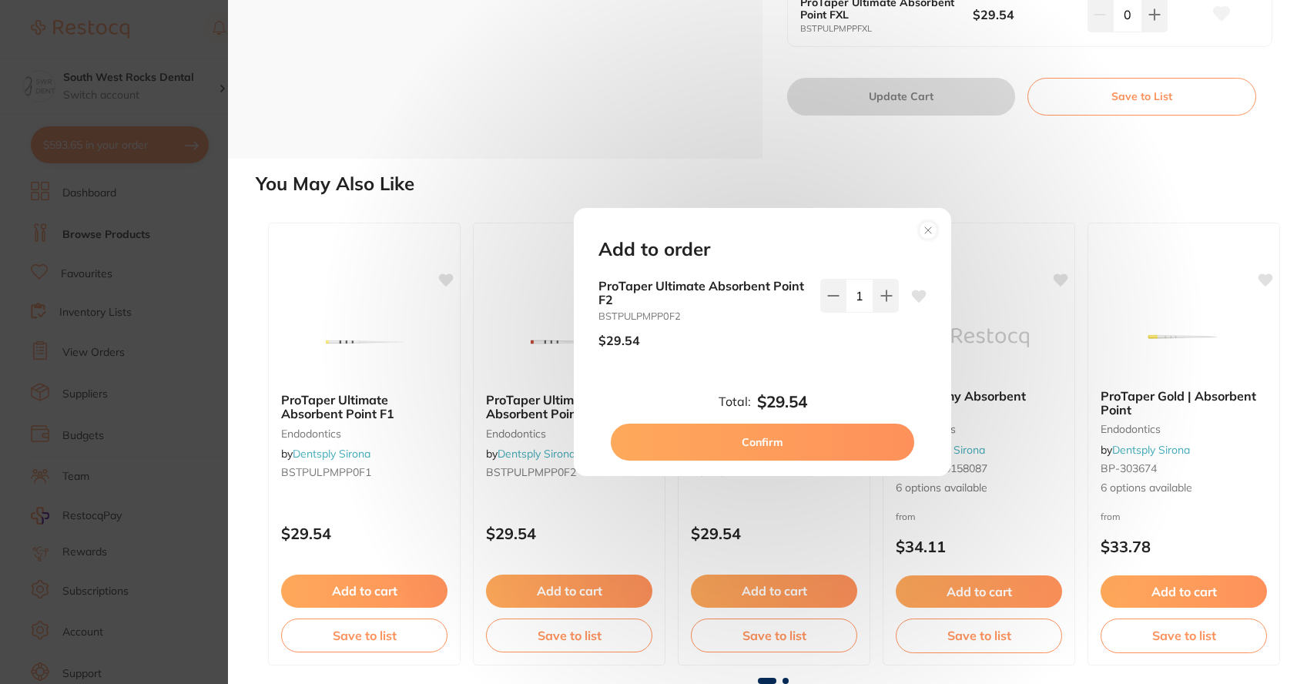
click at [915, 295] on icon at bounding box center [919, 296] width 15 height 12
click at [849, 440] on button "Confirm" at bounding box center [762, 442] width 303 height 37
checkbox input "false"
type input "1"
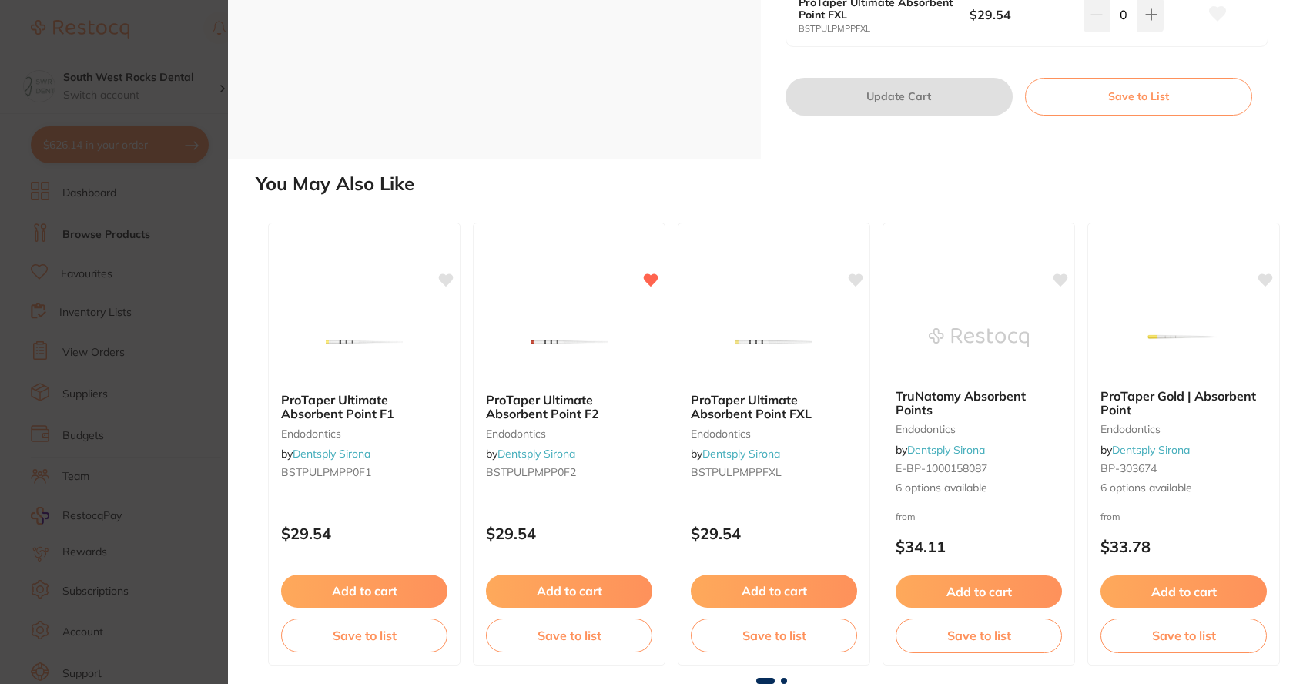
click at [575, 637] on button "Save to list" at bounding box center [569, 635] width 166 height 34
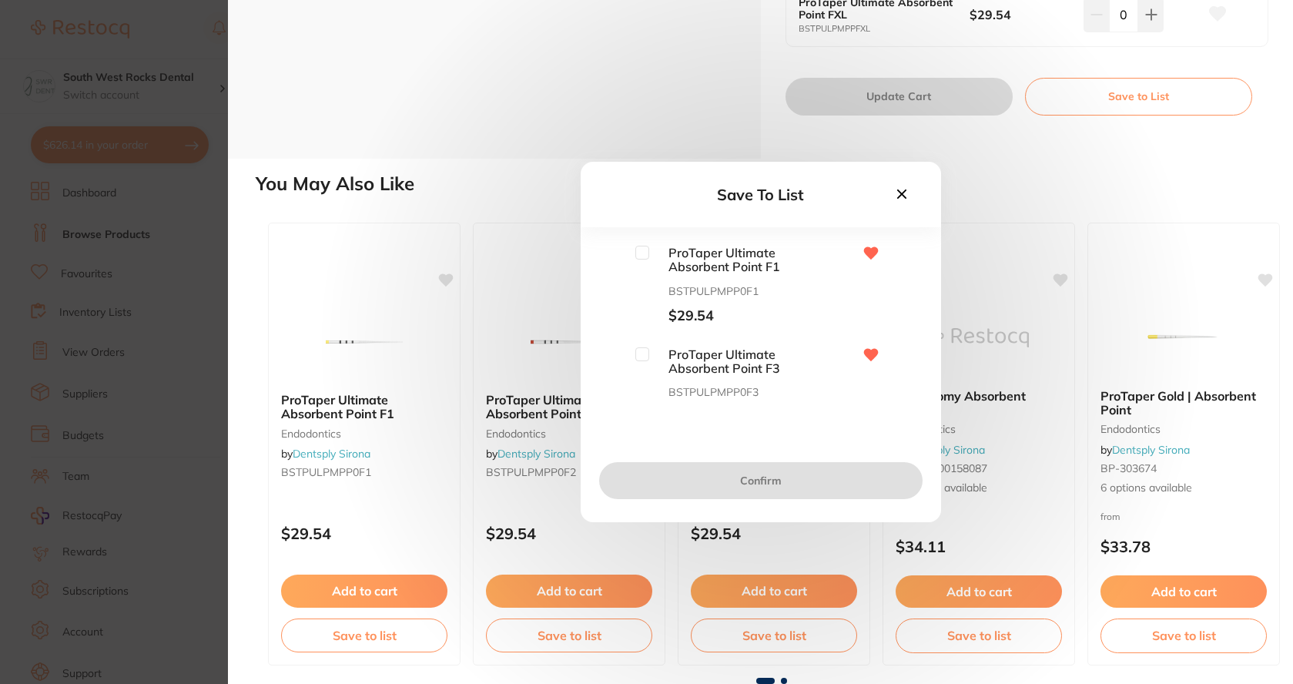
click at [635, 251] on input "checkbox" at bounding box center [642, 253] width 14 height 14
checkbox input "true"
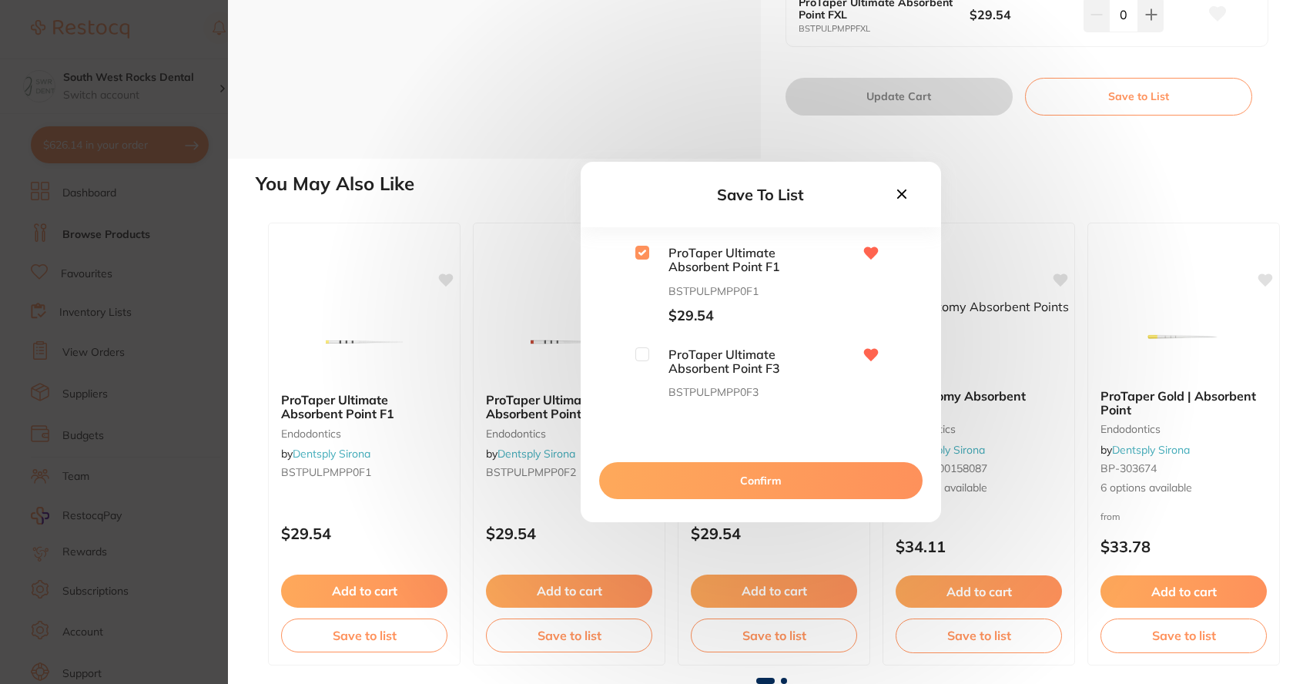
click at [641, 350] on input "checkbox" at bounding box center [642, 354] width 14 height 14
checkbox input "true"
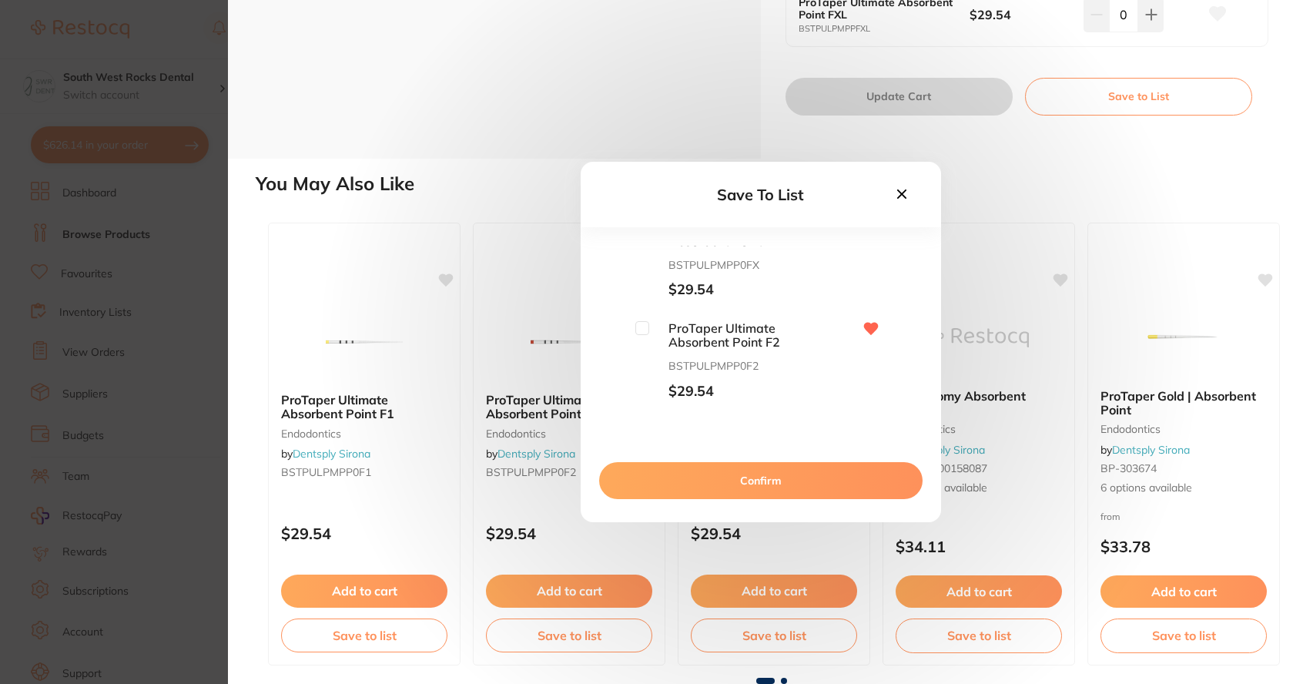
scroll to position [232, 0]
click at [642, 324] on input "checkbox" at bounding box center [642, 325] width 14 height 14
checkbox input "true"
click at [755, 475] on button "Confirm" at bounding box center [760, 480] width 323 height 37
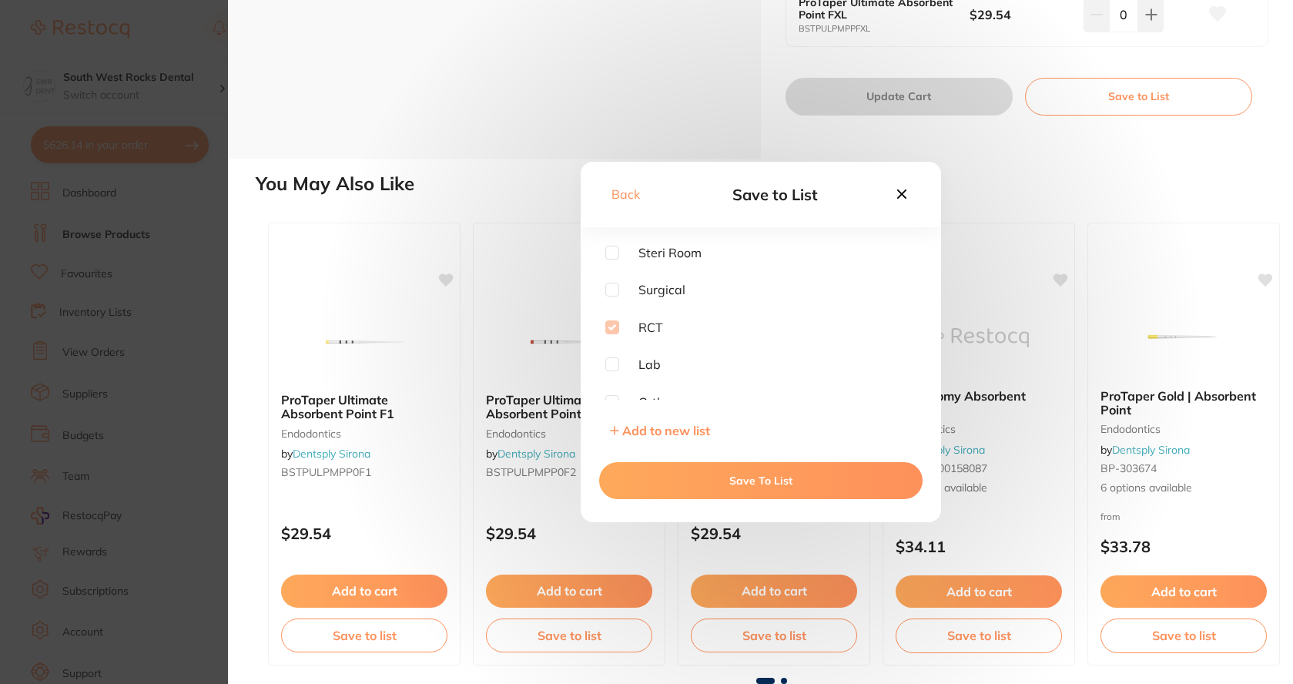
click at [726, 481] on button "Save To List" at bounding box center [760, 480] width 323 height 37
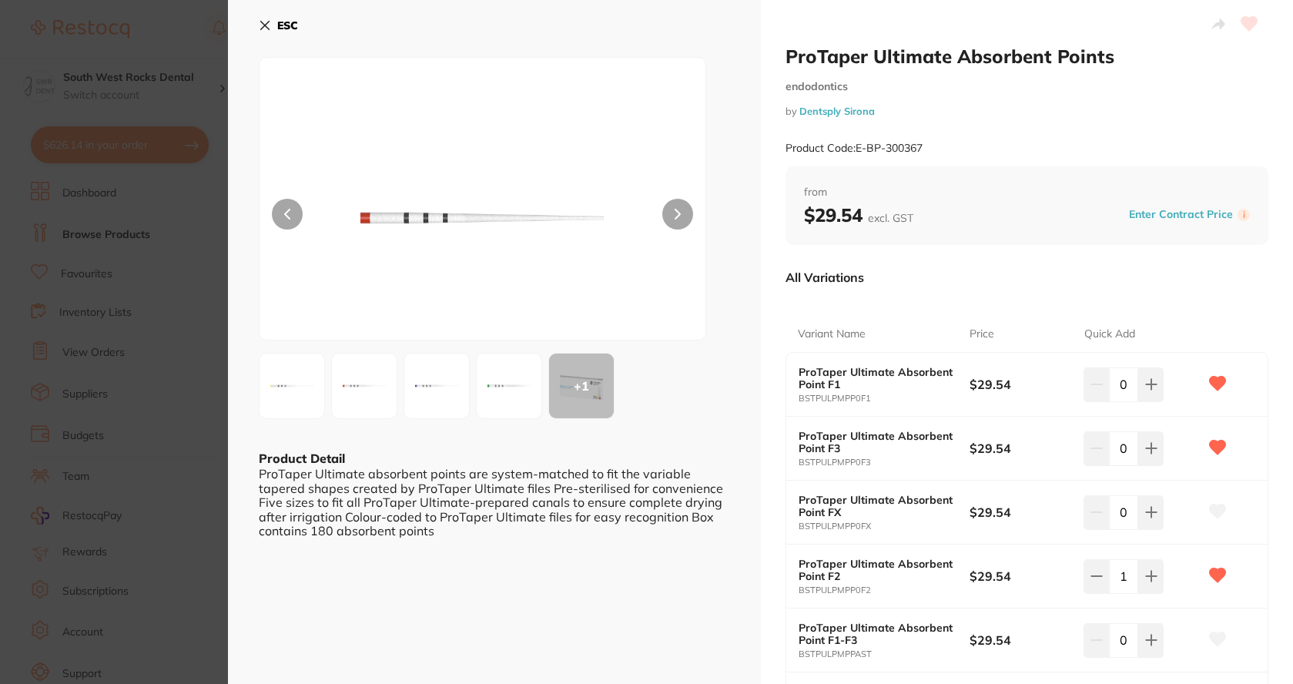
click at [259, 25] on icon at bounding box center [265, 25] width 12 height 12
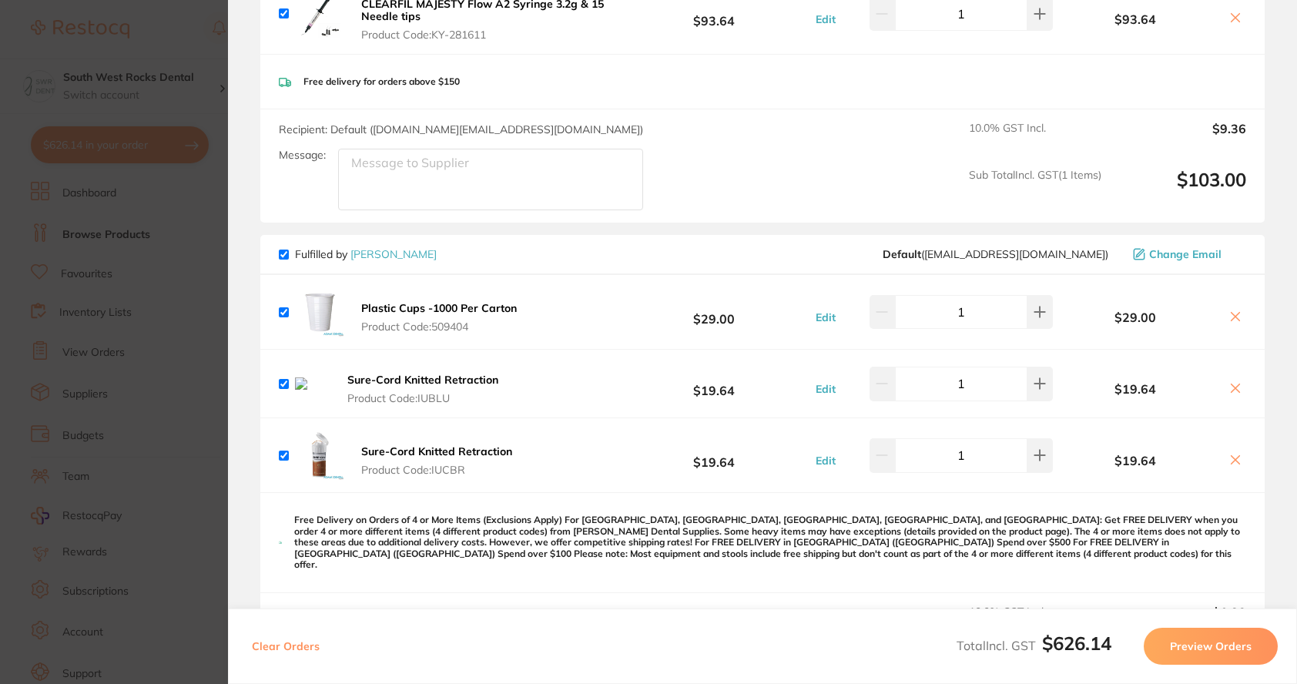
scroll to position [231, 0]
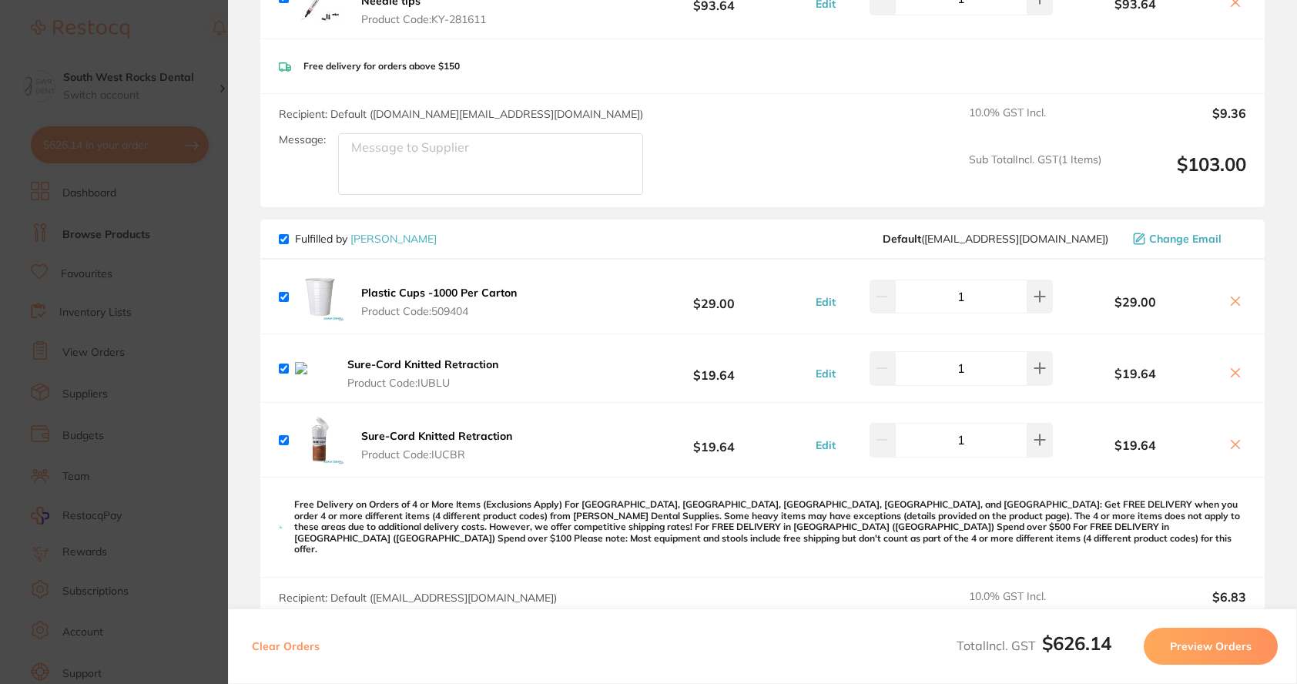
click at [1233, 377] on icon at bounding box center [1235, 373] width 12 height 12
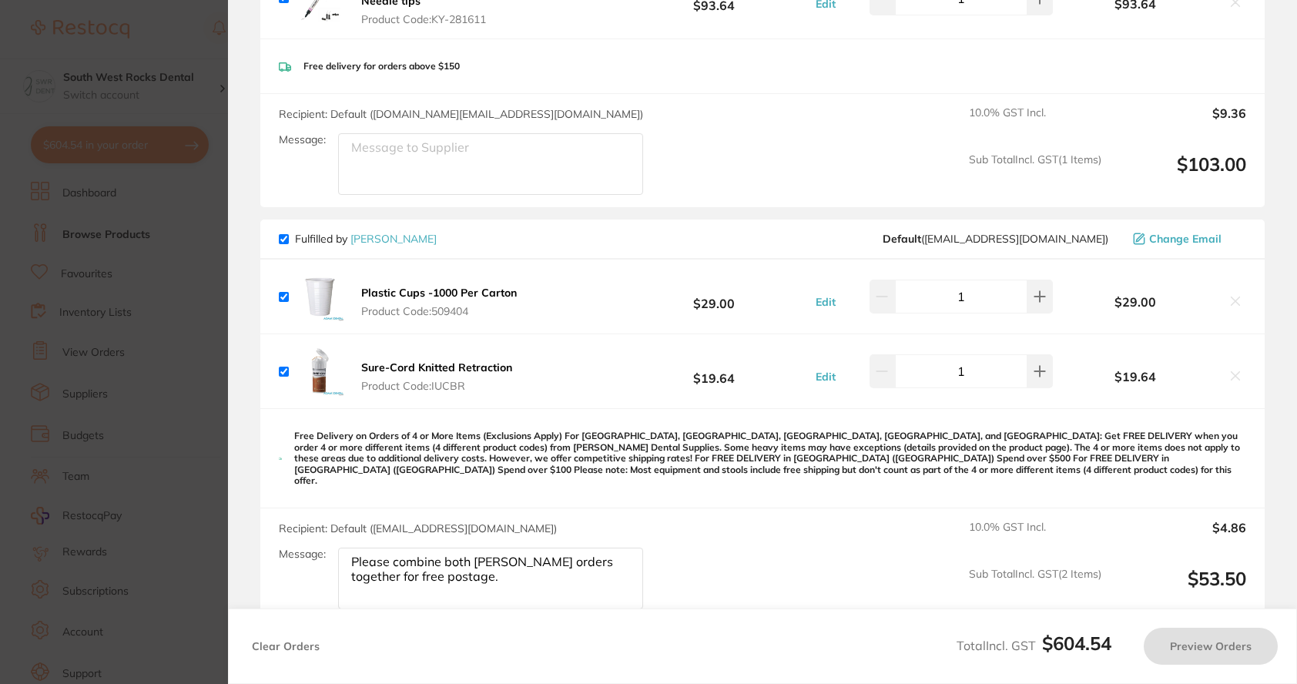
checkbox input "true"
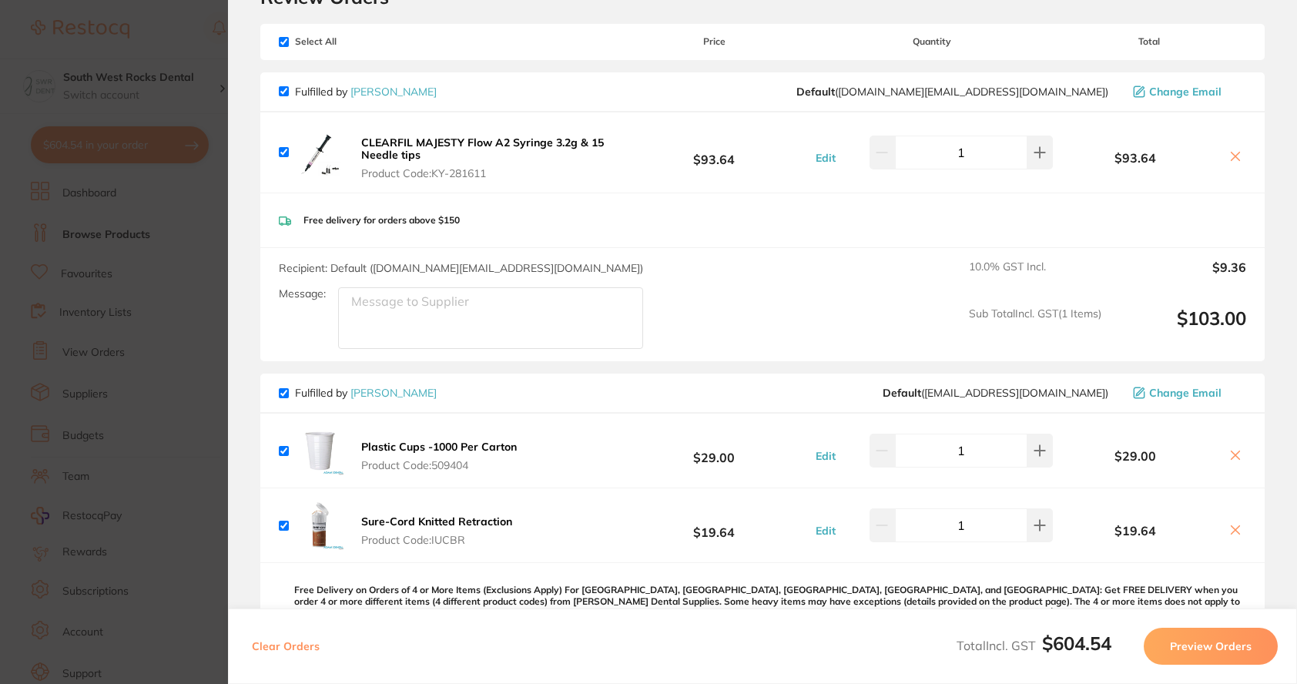
scroll to position [0, 0]
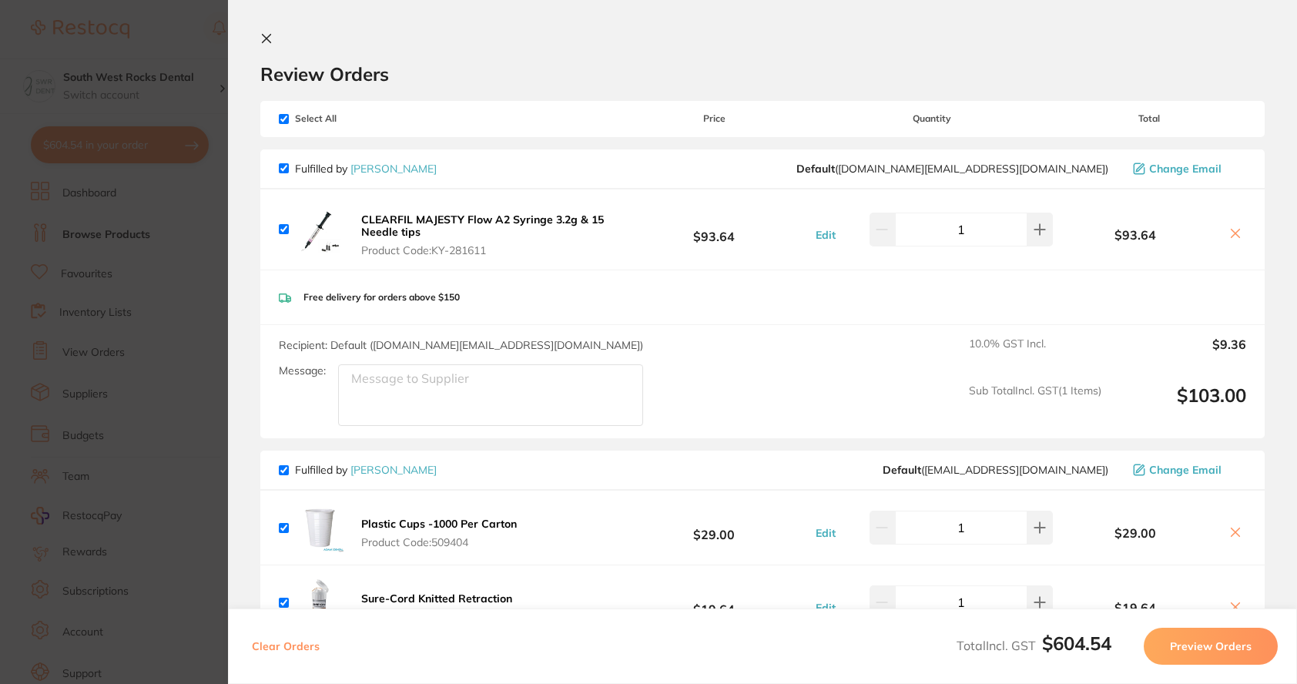
click at [263, 35] on icon at bounding box center [267, 39] width 8 height 8
